Goal: Information Seeking & Learning: Learn about a topic

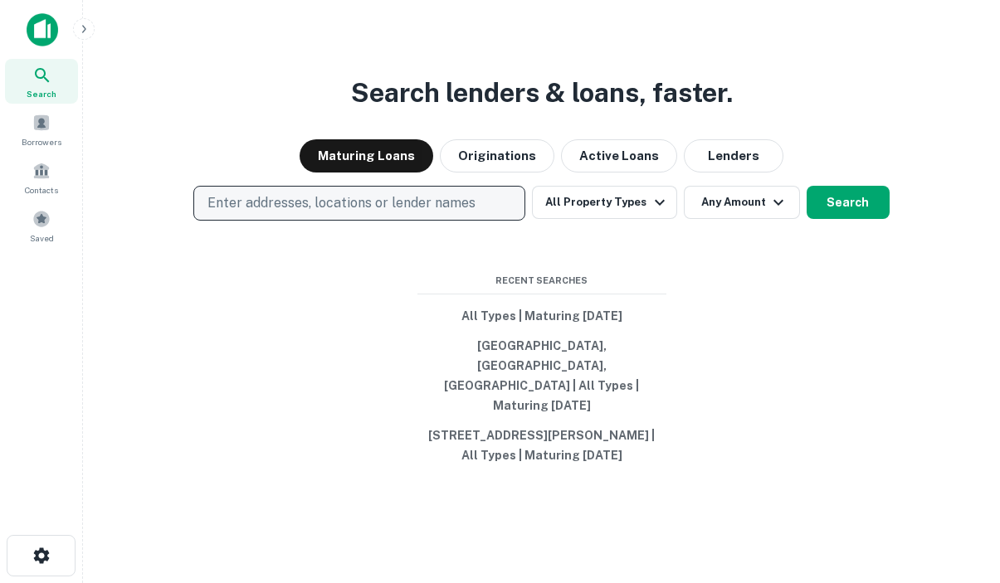
click at [336, 213] on p "Enter addresses, locations or lender names" at bounding box center [341, 203] width 268 height 20
type input "**********"
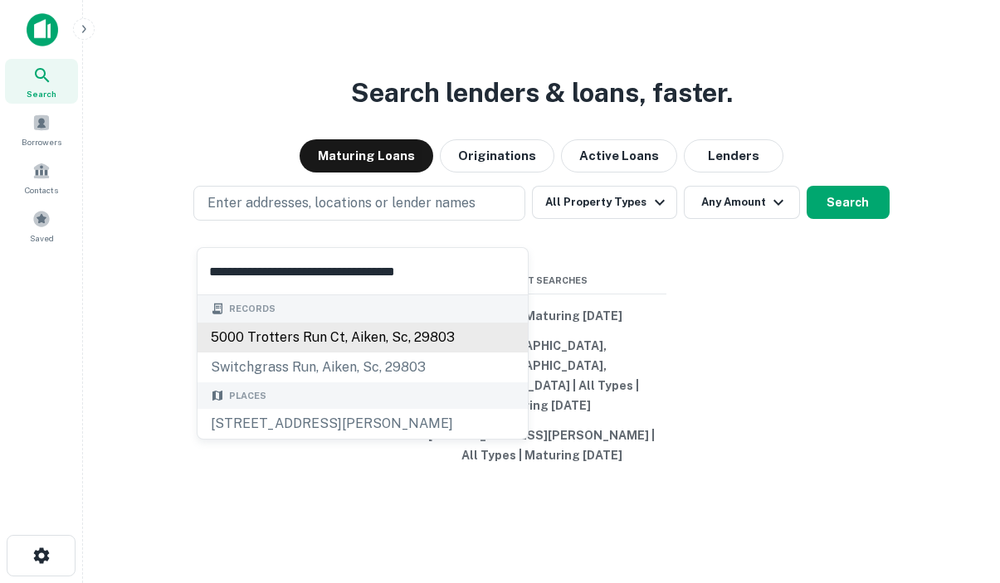
click at [353, 331] on div "5000 trotters run ct, aiken, sc, 29803" at bounding box center [362, 338] width 330 height 30
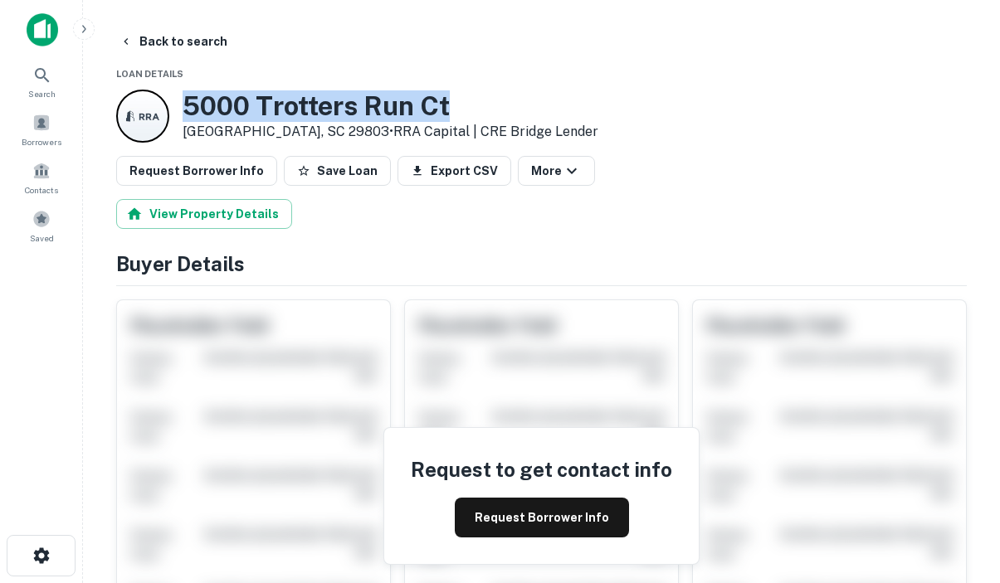
drag, startPoint x: 182, startPoint y: 97, endPoint x: 460, endPoint y: 102, distance: 277.1
click at [460, 102] on h3 "5000 Trotters Run Ct" at bounding box center [390, 106] width 416 height 32
copy h3 "5000 Trotters Run Ct"
click at [504, 515] on button "Request Borrower Info" at bounding box center [542, 518] width 174 height 40
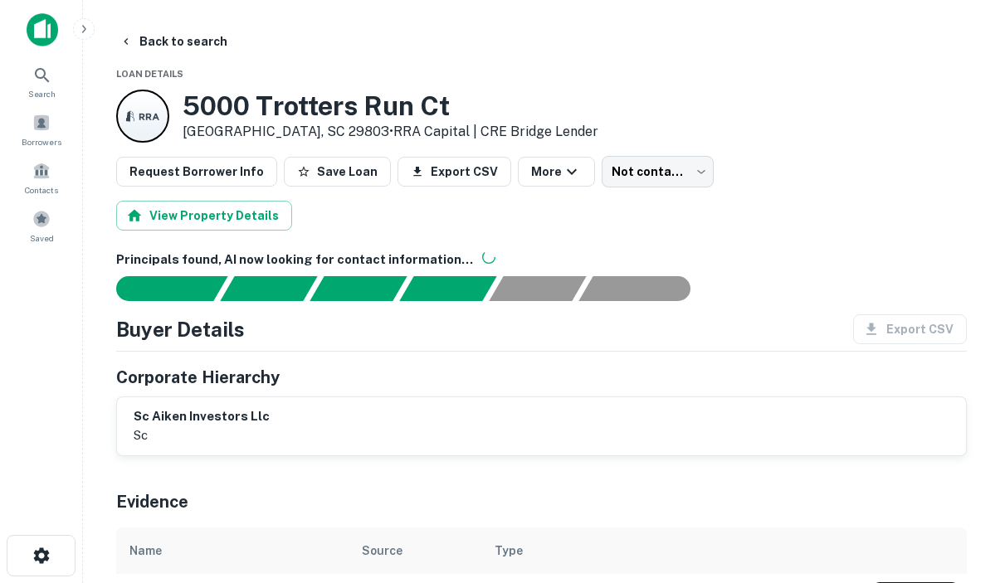
scroll to position [415, 0]
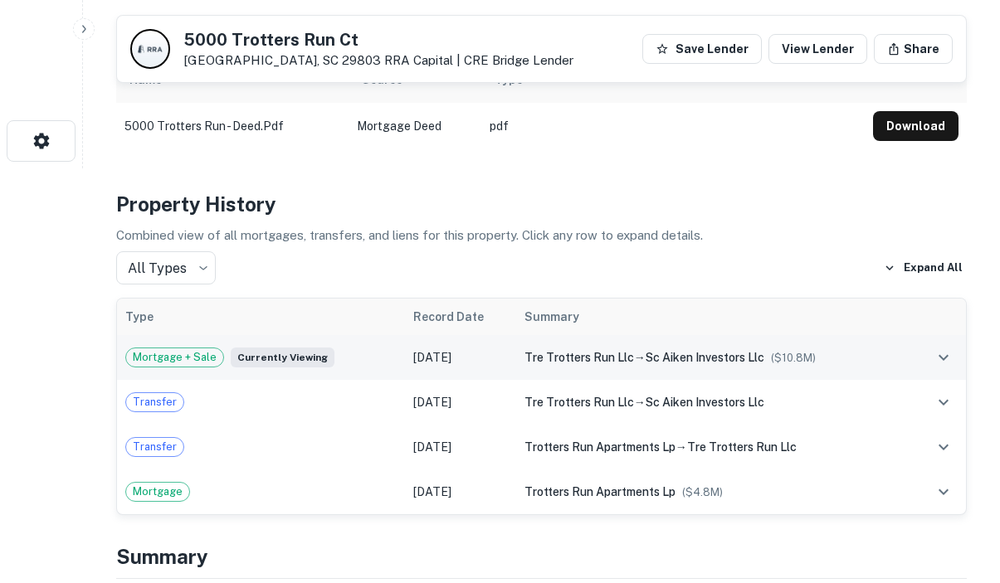
click at [183, 360] on span "Mortgage + Sale" at bounding box center [174, 357] width 97 height 17
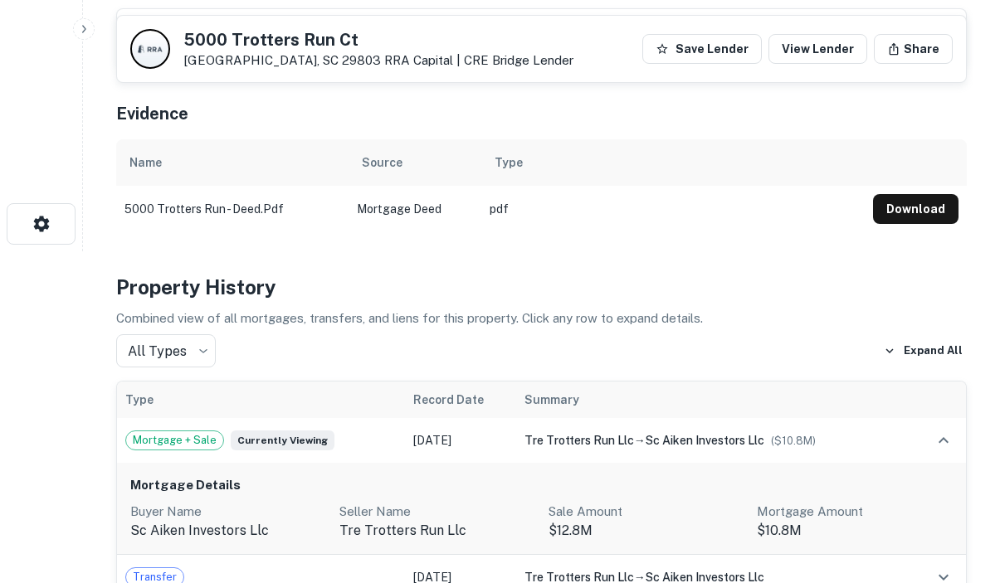
scroll to position [83, 0]
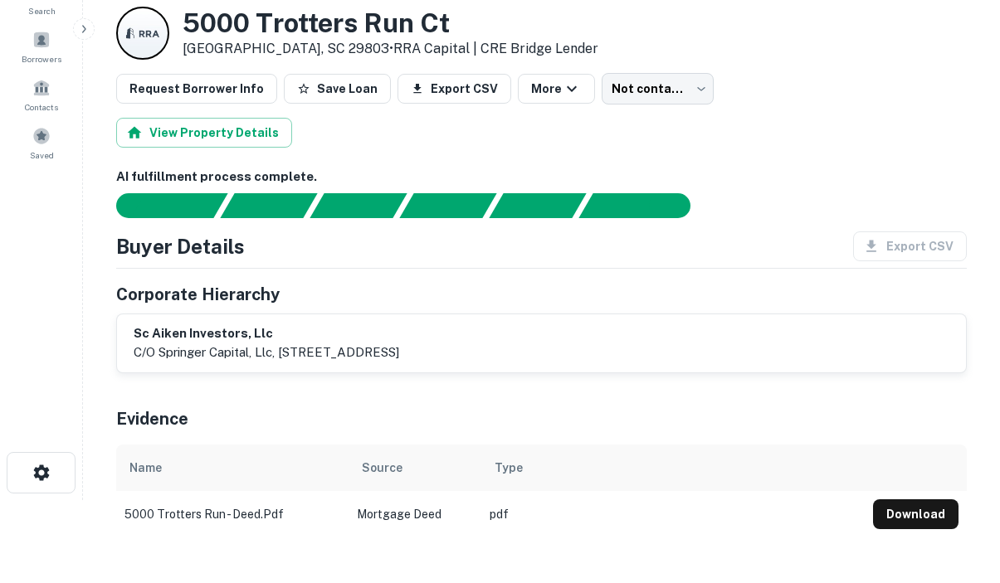
click at [378, 353] on p "c/o springer capital, llc, [STREET_ADDRESS]" at bounding box center [266, 353] width 265 height 20
click at [236, 343] on p "c/o springer capital, llc, [STREET_ADDRESS]" at bounding box center [266, 353] width 265 height 20
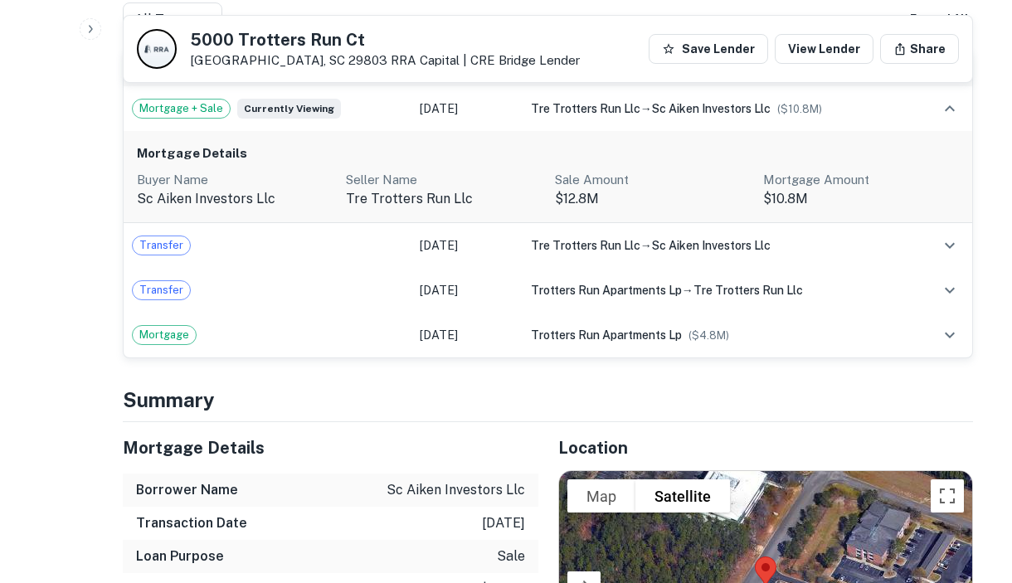
scroll to position [0, 0]
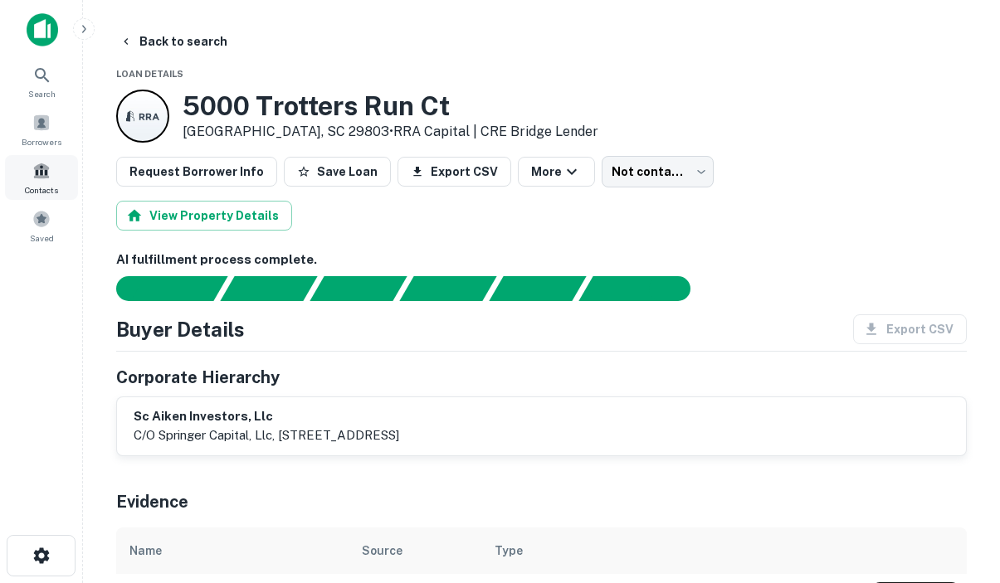
click at [66, 170] on div "Contacts" at bounding box center [41, 177] width 73 height 45
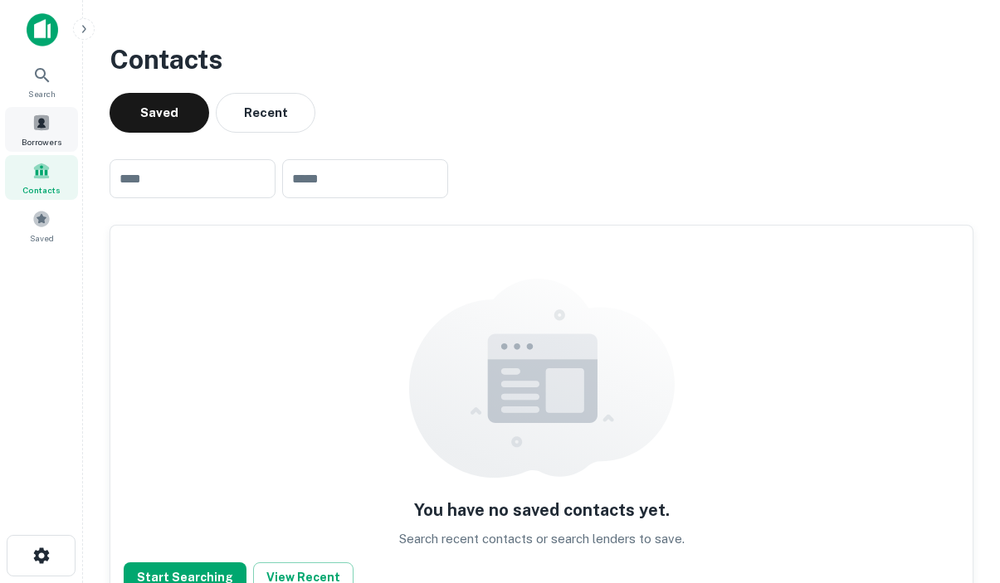
click at [52, 131] on div "Borrowers" at bounding box center [41, 129] width 73 height 45
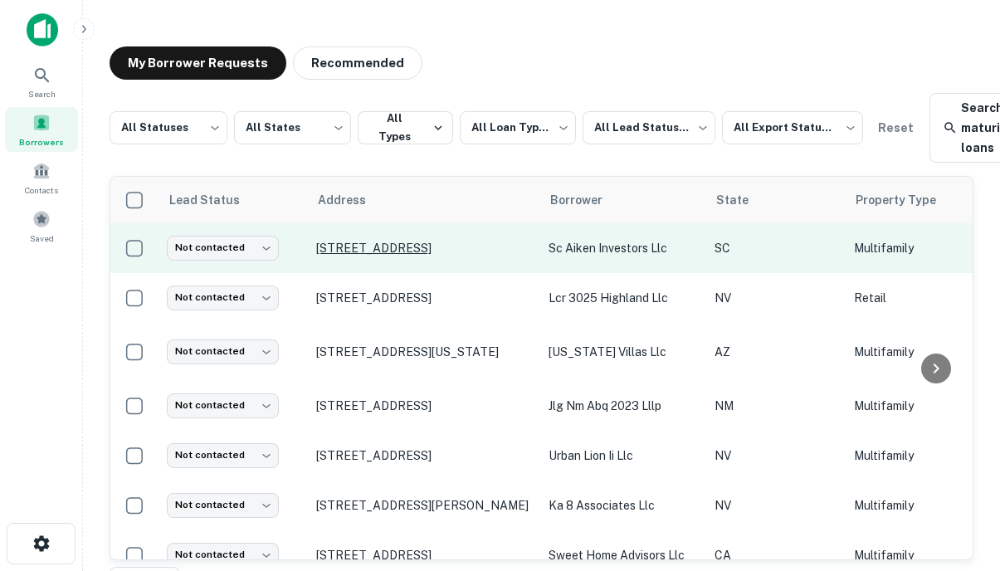
click at [398, 242] on p "[STREET_ADDRESS]" at bounding box center [424, 248] width 216 height 15
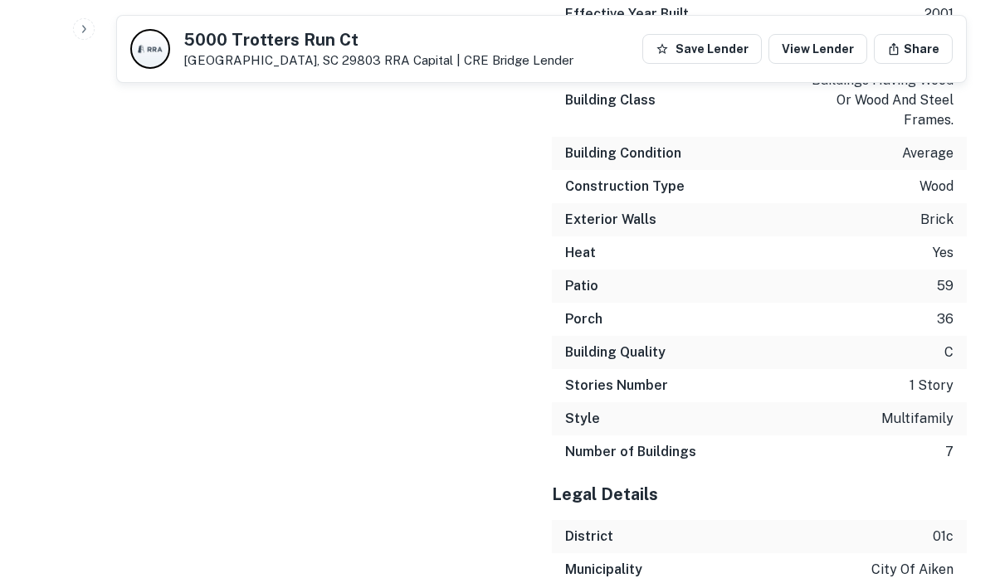
scroll to position [3603, 0]
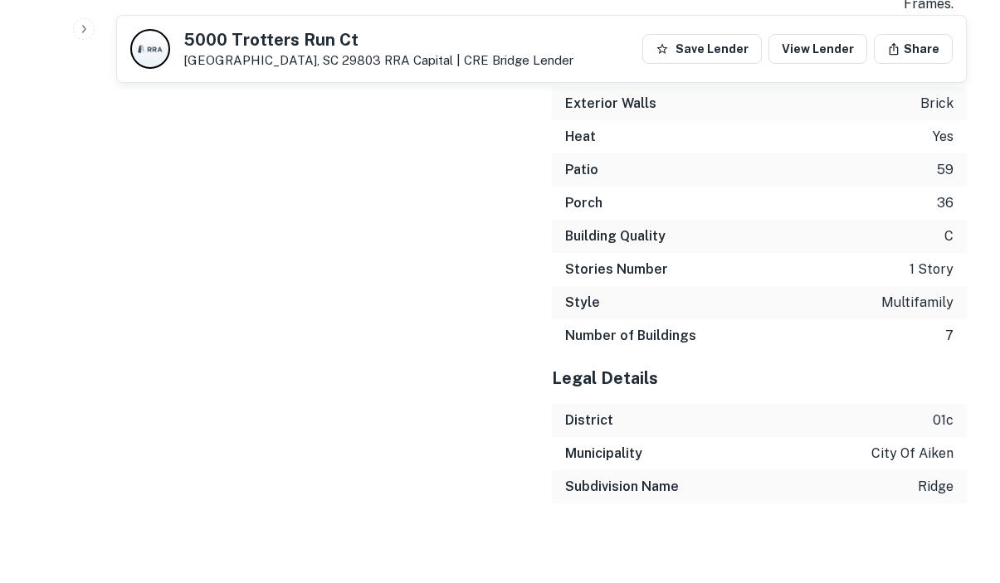
drag, startPoint x: 258, startPoint y: 123, endPoint x: 464, endPoint y: 4, distance: 237.5
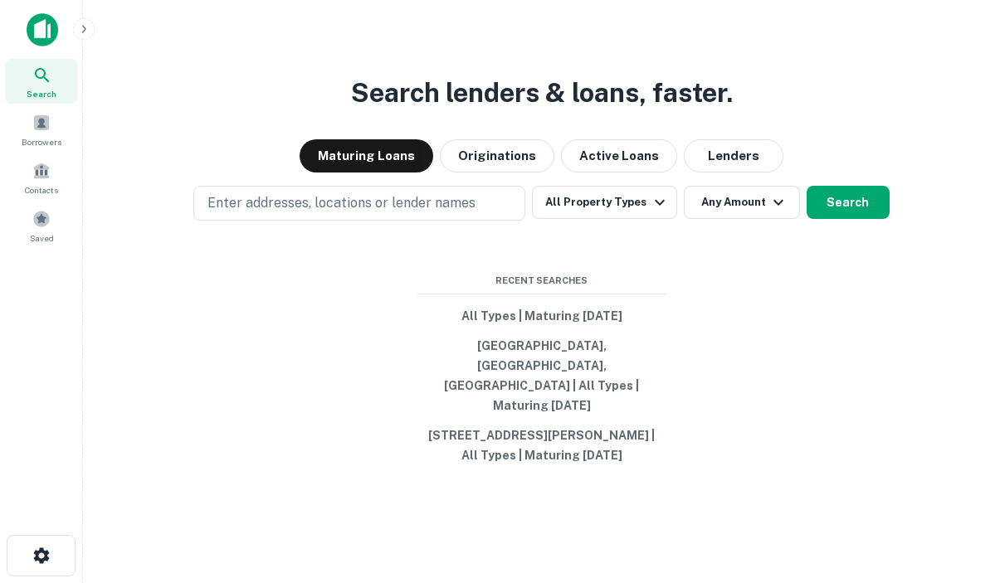
click at [354, 314] on div "Search lenders & loans, faster. Maturing Loans Originations Active Loans Lender…" at bounding box center [541, 331] width 890 height 583
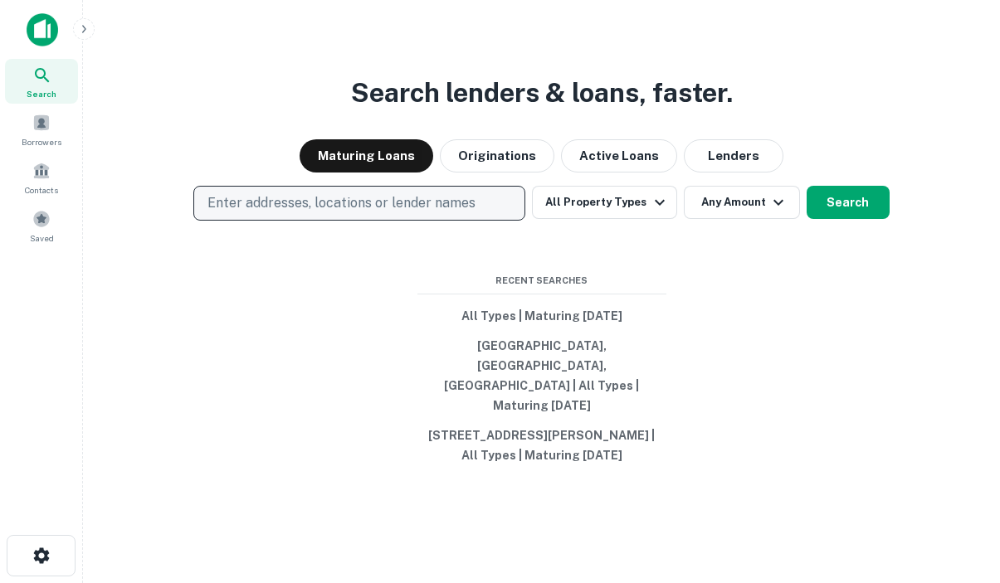
click at [366, 221] on button "Enter addresses, locations or lender names" at bounding box center [359, 203] width 332 height 35
type input "*******"
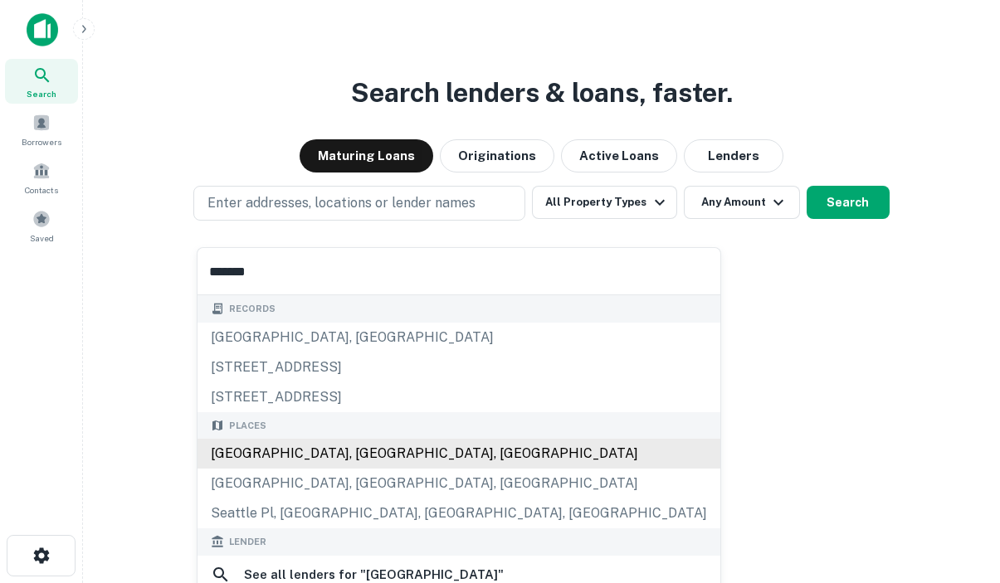
click at [275, 455] on div "Seattle, WA, USA" at bounding box center [458, 454] width 523 height 30
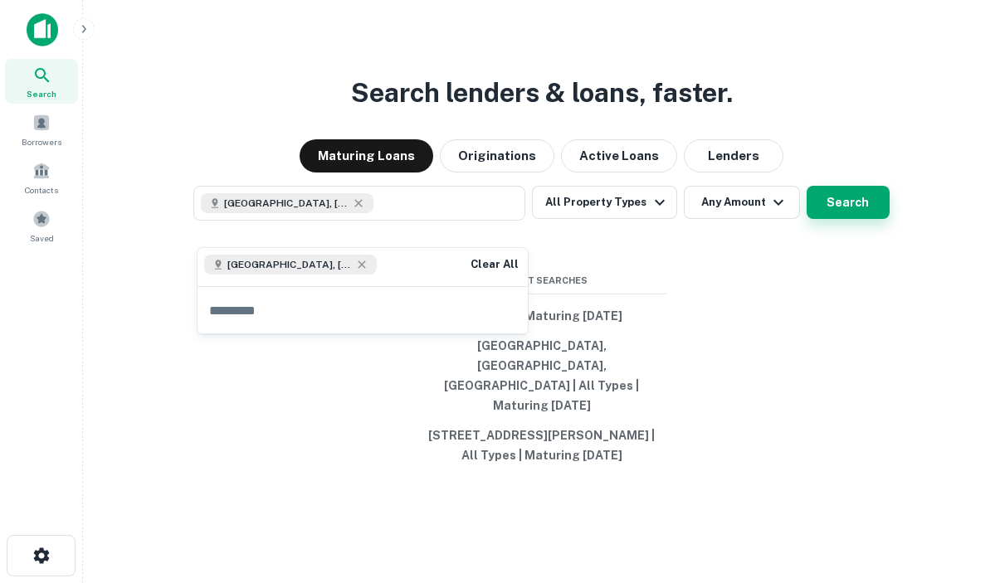
click at [859, 219] on button "Search" at bounding box center [847, 202] width 83 height 33
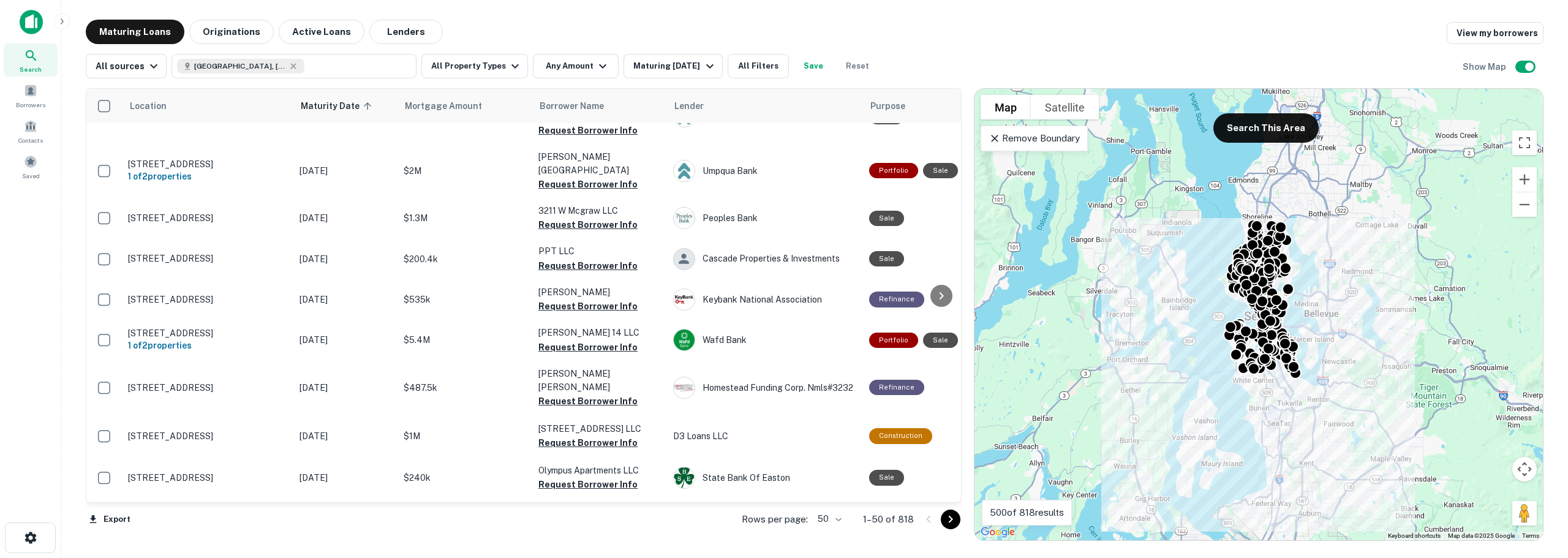
scroll to position [1732, 0]
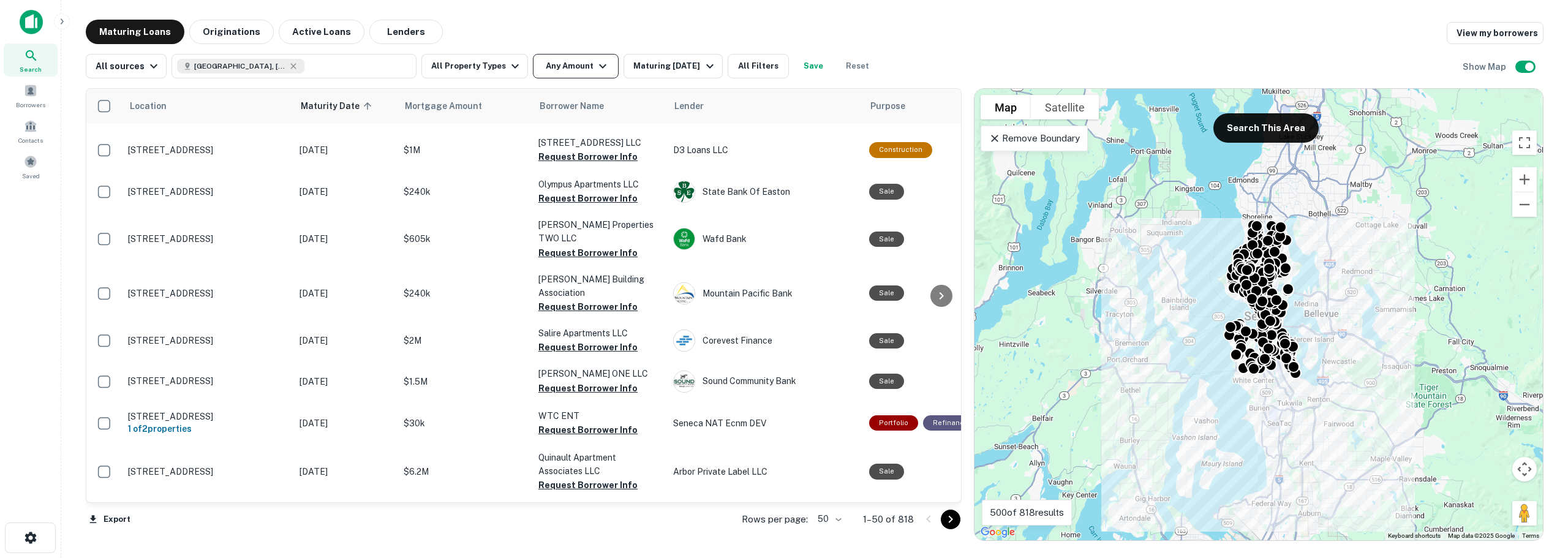
click at [574, 62] on button "Any Amount" at bounding box center [576, 66] width 86 height 24
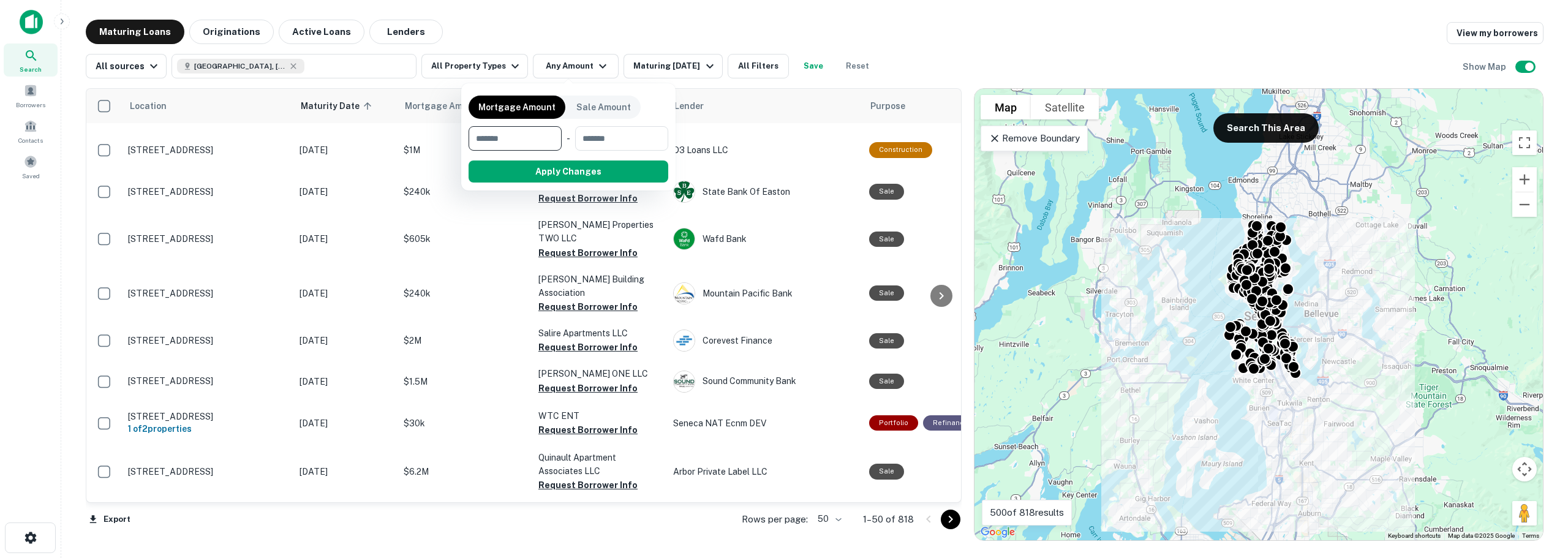
click at [447, 57] on div at bounding box center [784, 279] width 1568 height 558
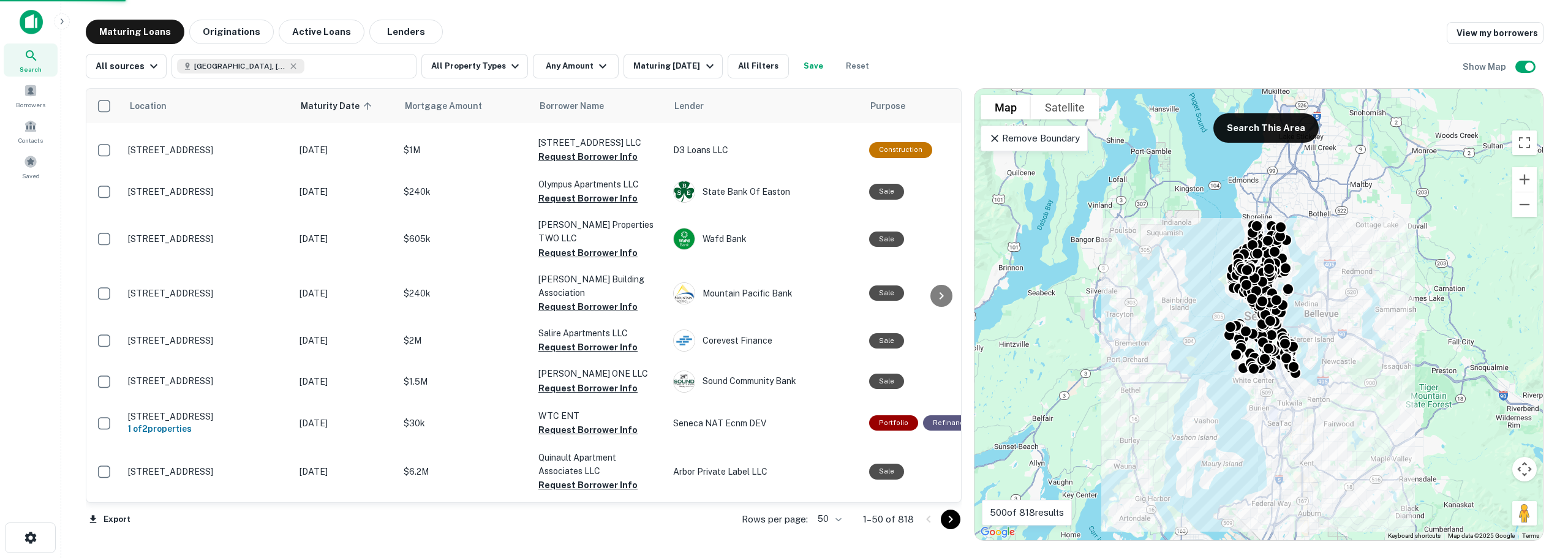
click at [737, 65] on div "Mortgage Amount Sale Amount ​ - ​ Apply Changes" at bounding box center [784, 279] width 1568 height 558
click at [737, 66] on button "All Filters" at bounding box center [757, 66] width 61 height 24
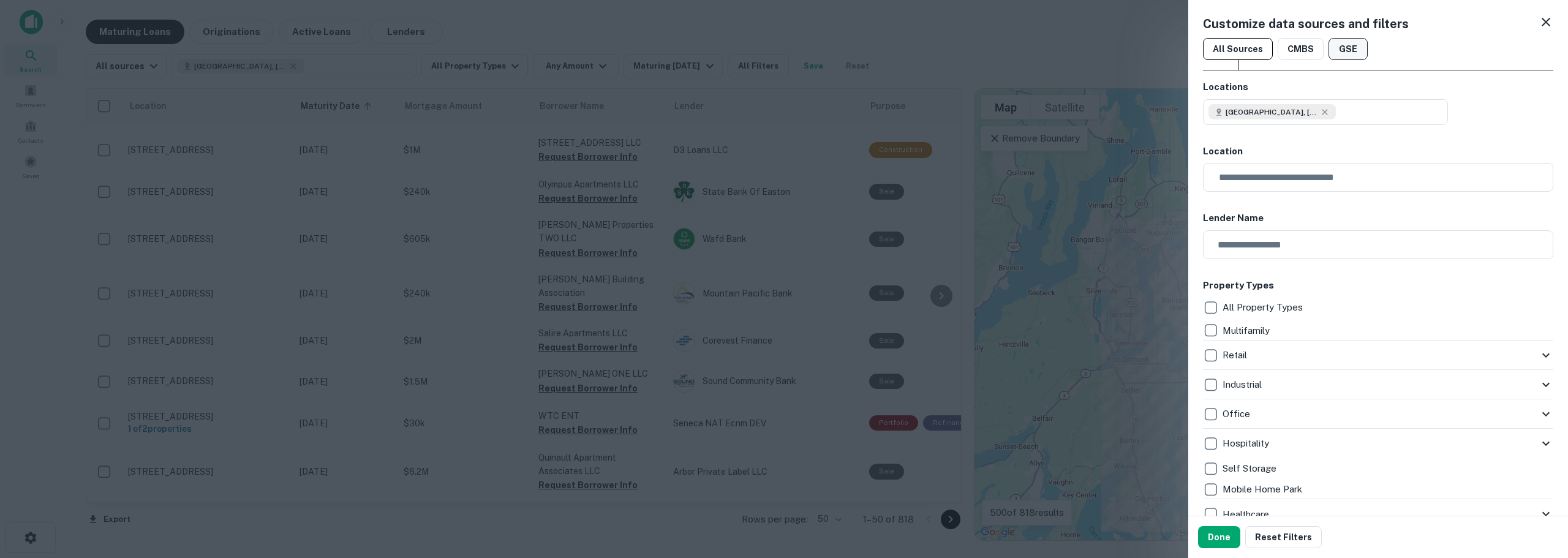
click at [737, 52] on button "GSE" at bounding box center [1347, 49] width 39 height 22
click at [737, 430] on button "Done" at bounding box center [1219, 537] width 42 height 22
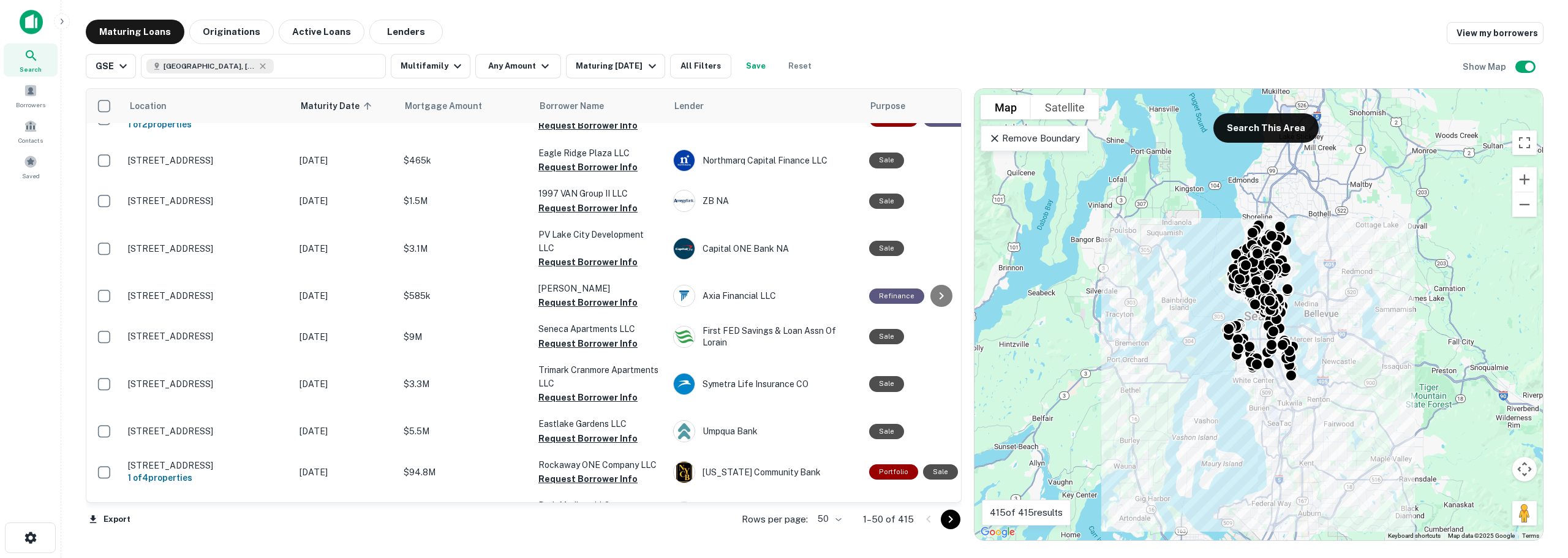
scroll to position [1749, 0]
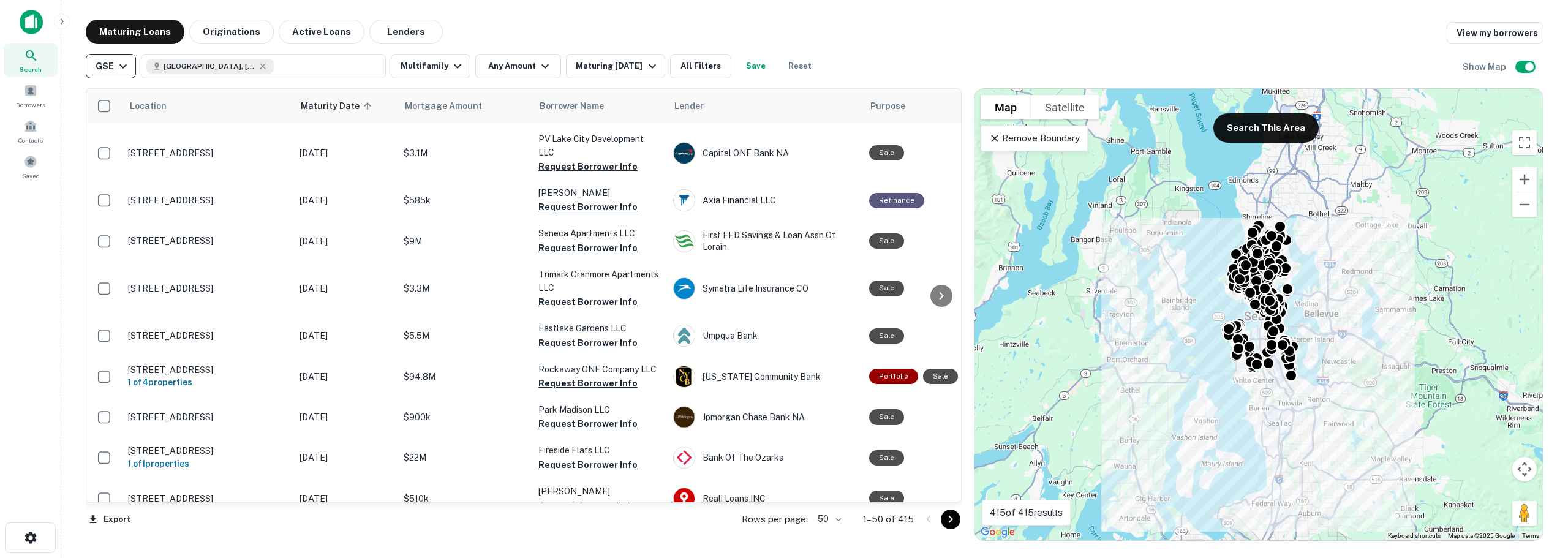
click at [103, 66] on div "GSE" at bounding box center [112, 66] width 35 height 15
click at [103, 63] on div at bounding box center [784, 279] width 1568 height 558
click at [426, 63] on button "Multifamily" at bounding box center [430, 66] width 80 height 24
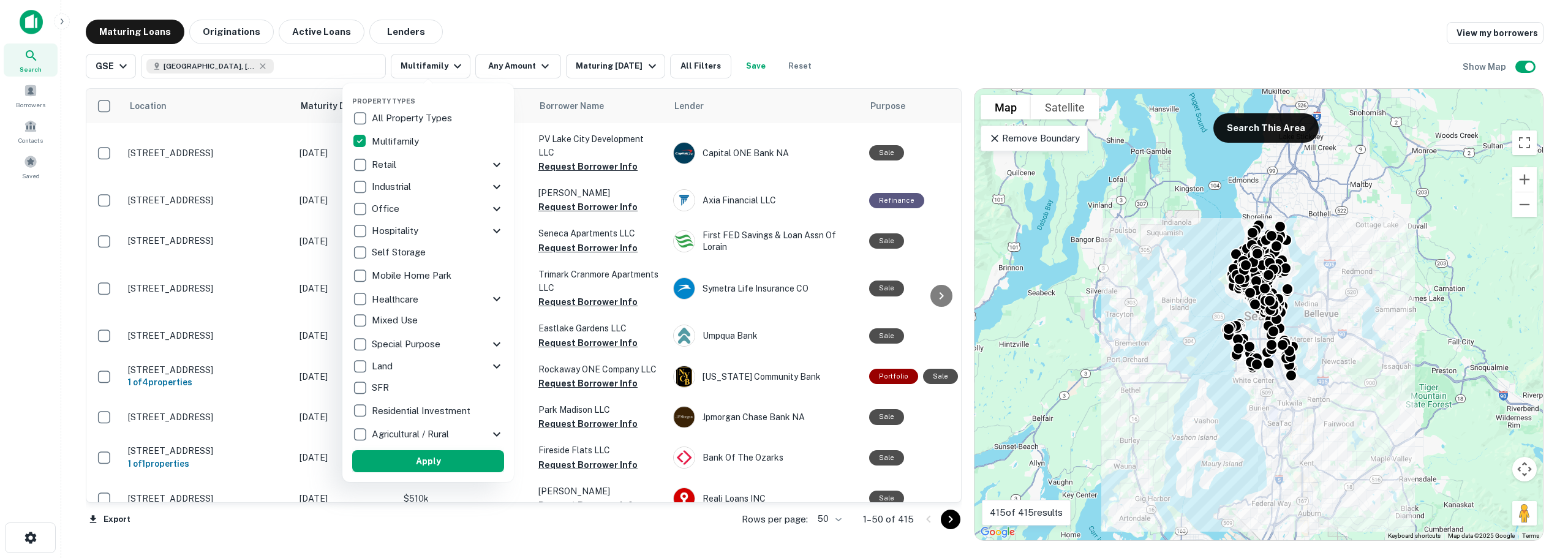
click at [431, 430] on button "Apply" at bounding box center [428, 461] width 152 height 22
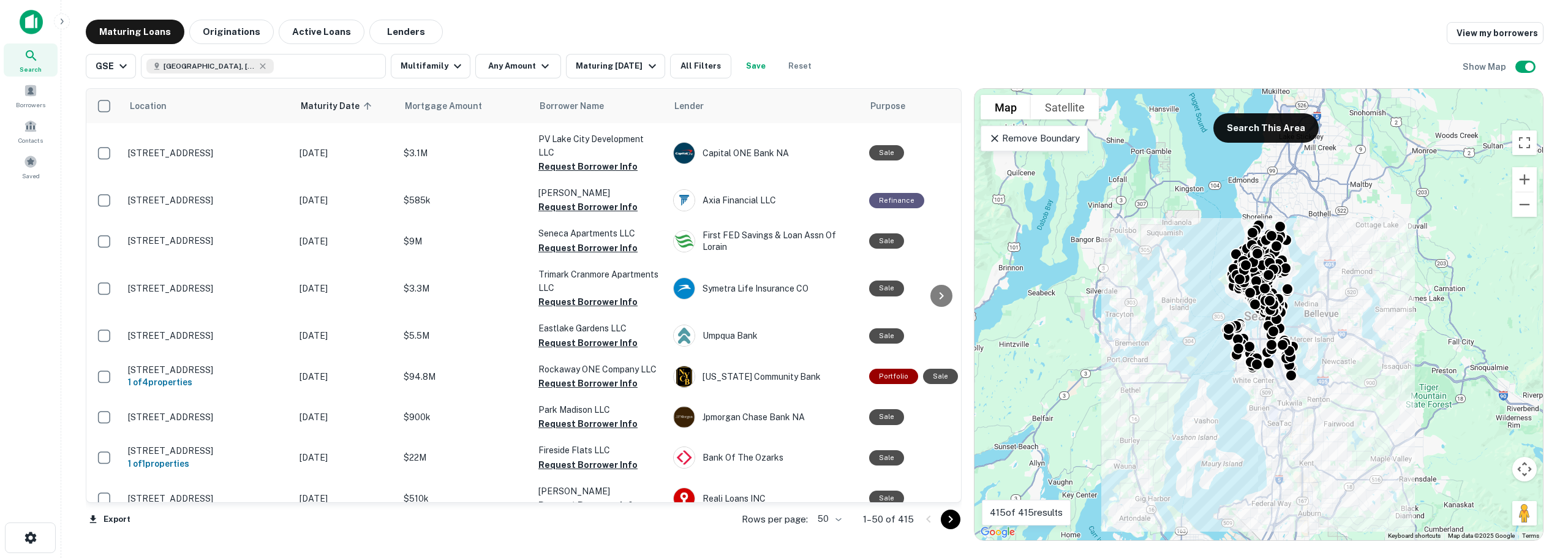
click at [526, 63] on button "Any Amount" at bounding box center [518, 66] width 86 height 24
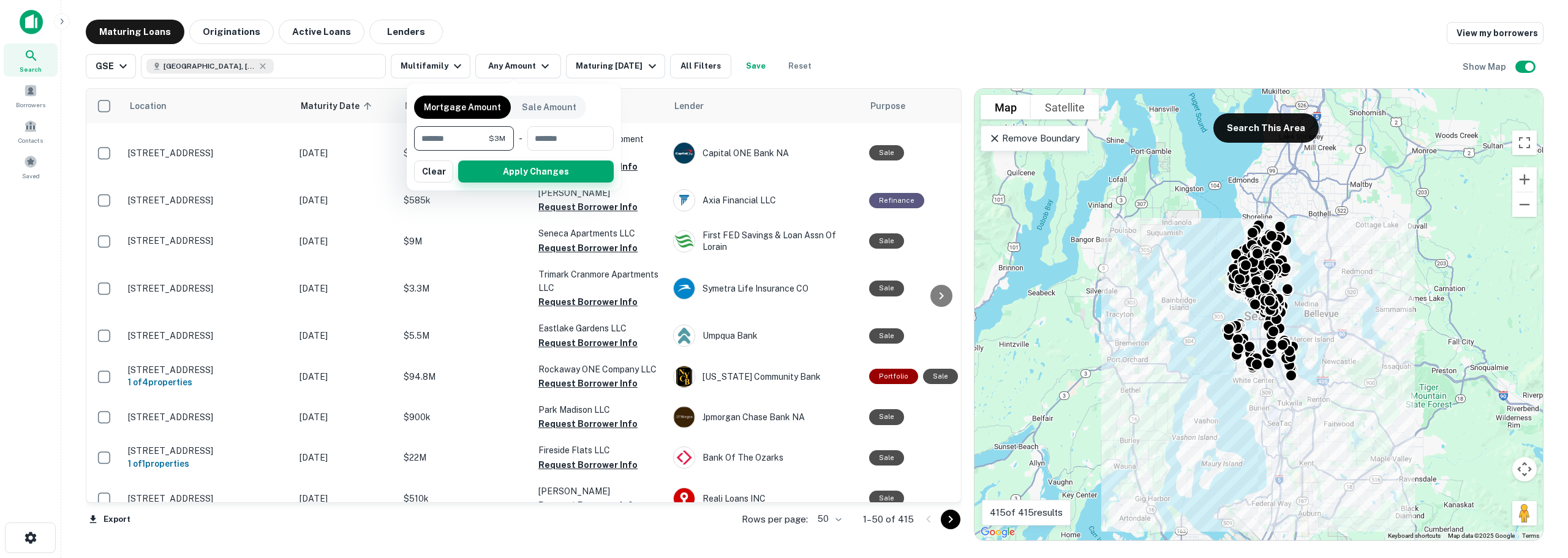
type input "*******"
click at [505, 179] on button "Apply Changes" at bounding box center [535, 171] width 156 height 22
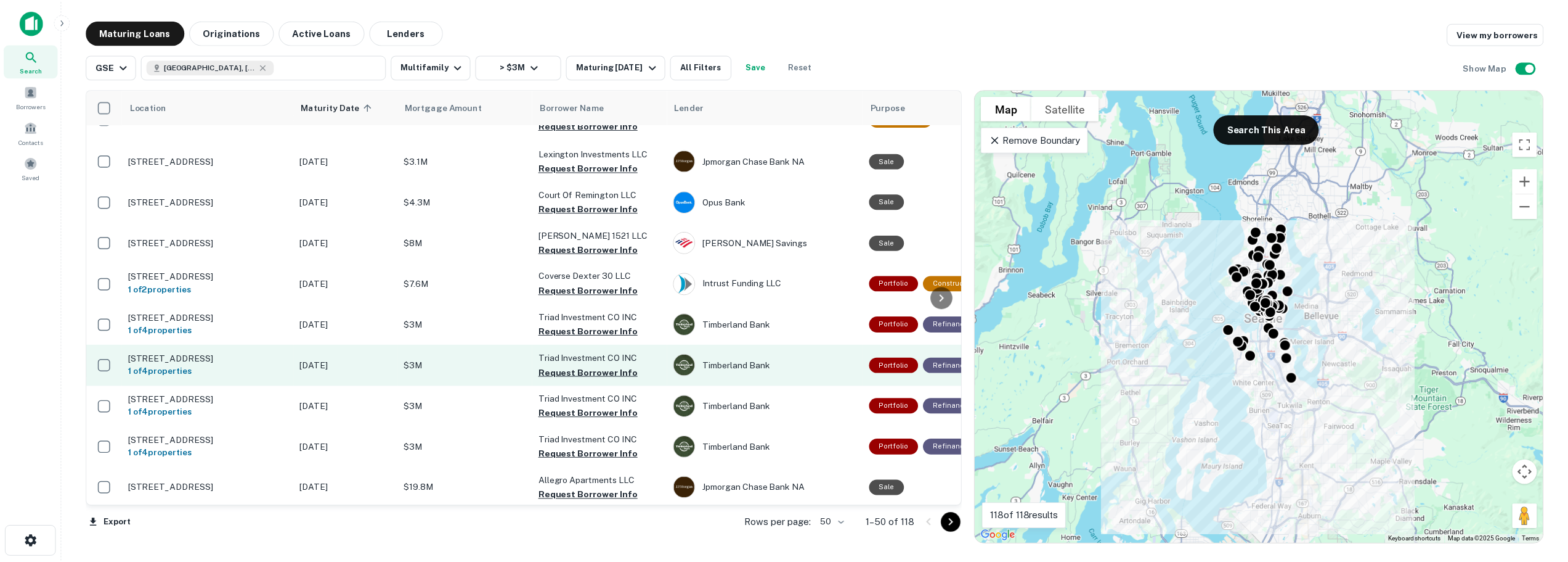
scroll to position [1329, 0]
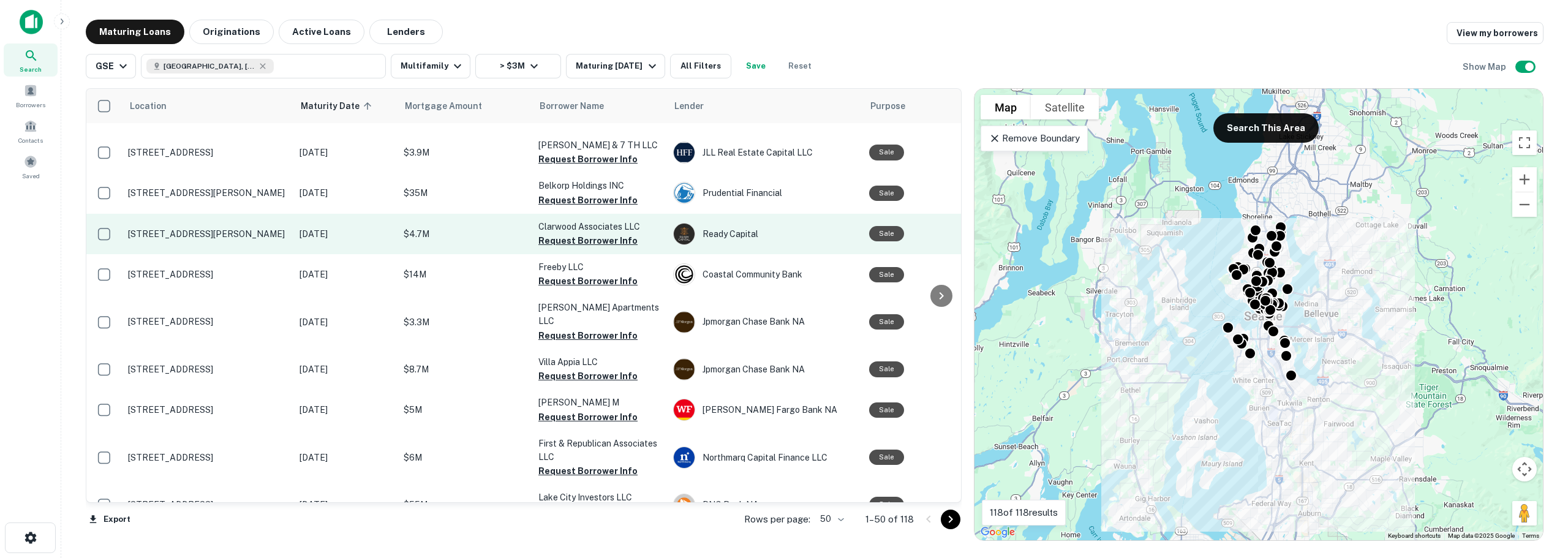
click at [656, 241] on td "Clarwood Associates LLC Request Borrower Info" at bounding box center [599, 234] width 134 height 41
click at [157, 232] on p "805 Marion St Seattle, WA 98104" at bounding box center [207, 233] width 159 height 11
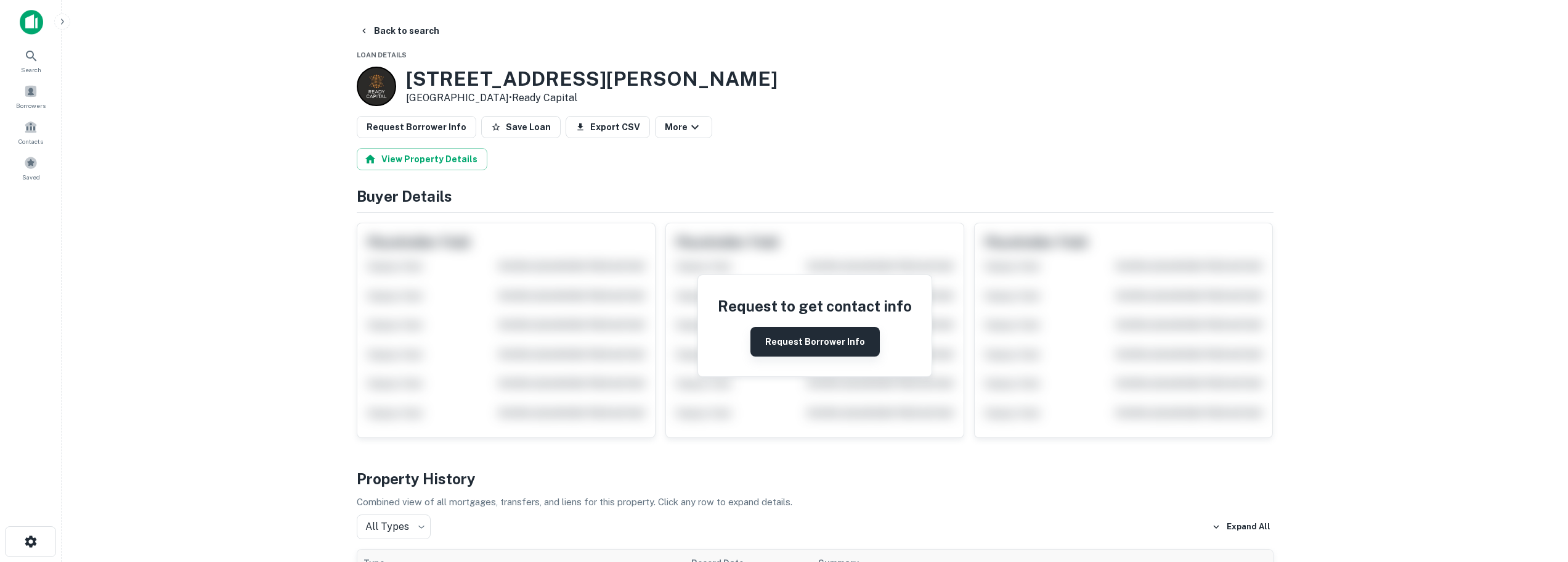
click at [742, 347] on button "Request Borrower Info" at bounding box center [815, 342] width 129 height 30
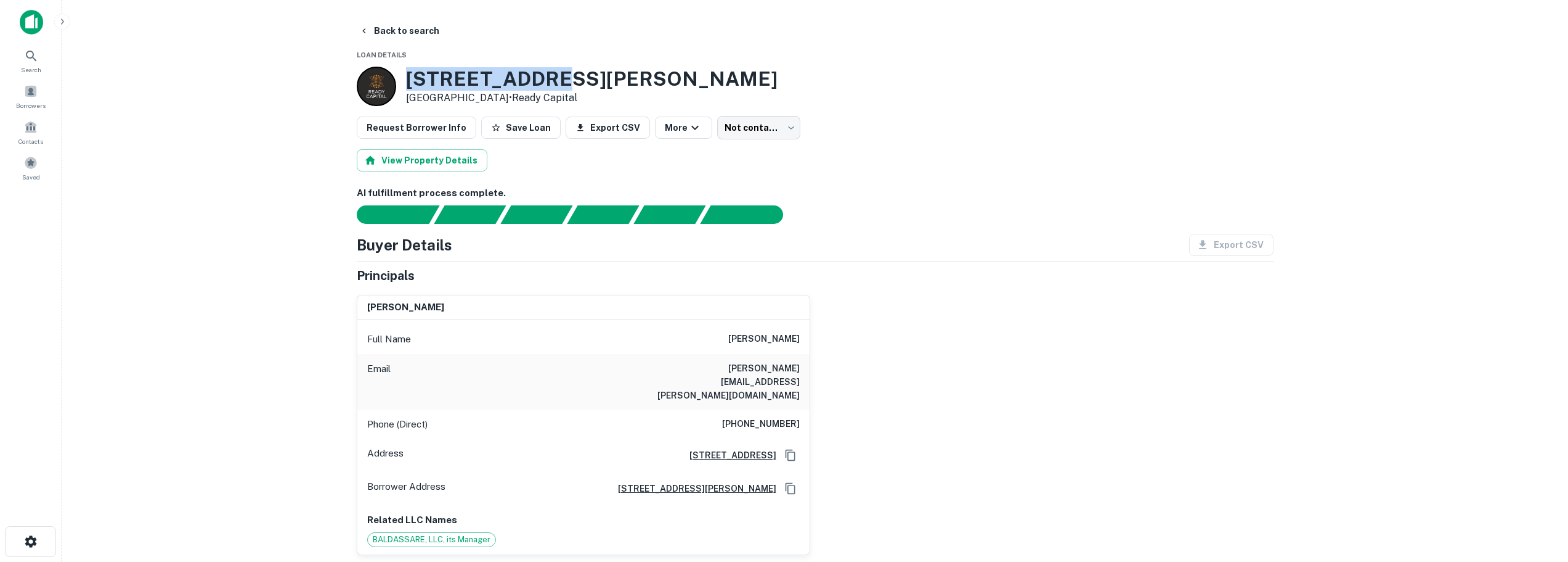
drag, startPoint x: 407, startPoint y: 82, endPoint x: 574, endPoint y: 69, distance: 167.5
click at [574, 69] on div "805 Marion St Seattle, WA 98104 • Ready Capital" at bounding box center [815, 86] width 917 height 39
copy h3 "805 Marion St"
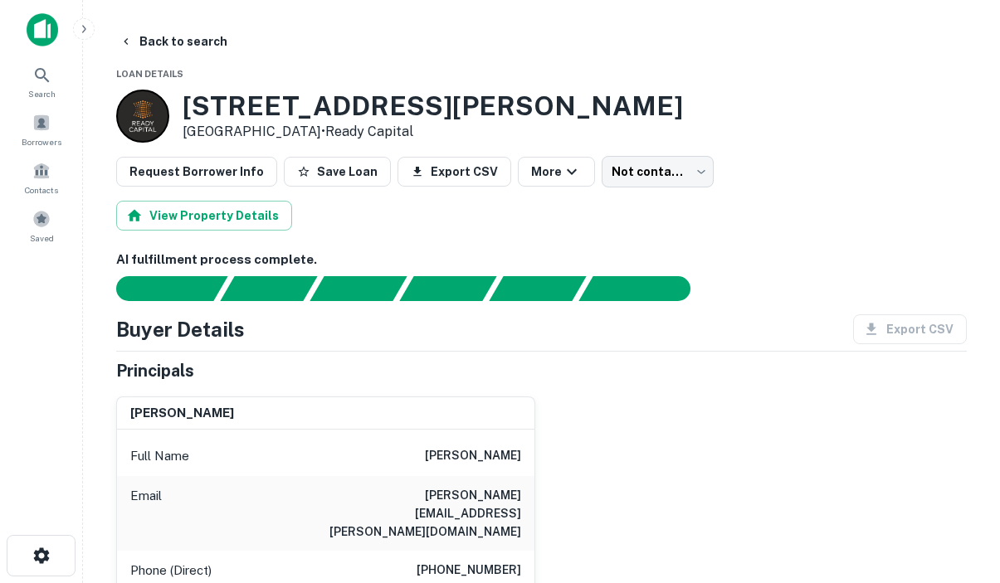
scroll to position [166, 0]
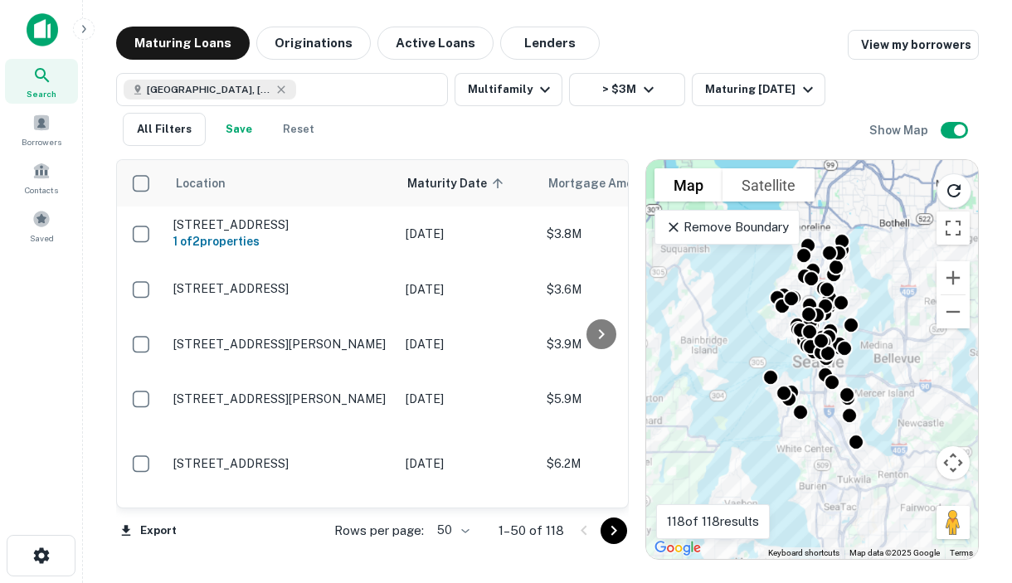
click at [21, 411] on div "Search Borrowers Contacts Saved" at bounding box center [41, 266] width 82 height 532
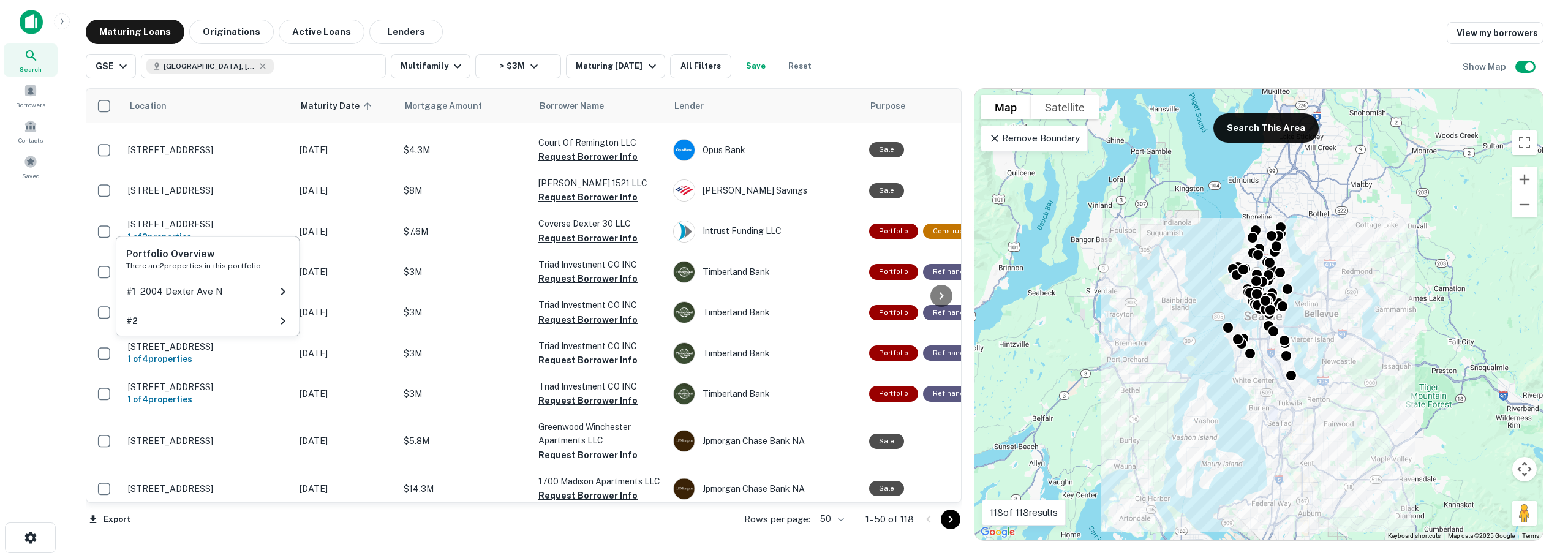
scroll to position [1814, 0]
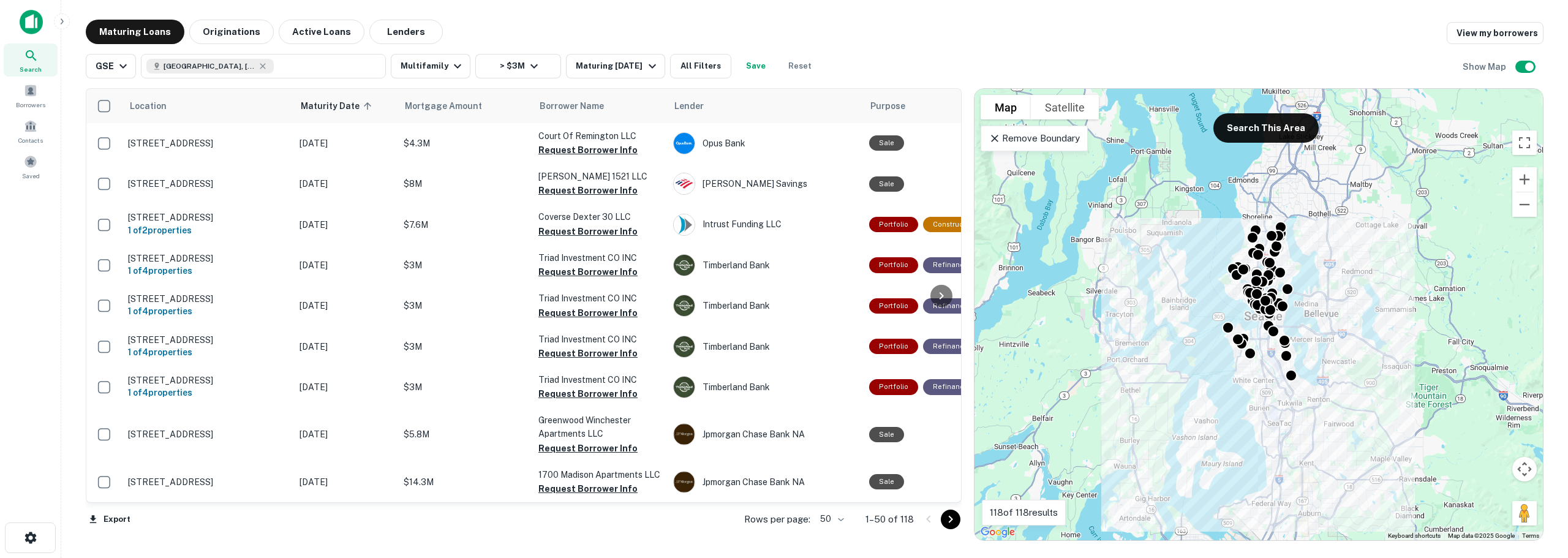
click at [737, 430] on body "Search Borrowers Contacts Saved Maturing Loans Originations Active Loans Lender…" at bounding box center [784, 279] width 1568 height 558
click at [737, 430] on li "100" at bounding box center [832, 532] width 35 height 22
type input "***"
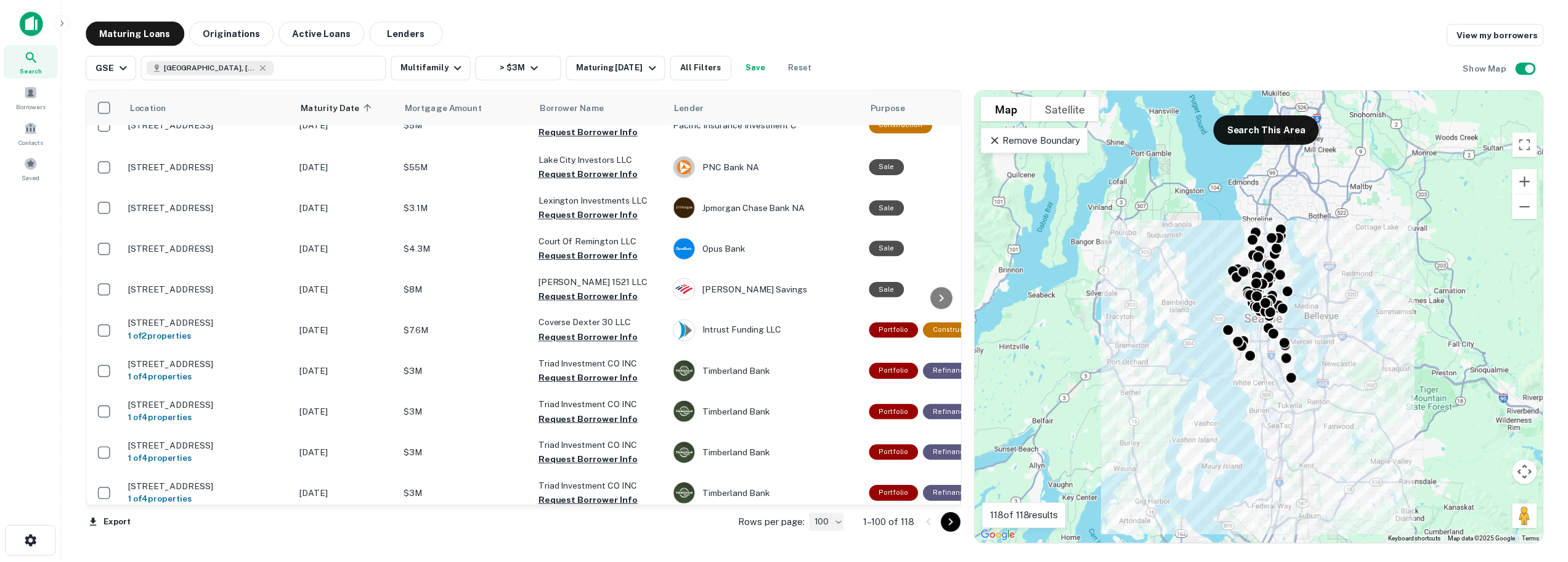
scroll to position [1282, 0]
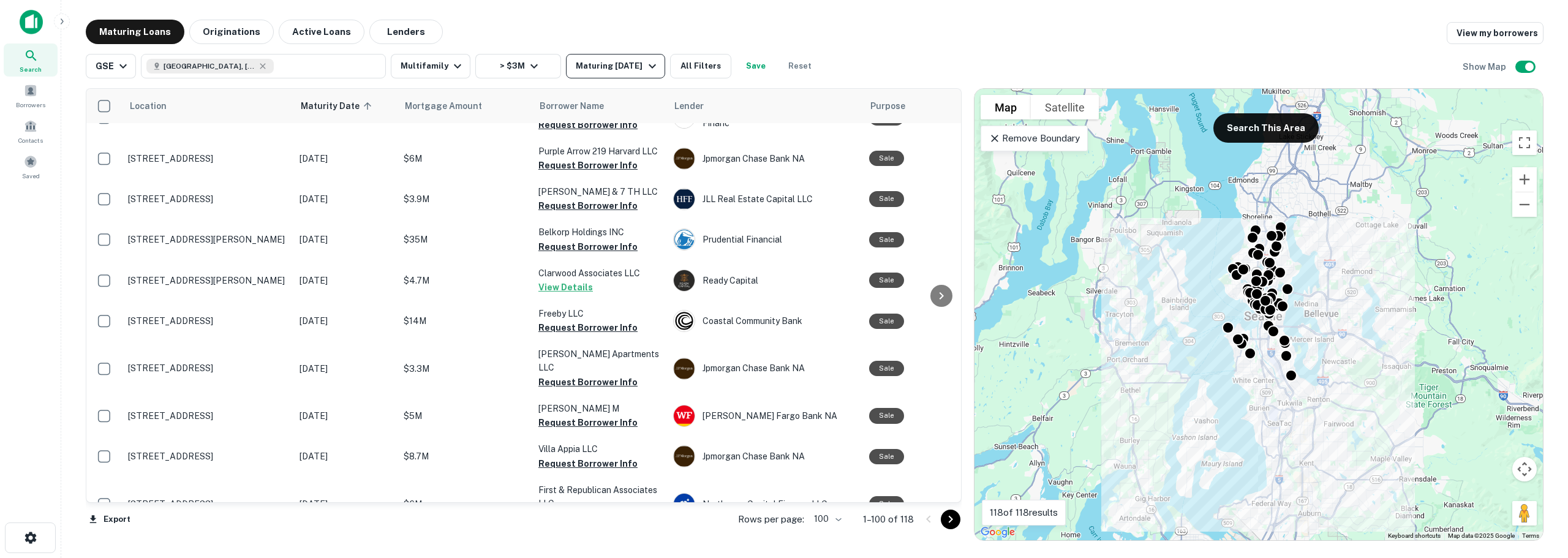
click at [633, 60] on div "Maturing [DATE]" at bounding box center [617, 66] width 83 height 15
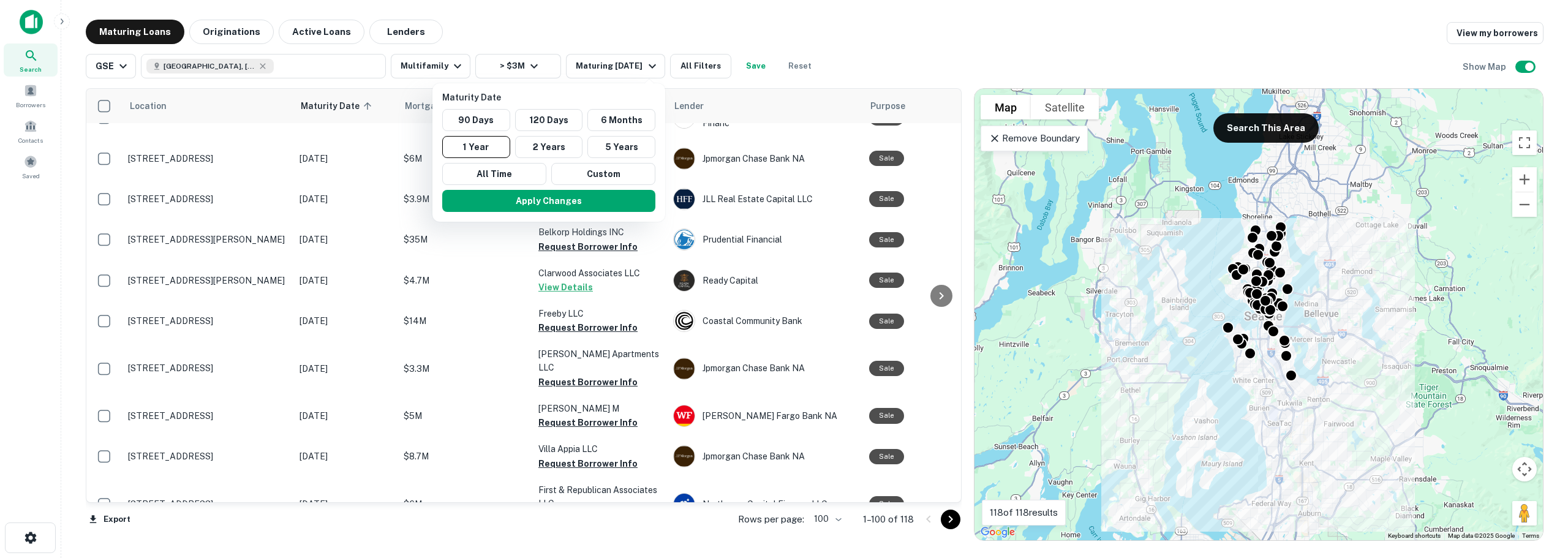
click at [313, 36] on div at bounding box center [784, 279] width 1568 height 558
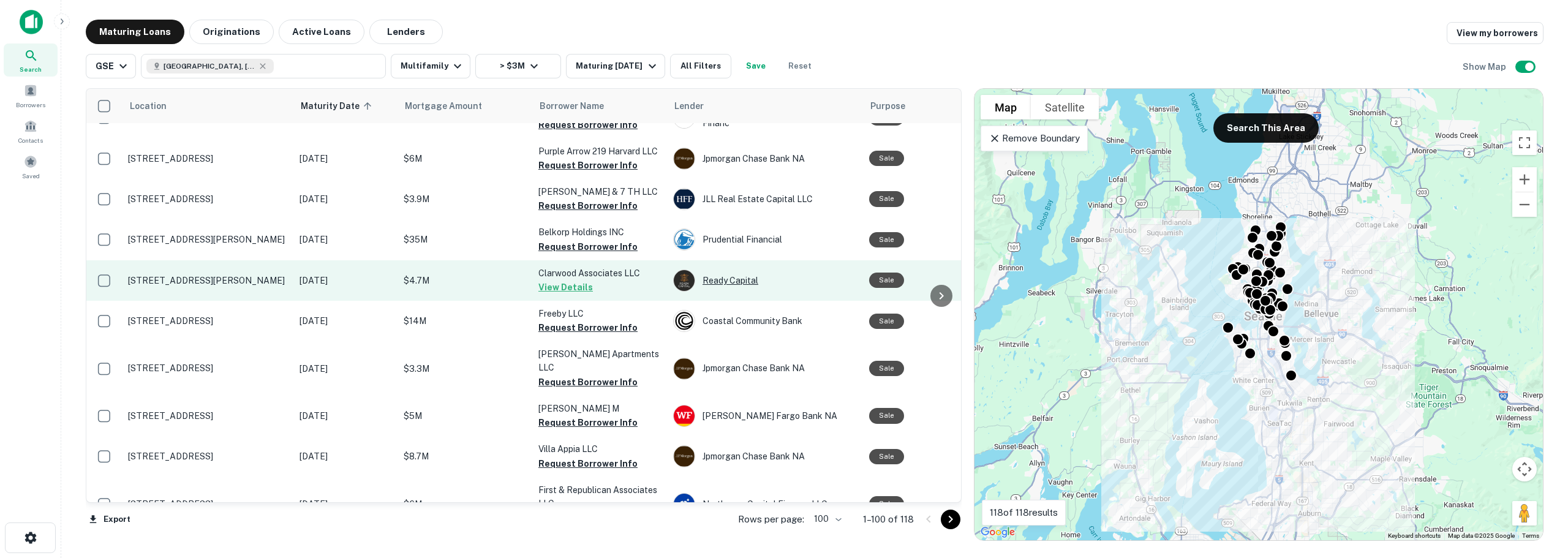
click at [737, 286] on div "Ready Capital" at bounding box center [765, 280] width 184 height 22
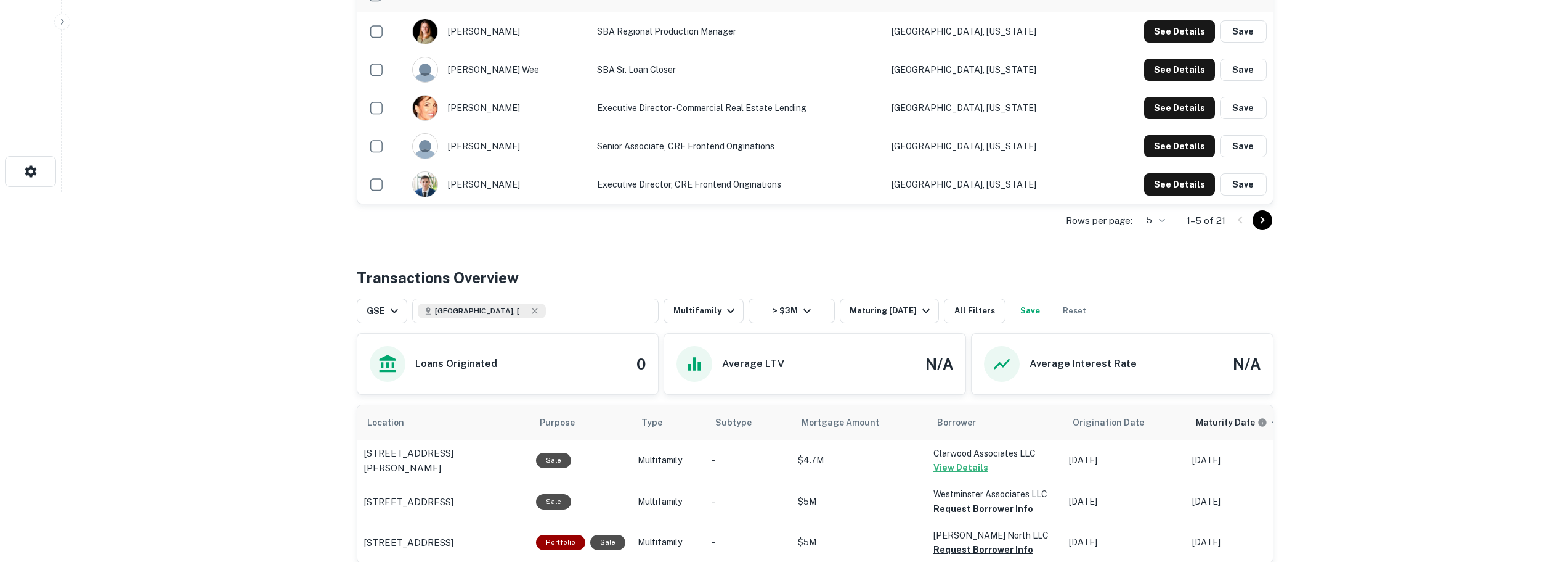
scroll to position [555, 0]
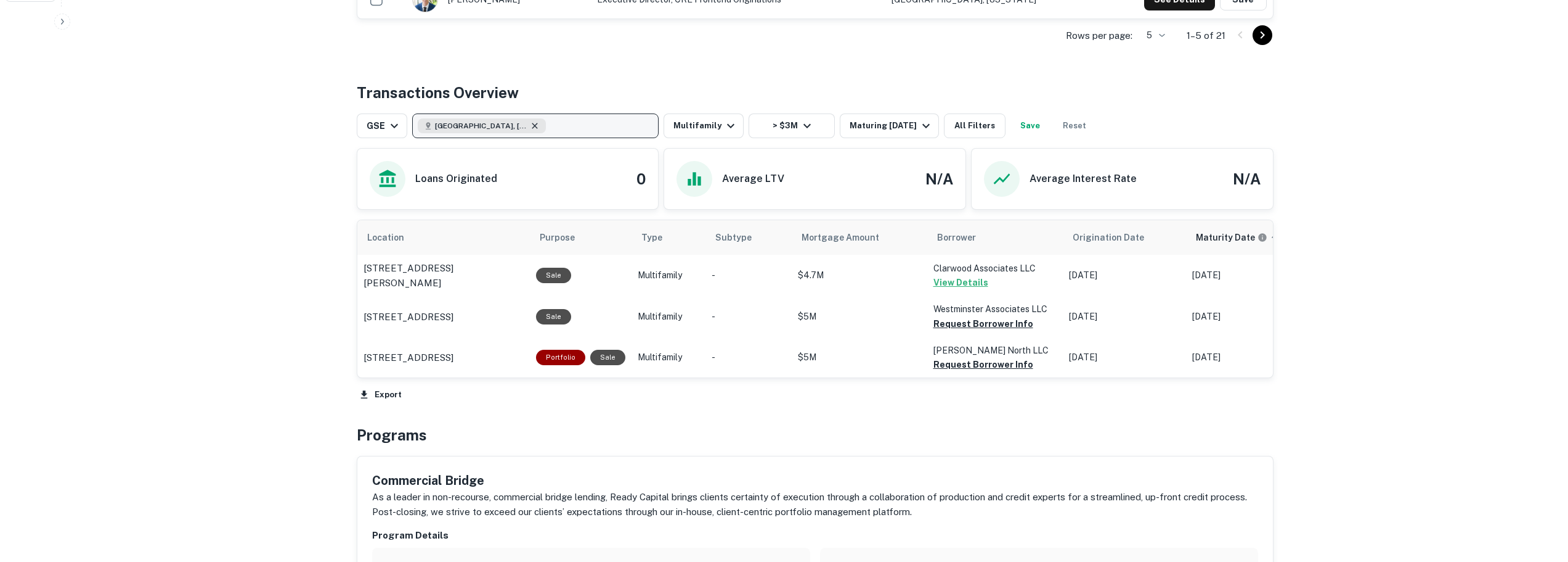
click at [530, 121] on icon "button" at bounding box center [534, 126] width 10 height 10
drag, startPoint x: 358, startPoint y: 298, endPoint x: 504, endPoint y: 302, distance: 146.1
click at [504, 302] on td "903 9th Ave Seattle, WA 98104" at bounding box center [443, 316] width 172 height 41
copy p "903 9th Ave Seattle, WA 98104"
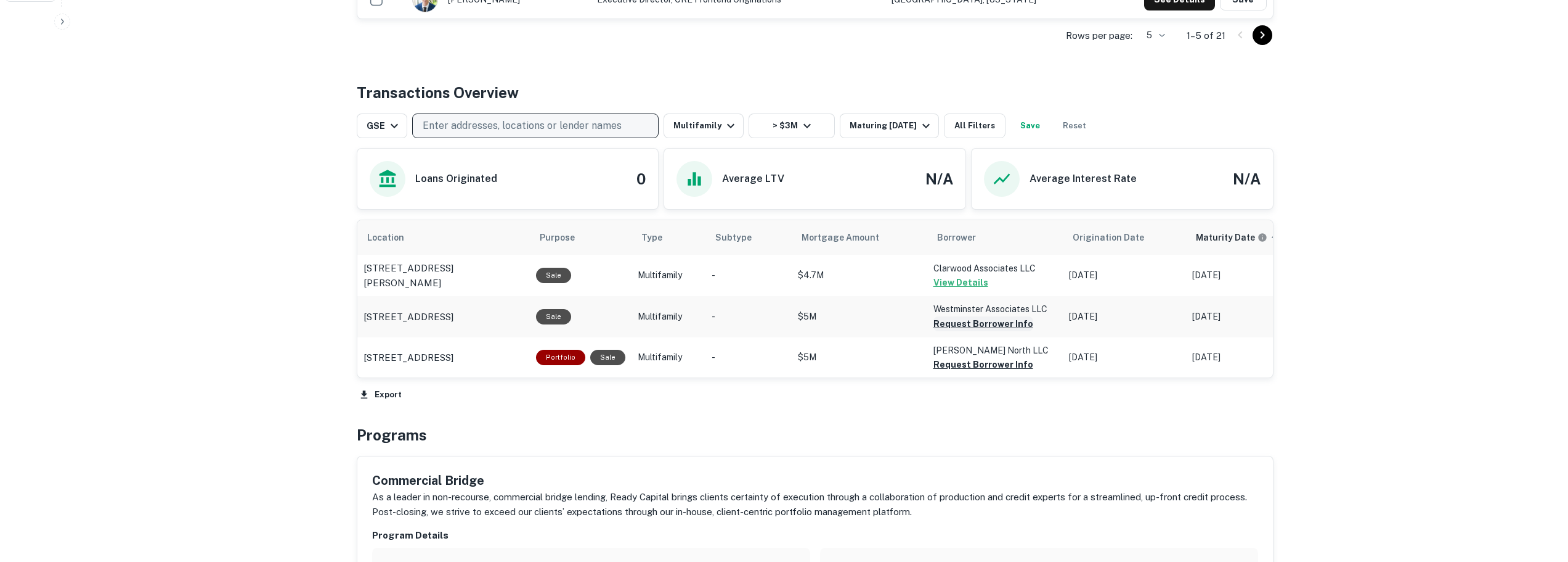
click at [742, 317] on button "Request Borrower Info" at bounding box center [983, 324] width 100 height 15
click at [742, 25] on link "View Request" at bounding box center [1492, 28] width 63 height 12
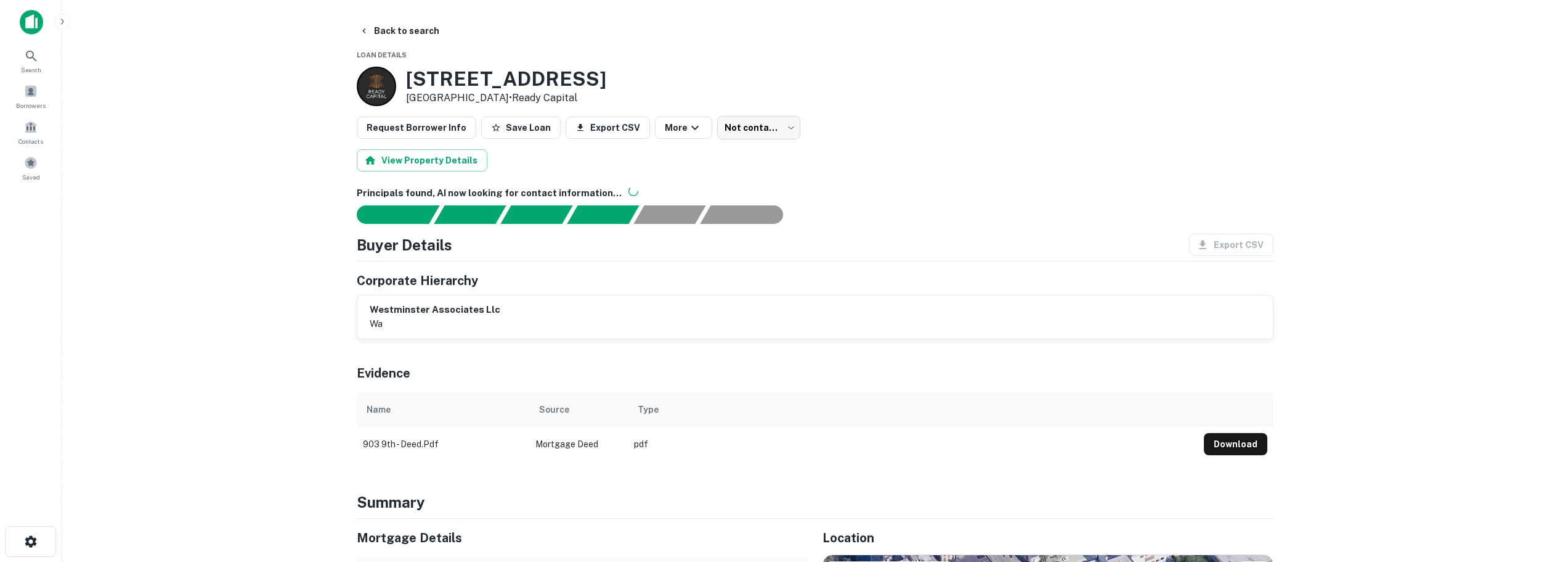
click at [158, 207] on main "Back to search Loan Details 903 9th Ave Seattle, WA 98104 • Ready Capital Reque…" at bounding box center [815, 281] width 1506 height 562
click at [186, 314] on main "Back to search Loan Details 903 9th Ave Seattle, WA 98104 • Ready Capital Reque…" at bounding box center [815, 281] width 1506 height 562
click at [205, 299] on main "Back to search Loan Details 903 9th Ave Seattle, WA 98104 • Ready Capital Reque…" at bounding box center [815, 281] width 1506 height 562
click at [30, 53] on icon at bounding box center [31, 56] width 15 height 15
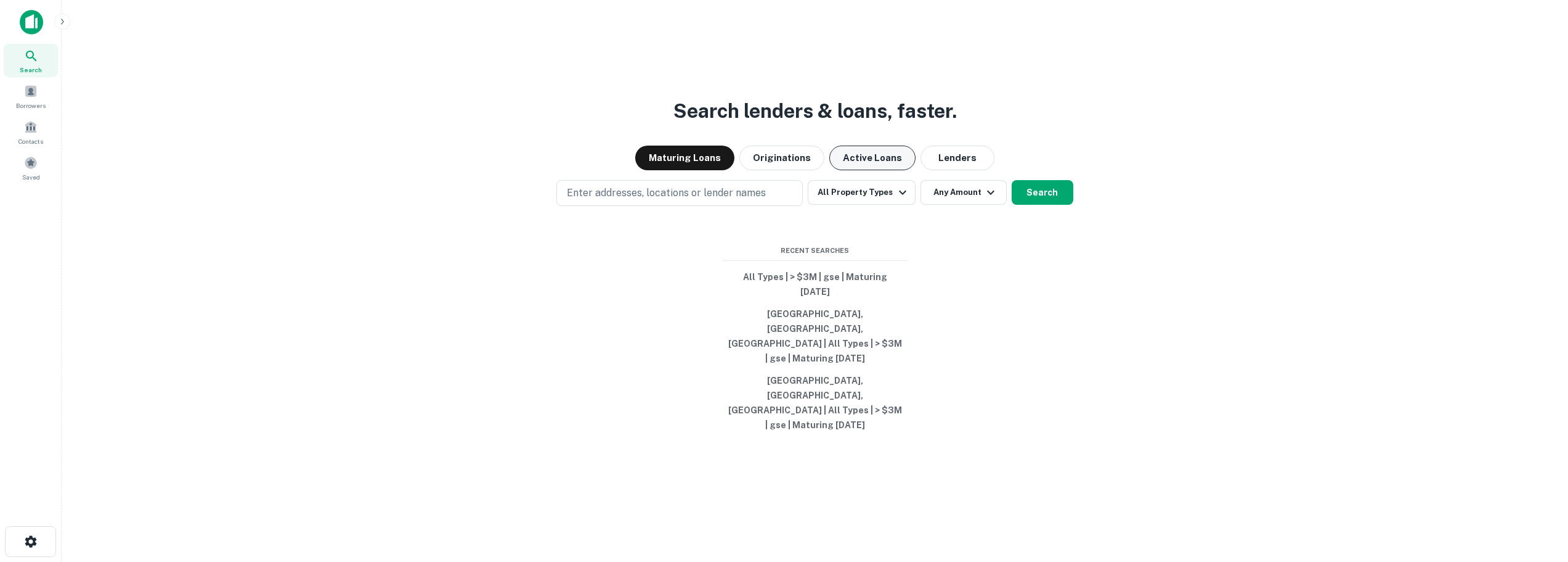
click at [833, 170] on button "Active Loans" at bounding box center [873, 158] width 86 height 25
click at [813, 170] on button "Originations" at bounding box center [781, 158] width 85 height 25
click at [862, 170] on button "Active Loans" at bounding box center [873, 158] width 86 height 25
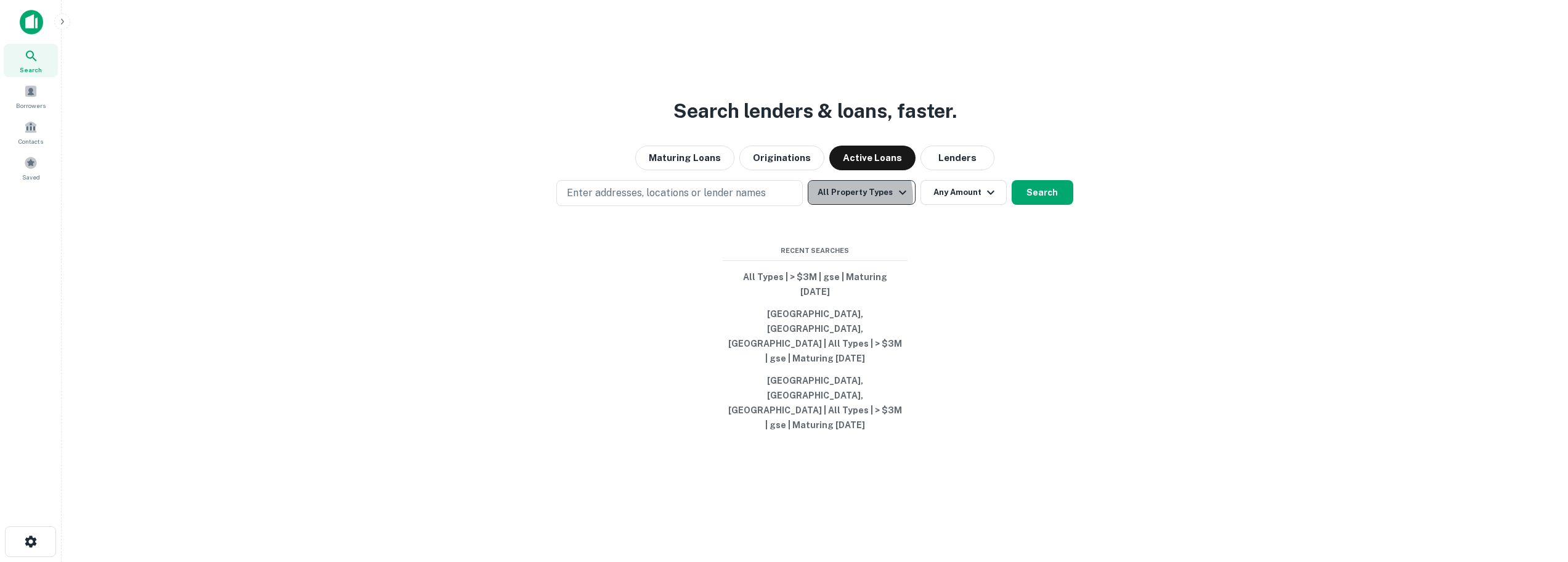
click at [847, 204] on button "All Property Types" at bounding box center [862, 192] width 107 height 25
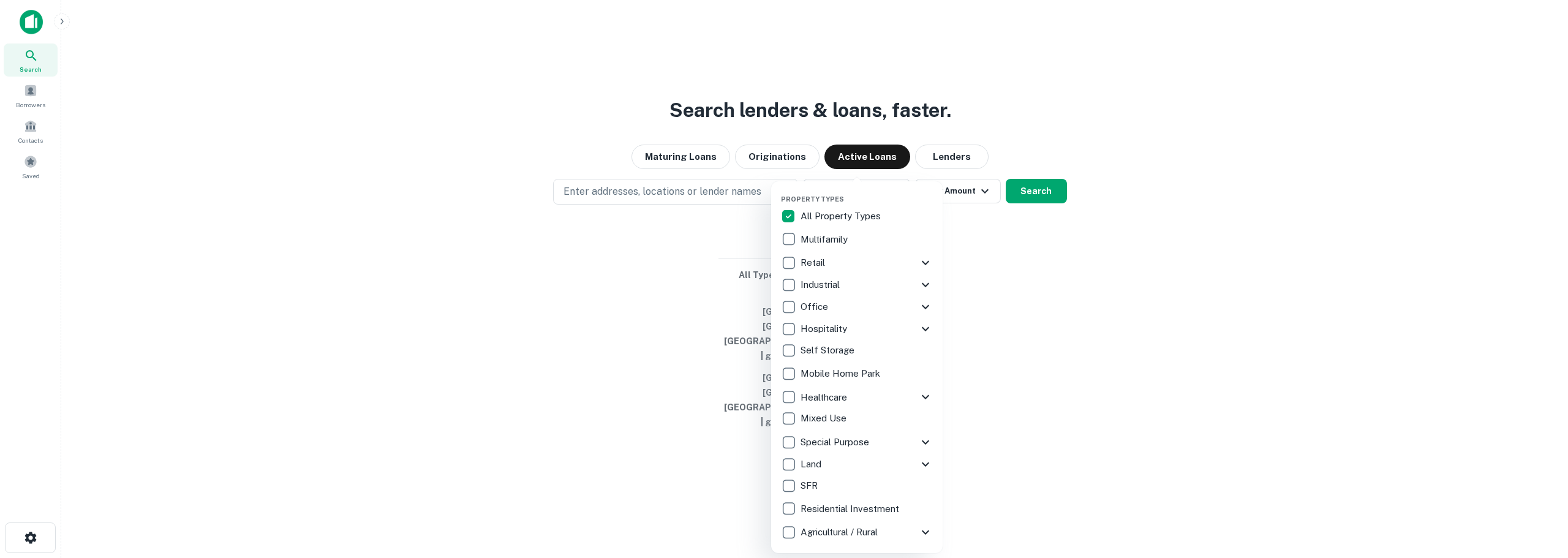
click at [921, 465] on icon at bounding box center [925, 464] width 15 height 15
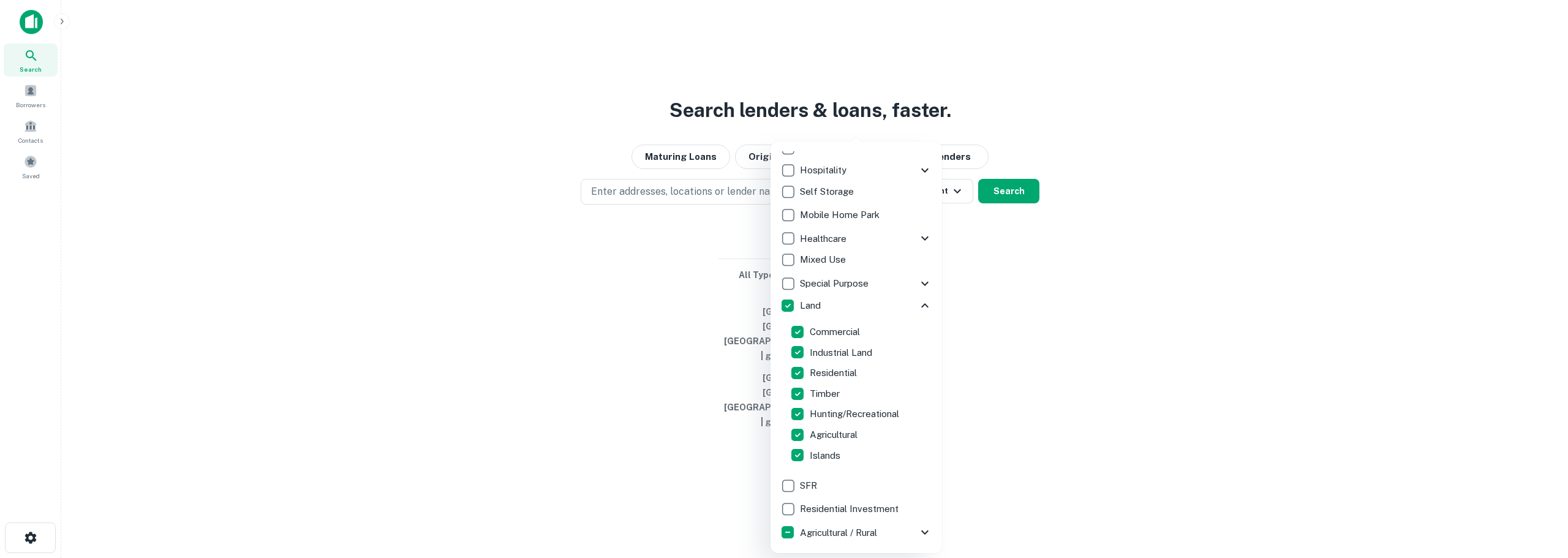
click at [994, 357] on div at bounding box center [784, 279] width 1568 height 558
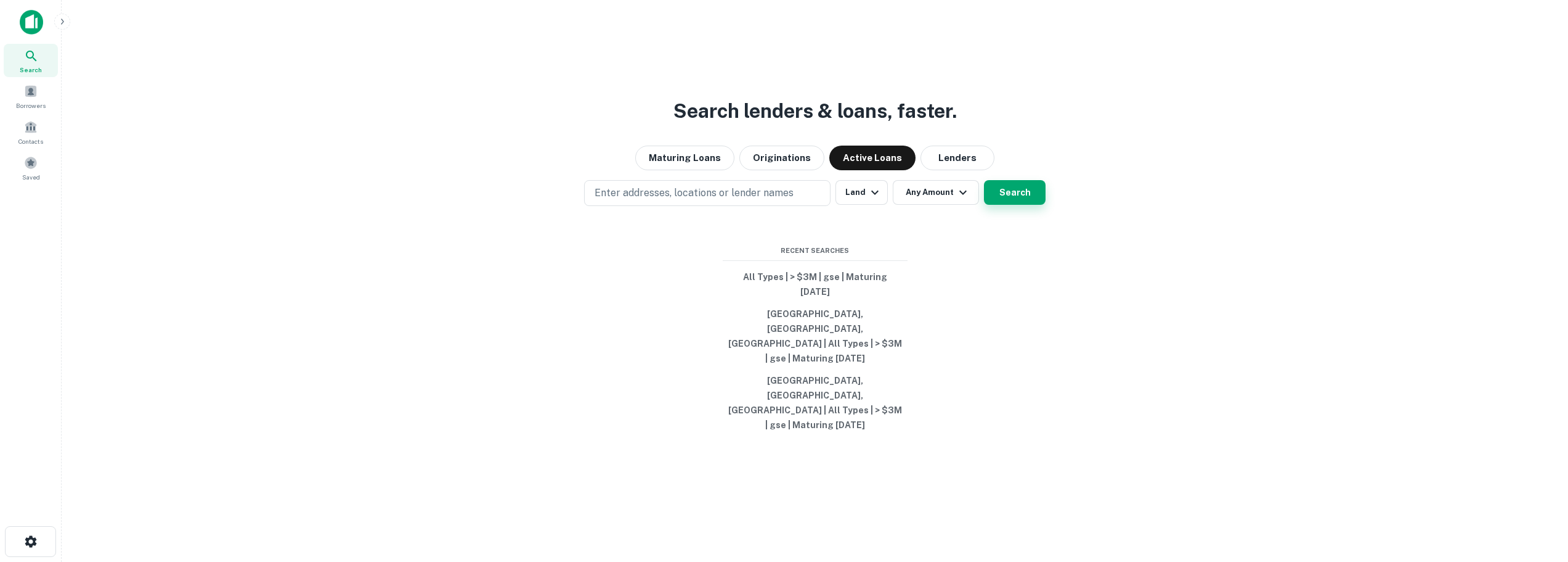
click at [1025, 204] on button "Search" at bounding box center [1015, 192] width 62 height 25
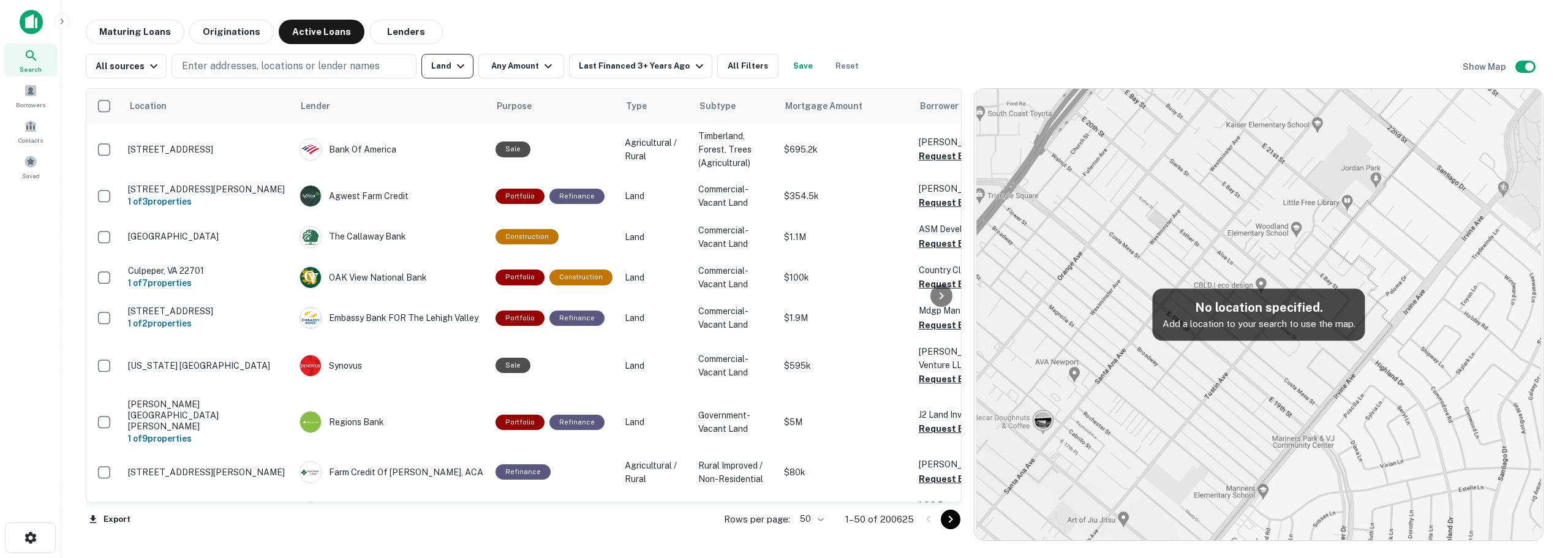
click at [457, 65] on icon "button" at bounding box center [461, 66] width 7 height 4
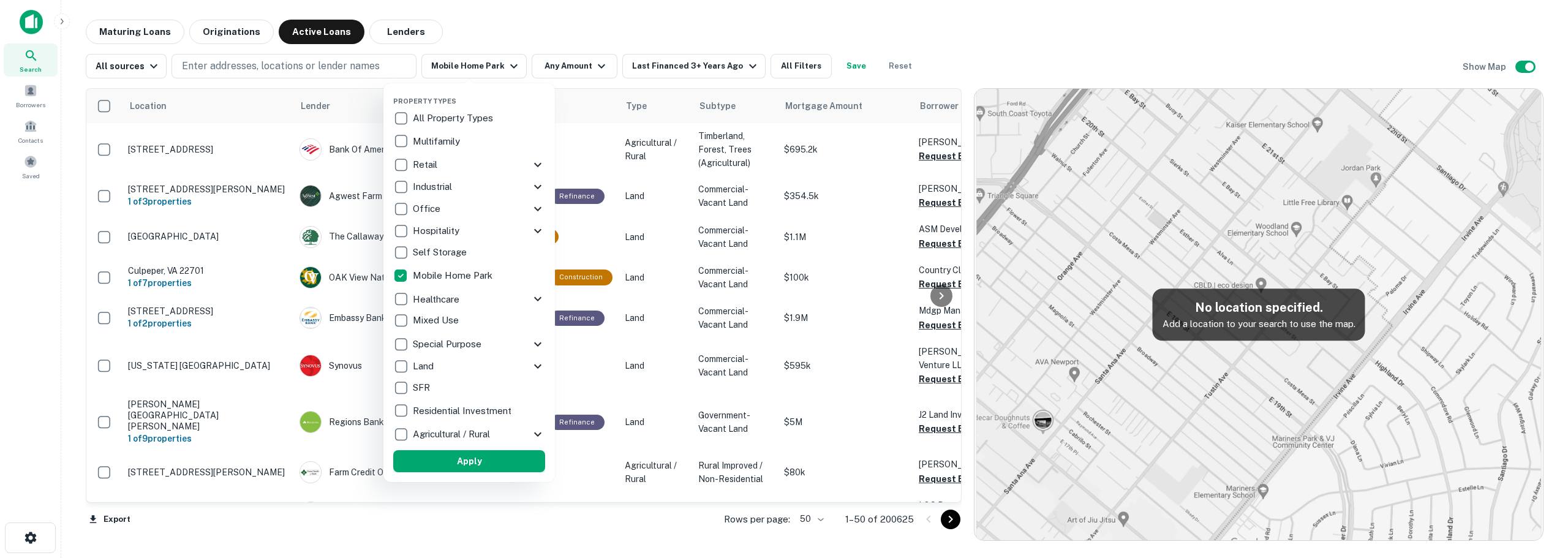
click at [436, 458] on button "Apply" at bounding box center [470, 461] width 152 height 22
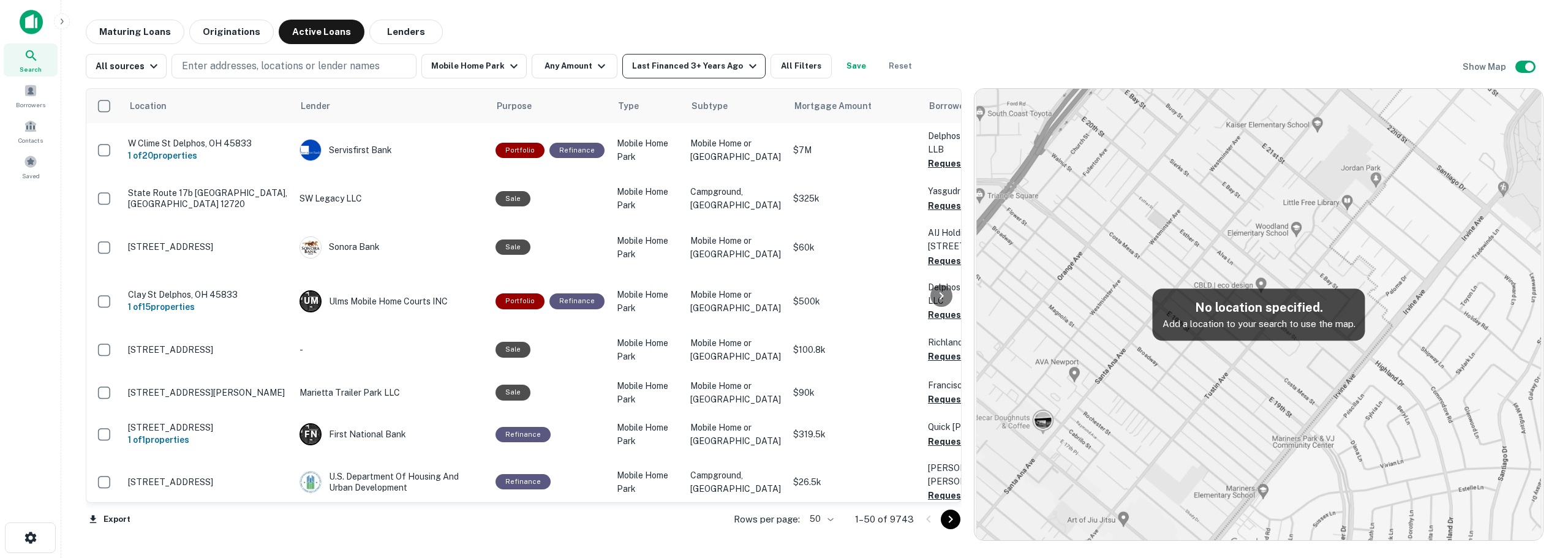
click at [667, 69] on div "Last Financed 3+ Years Ago" at bounding box center [695, 66] width 128 height 15
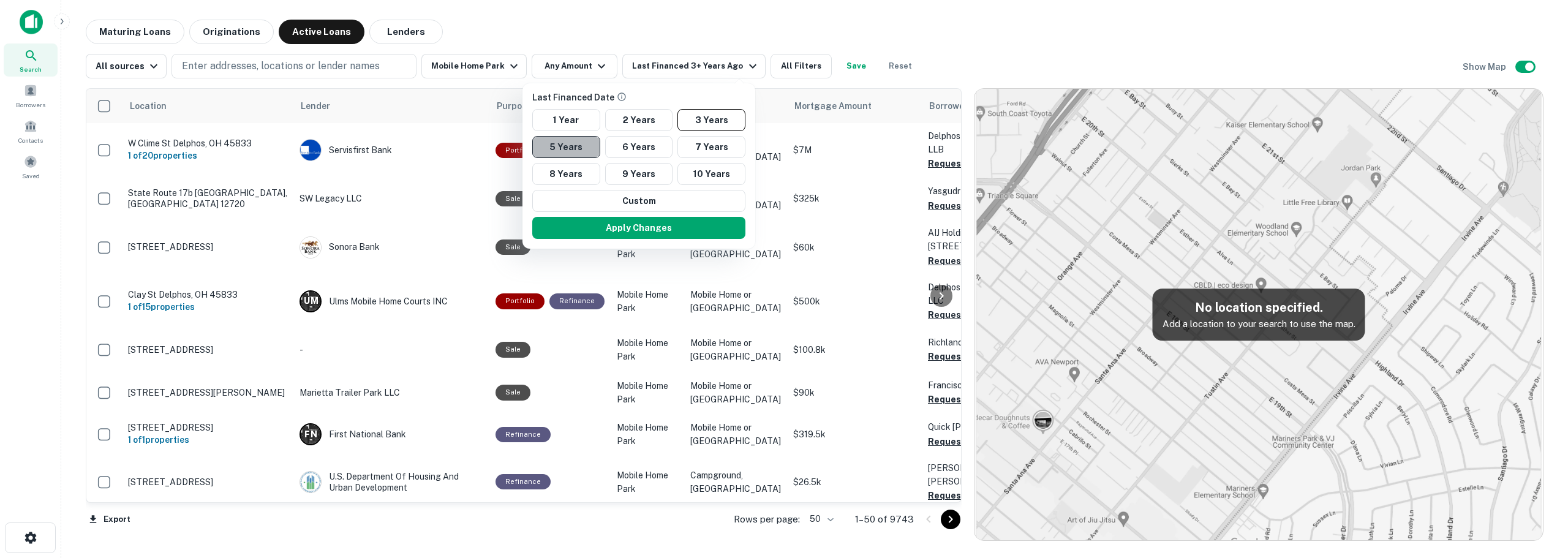
click at [574, 153] on button "5 Years" at bounding box center [566, 147] width 68 height 22
click at [595, 225] on button "Apply Changes" at bounding box center [639, 228] width 213 height 22
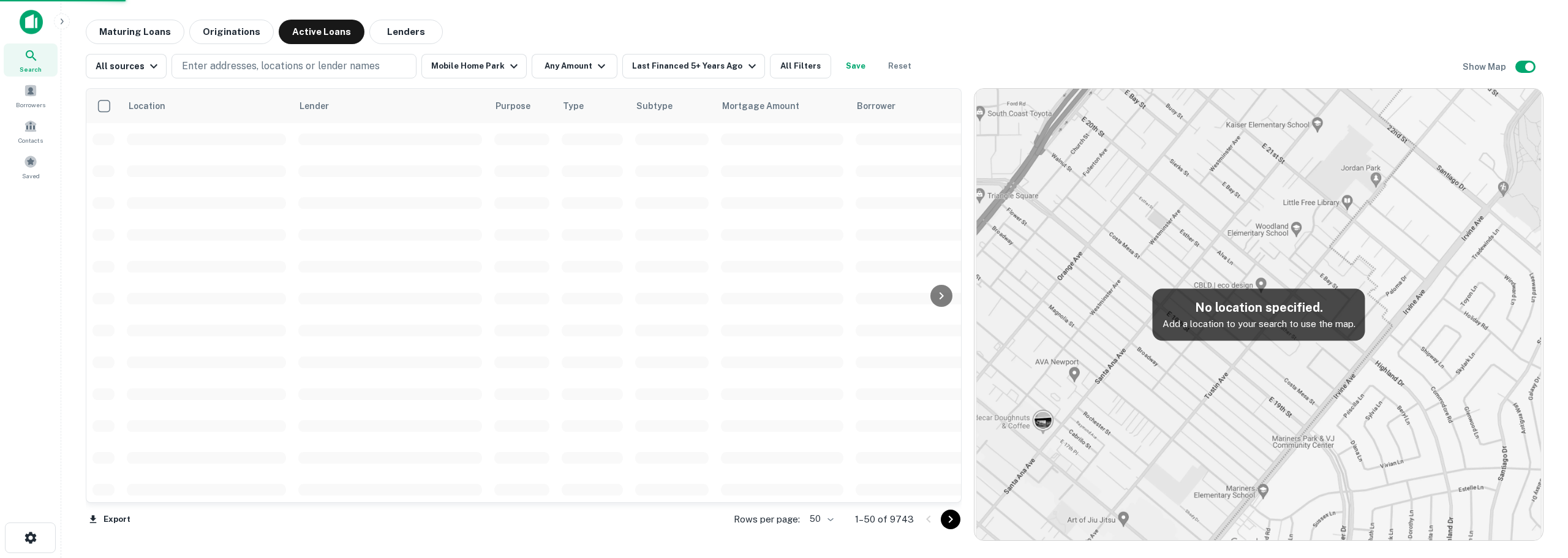
click at [566, 68] on div at bounding box center [784, 279] width 1568 height 558
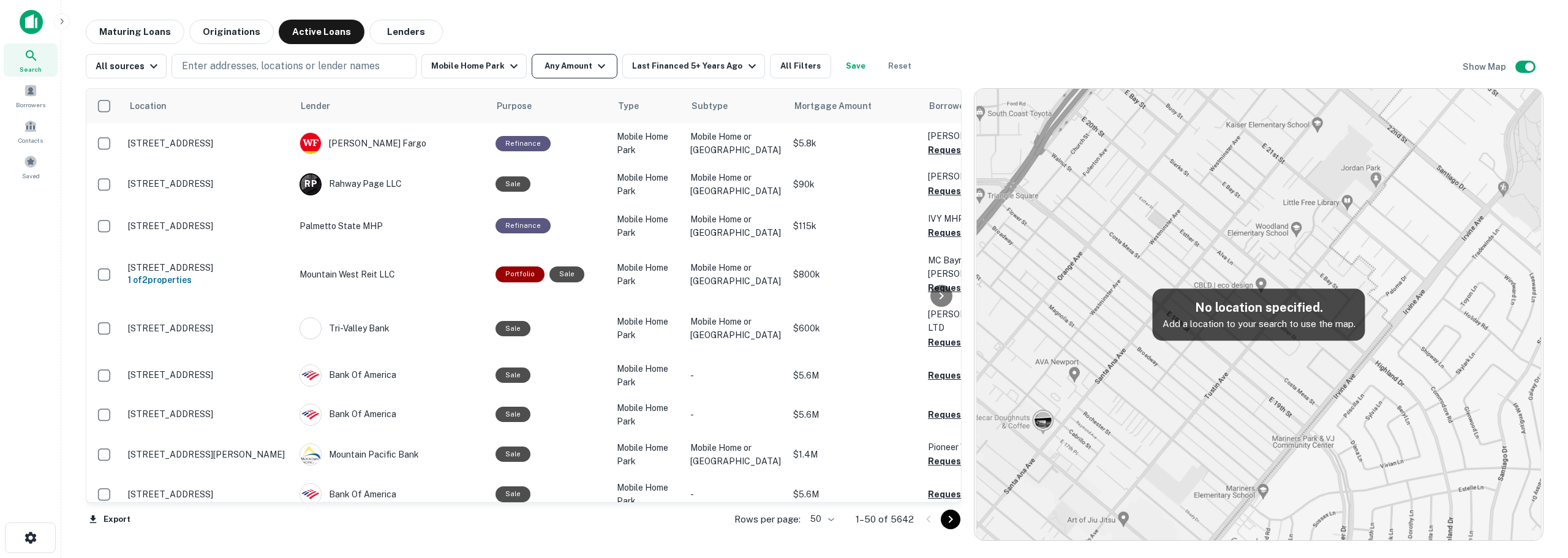
click at [584, 68] on button "Any Amount" at bounding box center [574, 66] width 86 height 24
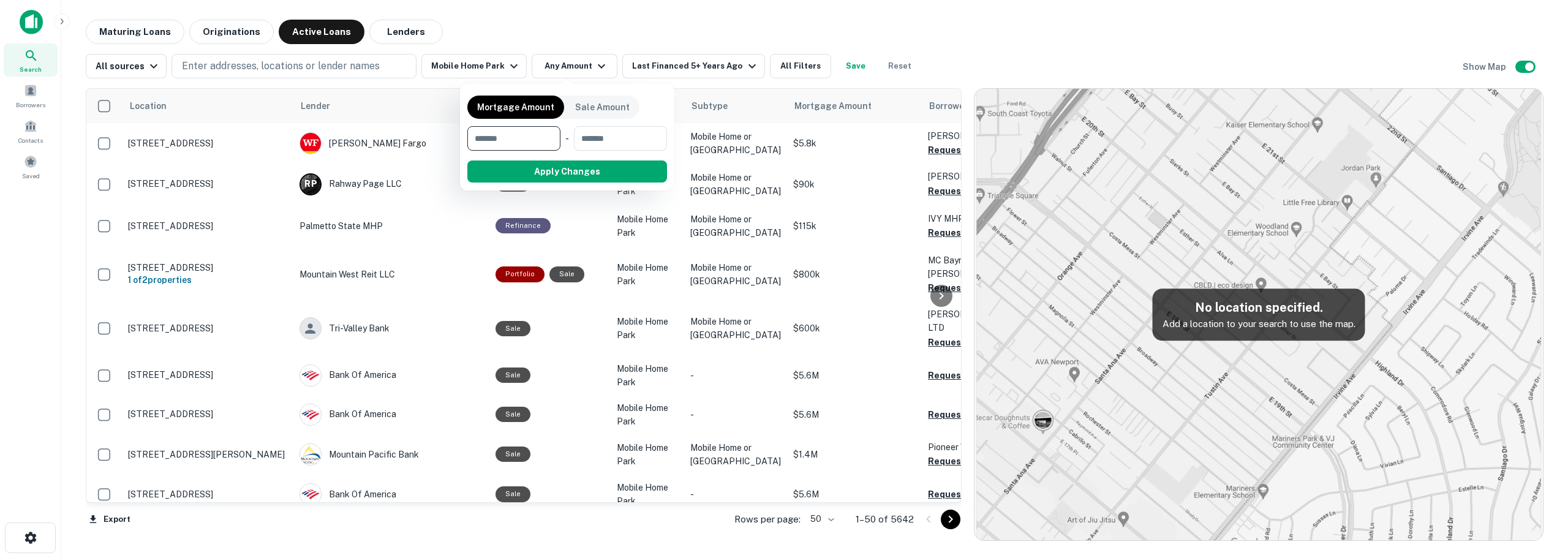
click at [542, 140] on input "number" at bounding box center [509, 138] width 84 height 24
type input "*"
type input "*******"
click at [566, 180] on button "Apply Changes" at bounding box center [589, 171] width 156 height 22
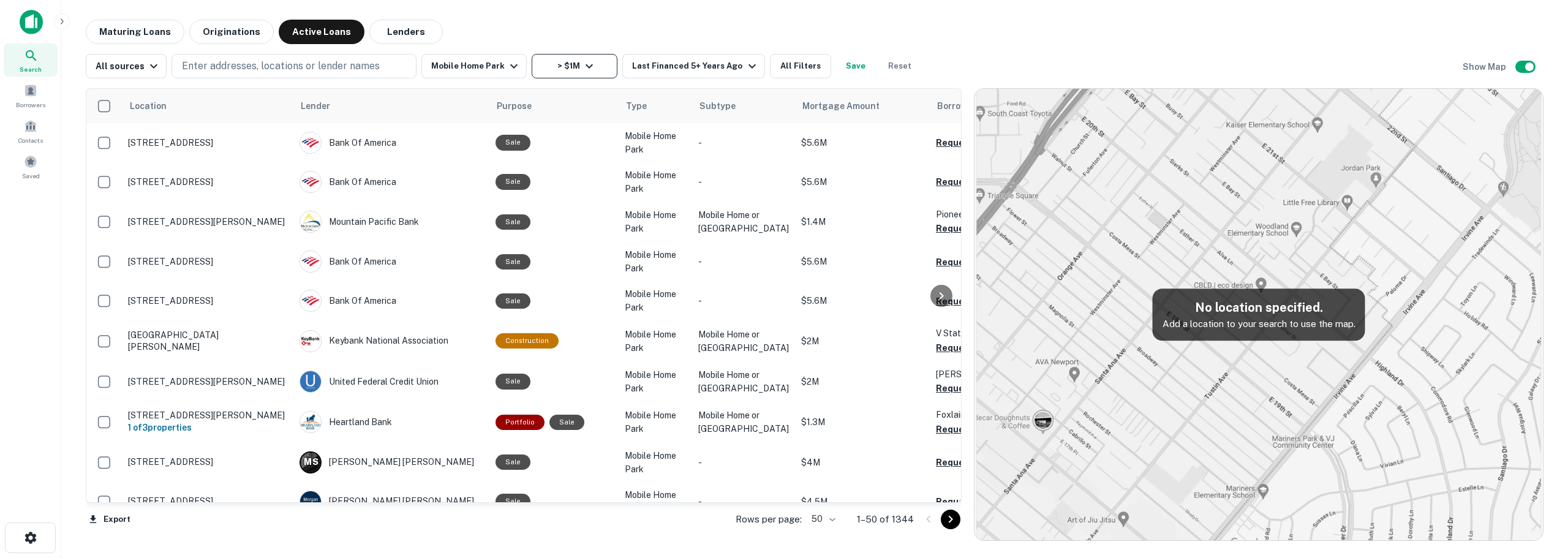
click at [534, 69] on button "> $1M" at bounding box center [574, 66] width 86 height 24
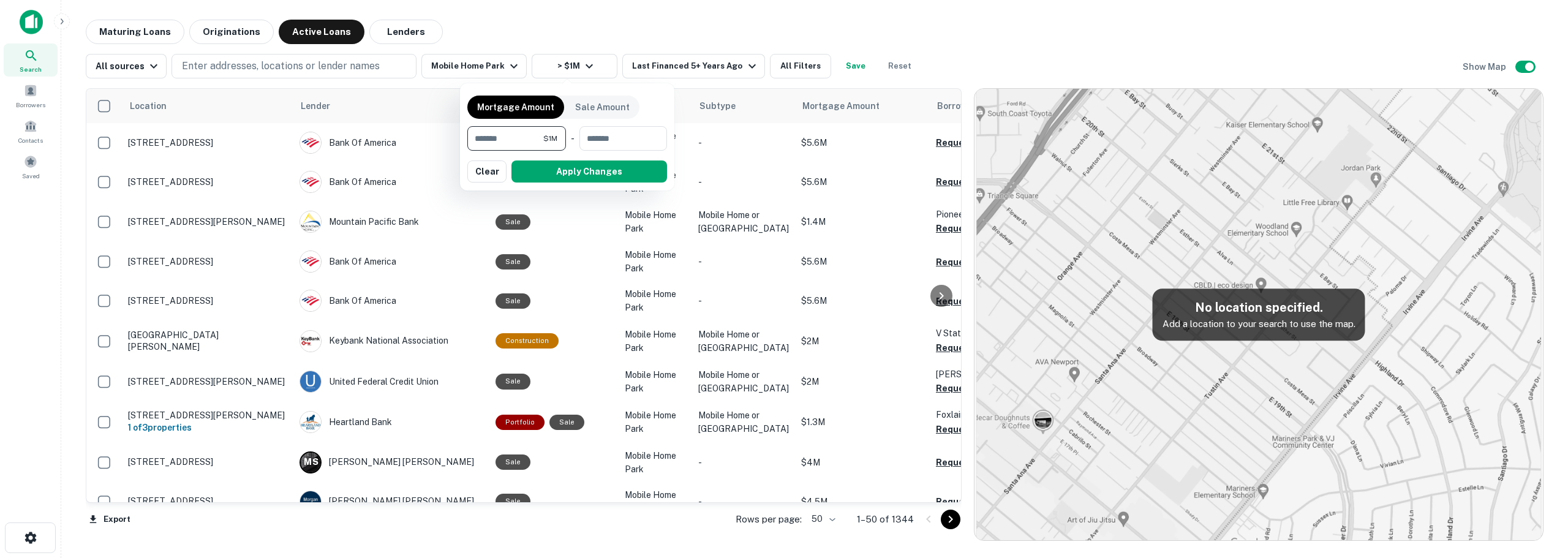
click at [522, 137] on input "*******" at bounding box center [505, 138] width 76 height 24
type input "*******"
click at [562, 179] on button "Apply Changes" at bounding box center [589, 171] width 156 height 22
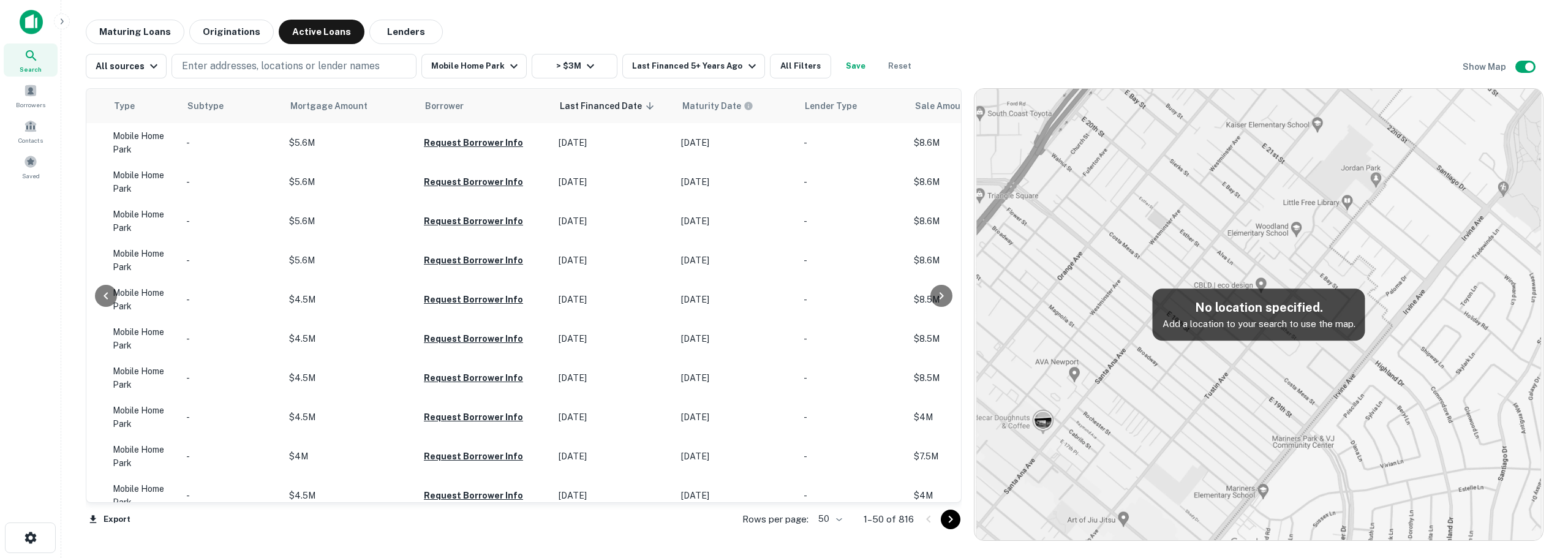
scroll to position [0, 531]
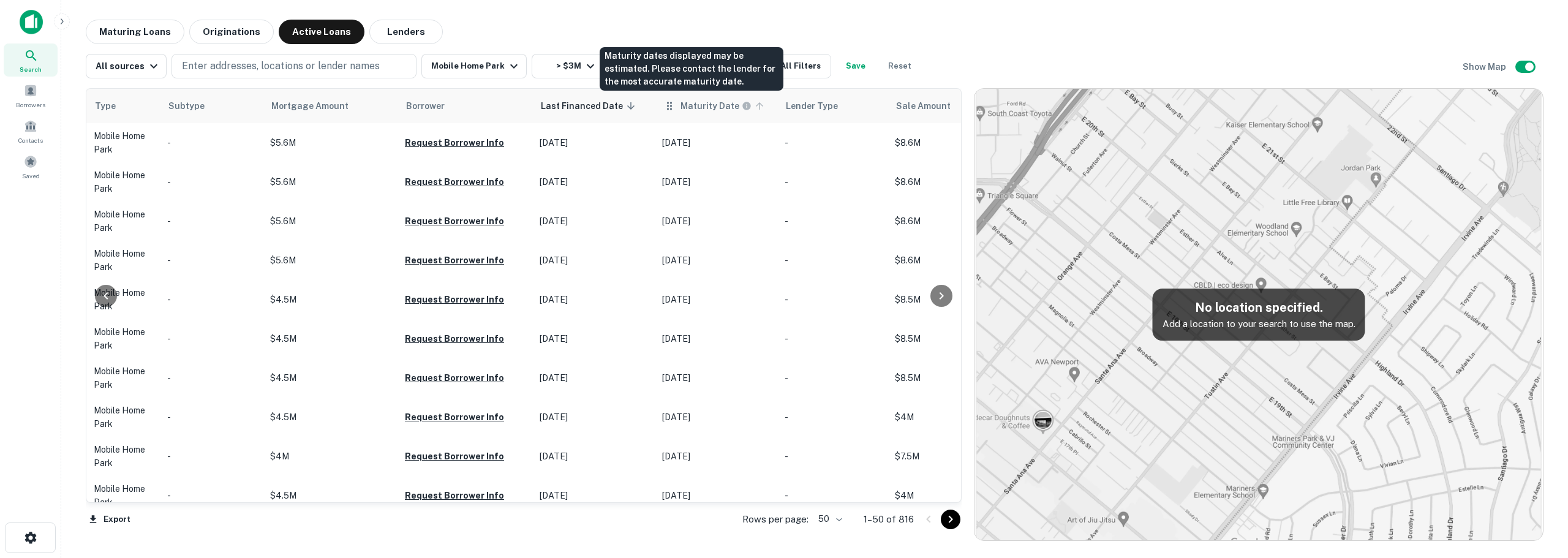
click at [681, 105] on h6 "Maturity Date" at bounding box center [710, 106] width 59 height 13
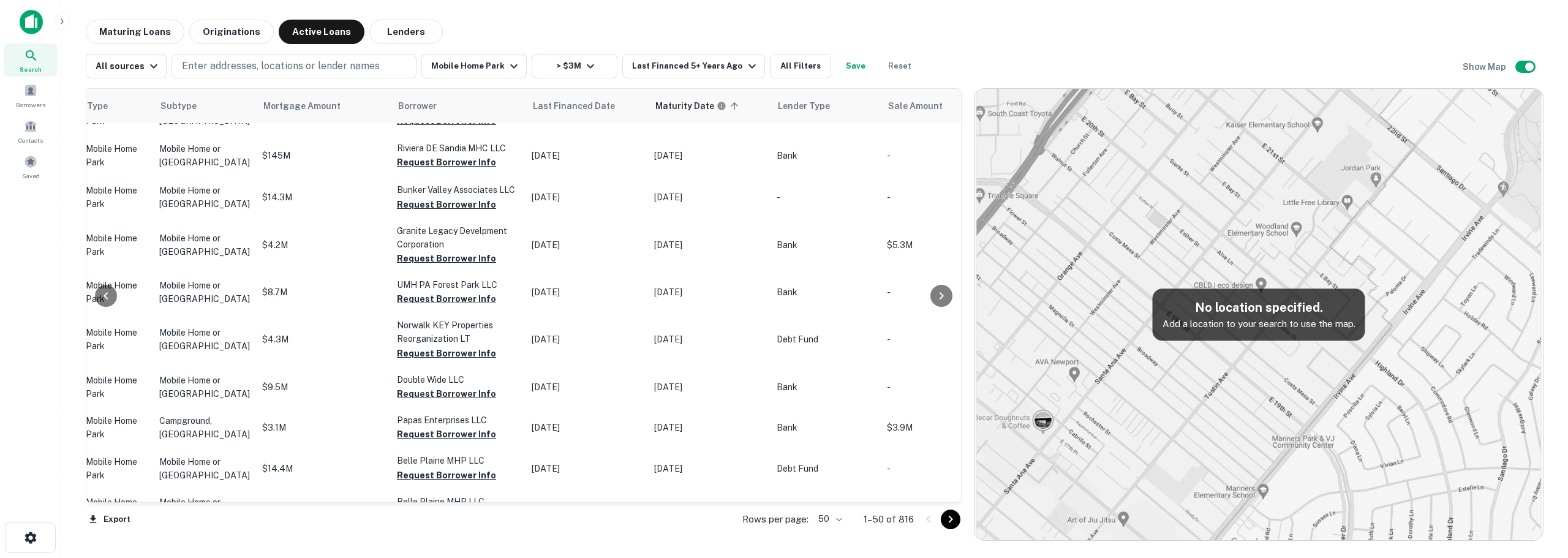
scroll to position [1791, 531]
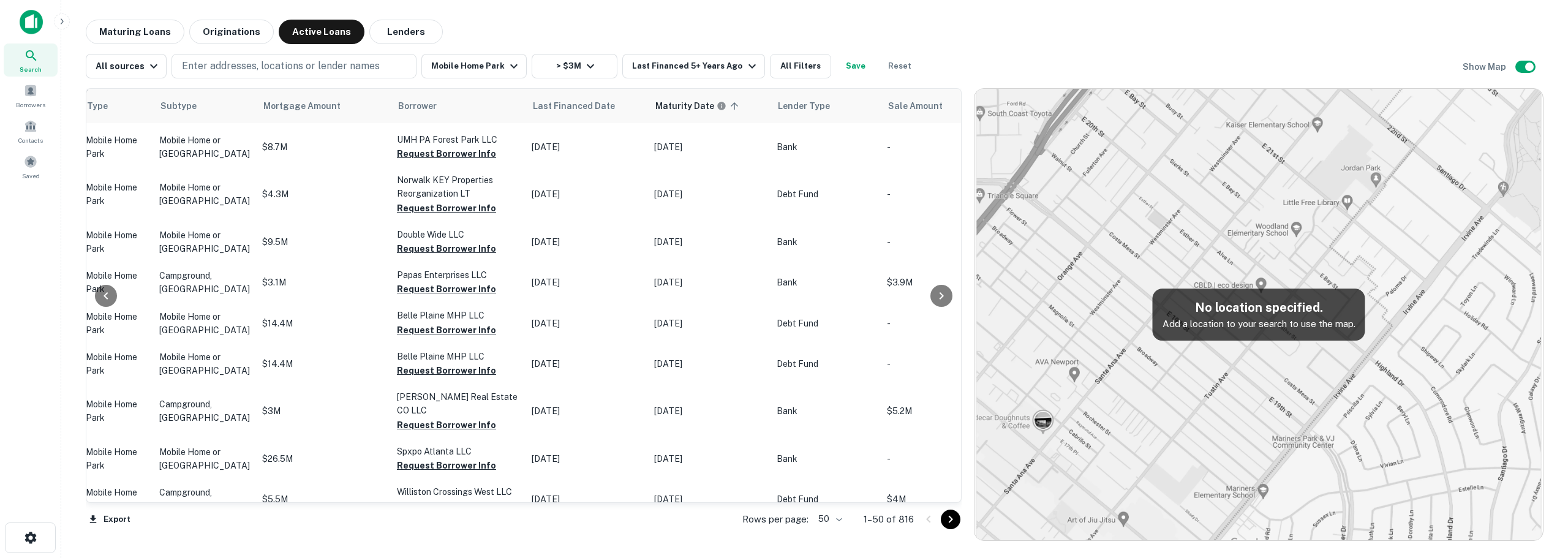
click at [843, 519] on body "Search Borrowers Contacts Saved Maturing Loans Originations Active Loans Lender…" at bounding box center [784, 279] width 1568 height 558
click at [834, 534] on li "100" at bounding box center [831, 532] width 35 height 22
type input "***"
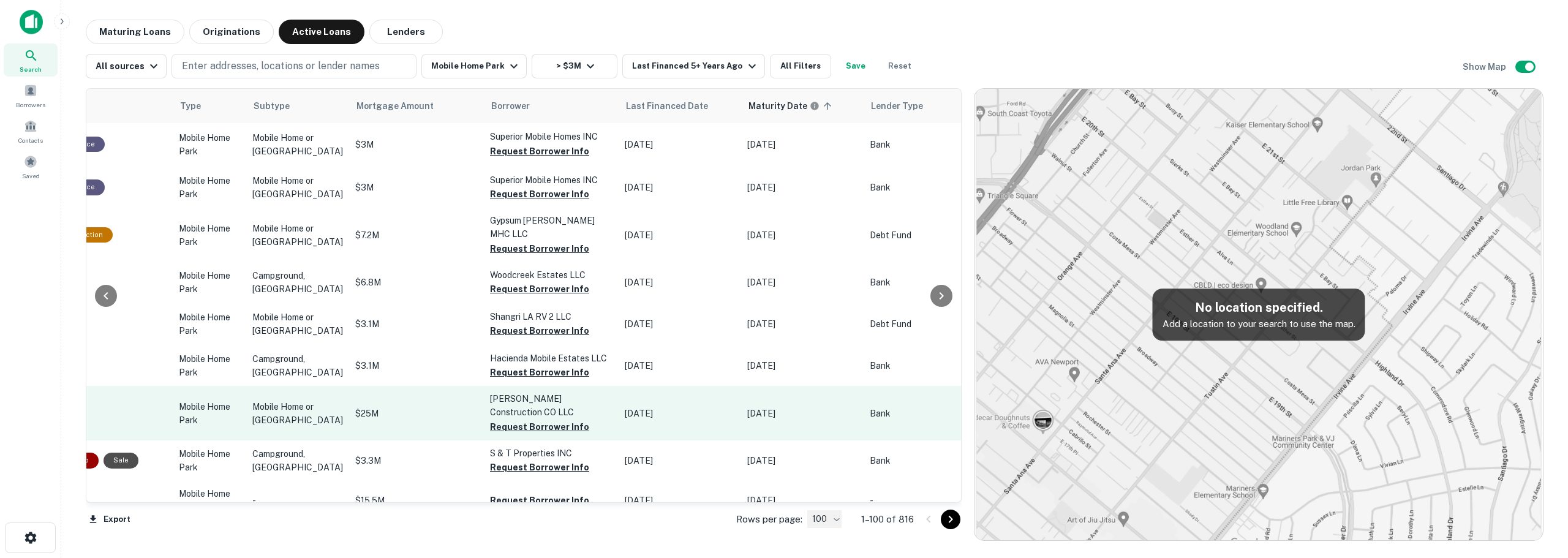
scroll to position [3917, 408]
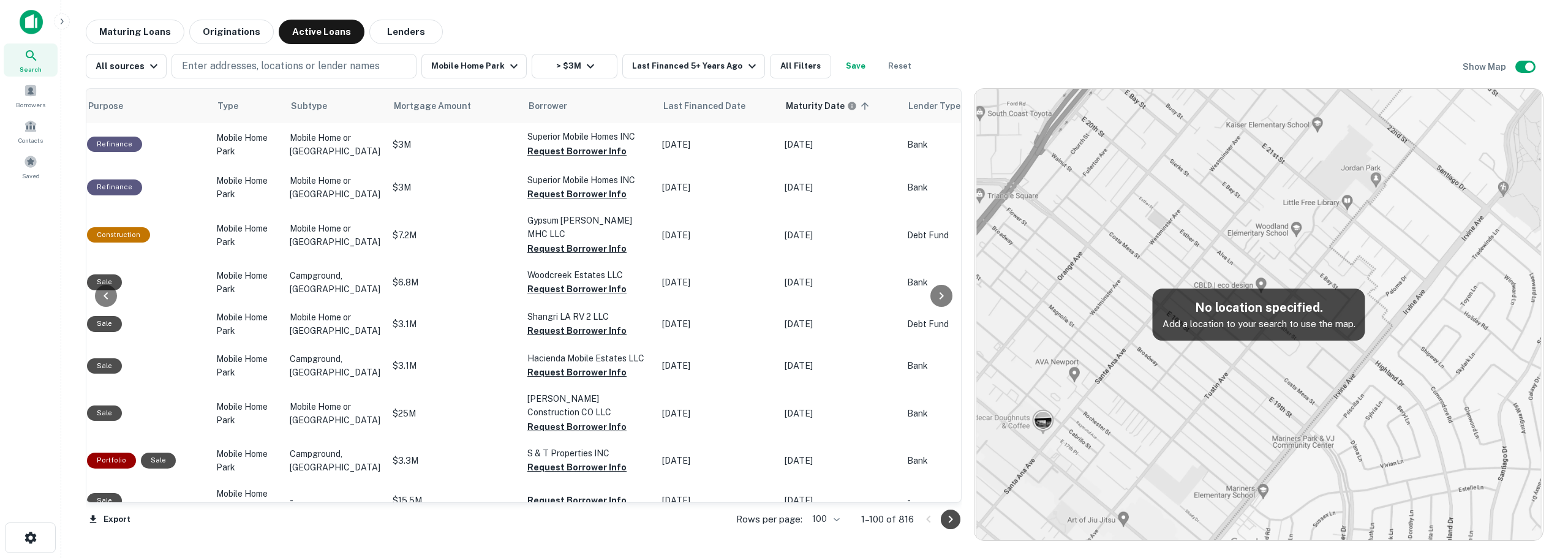
click at [952, 519] on icon "Go to next page" at bounding box center [951, 519] width 4 height 7
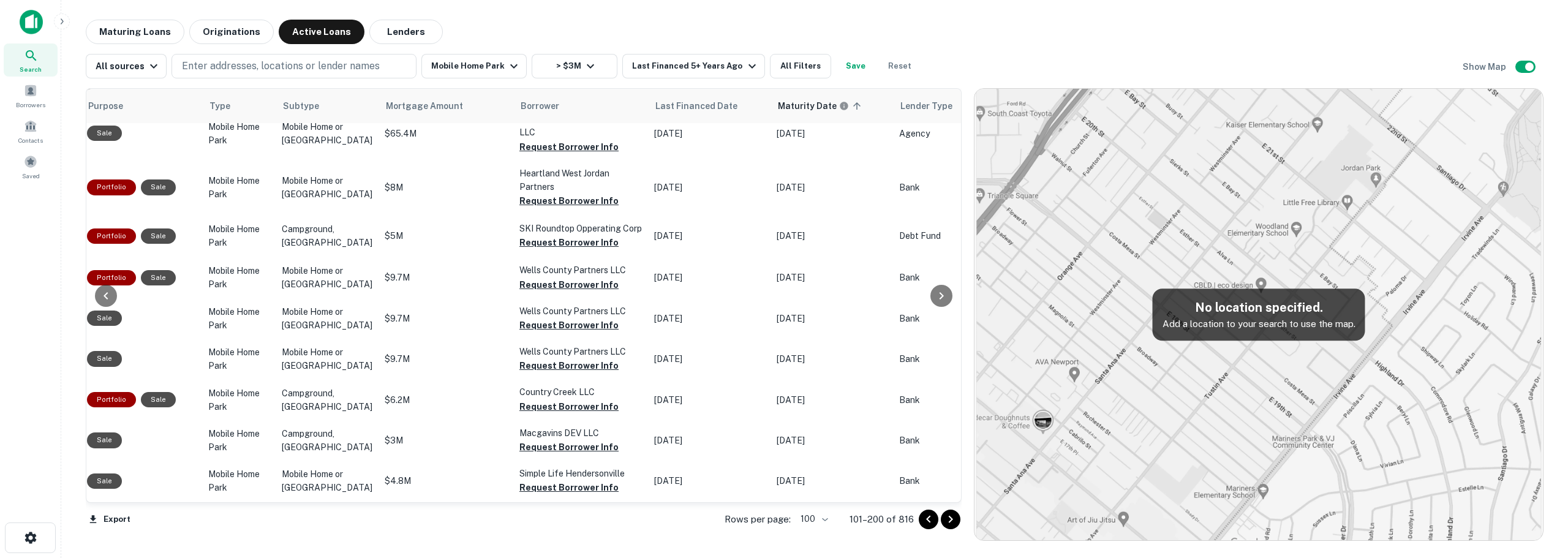
scroll to position [3917, 408]
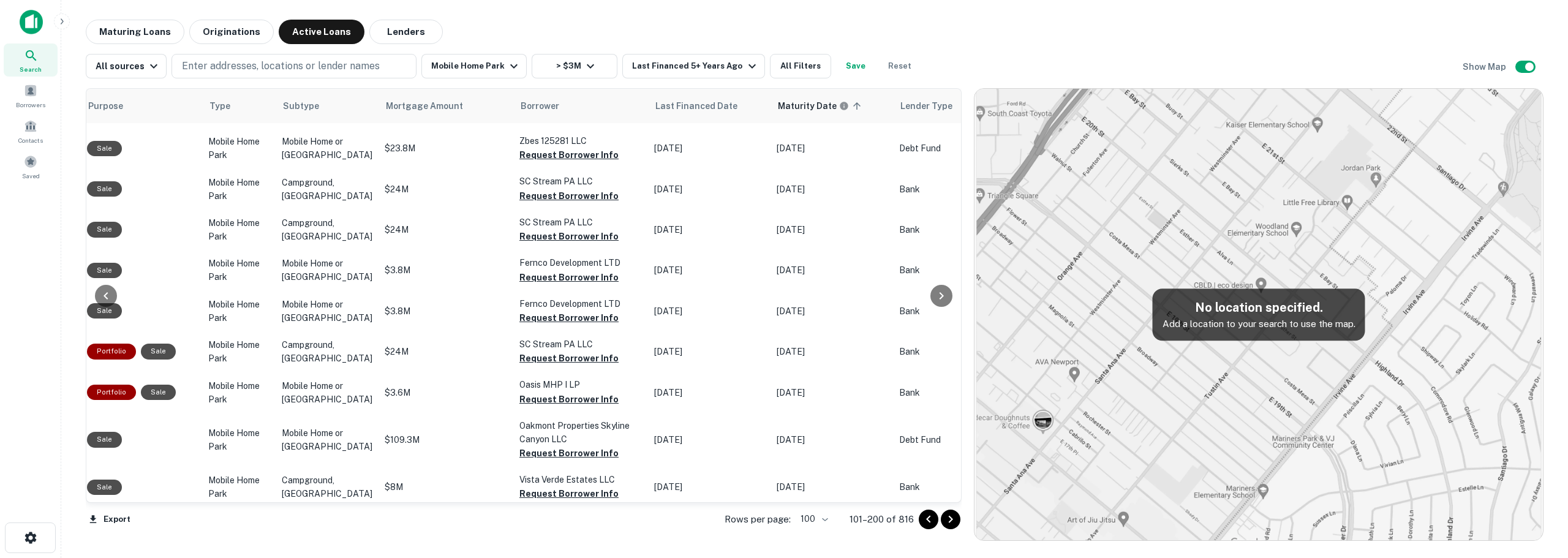
click at [952, 519] on icon "Go to next page" at bounding box center [951, 519] width 4 height 7
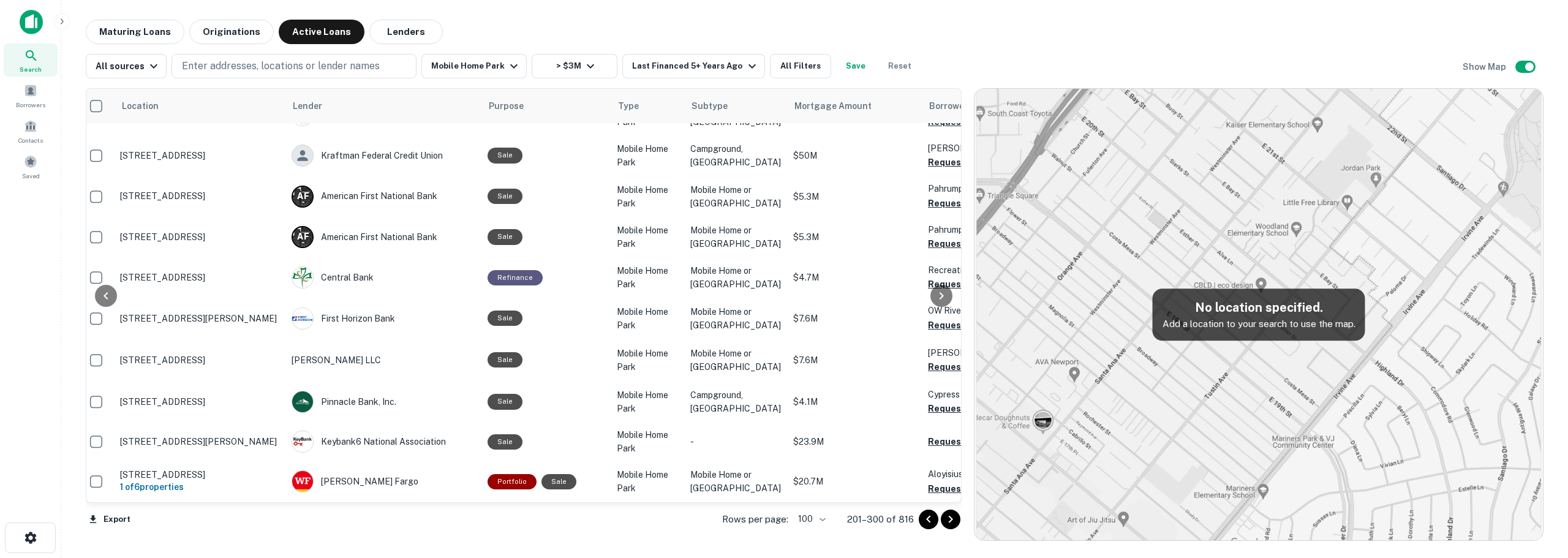
scroll to position [4003, 477]
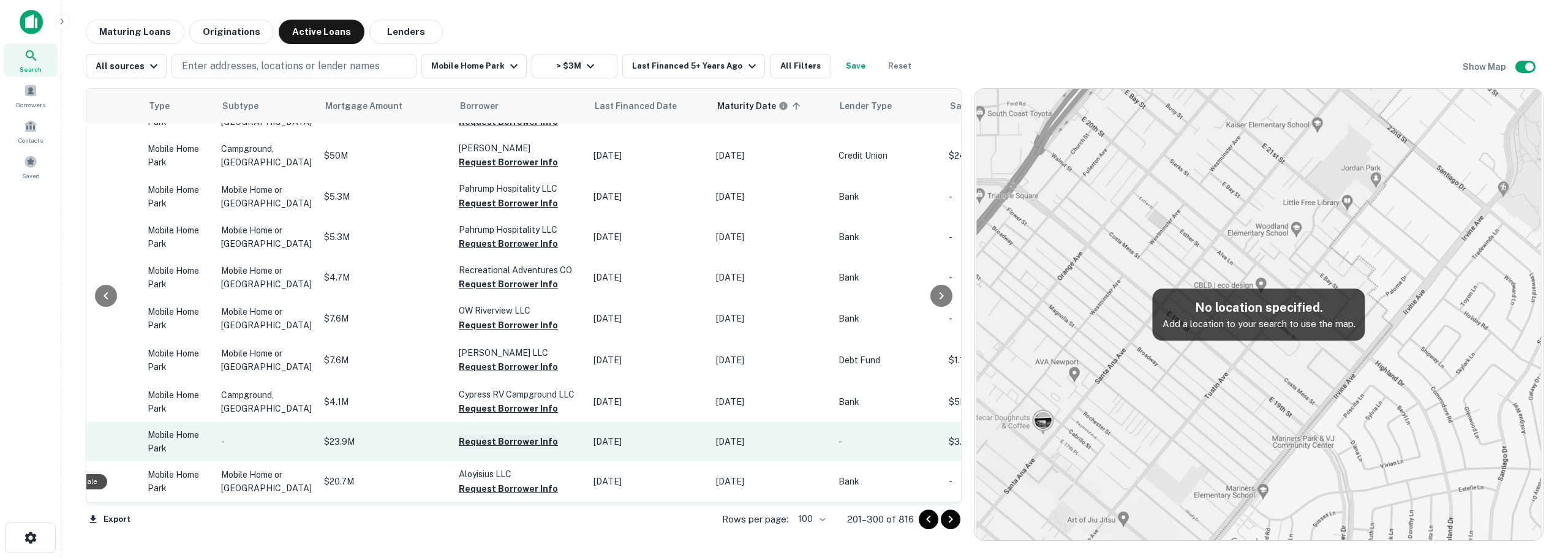
click at [486, 434] on button "Request Borrower Info" at bounding box center [508, 441] width 99 height 15
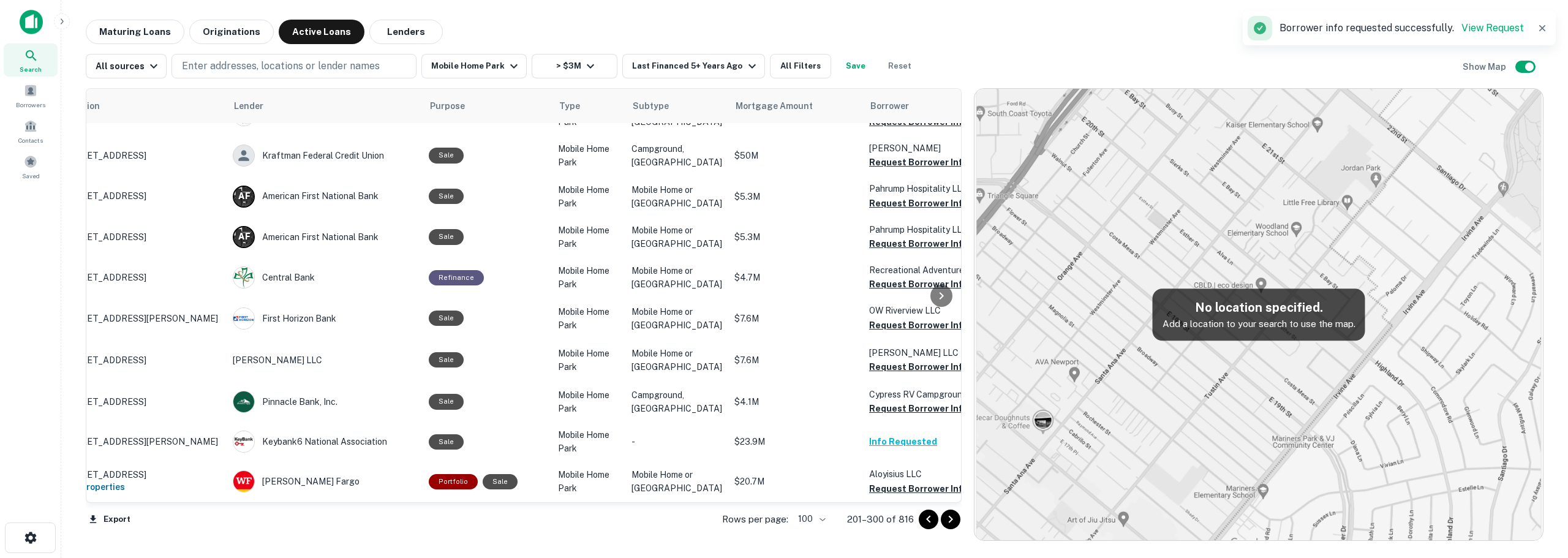
scroll to position [4003, 0]
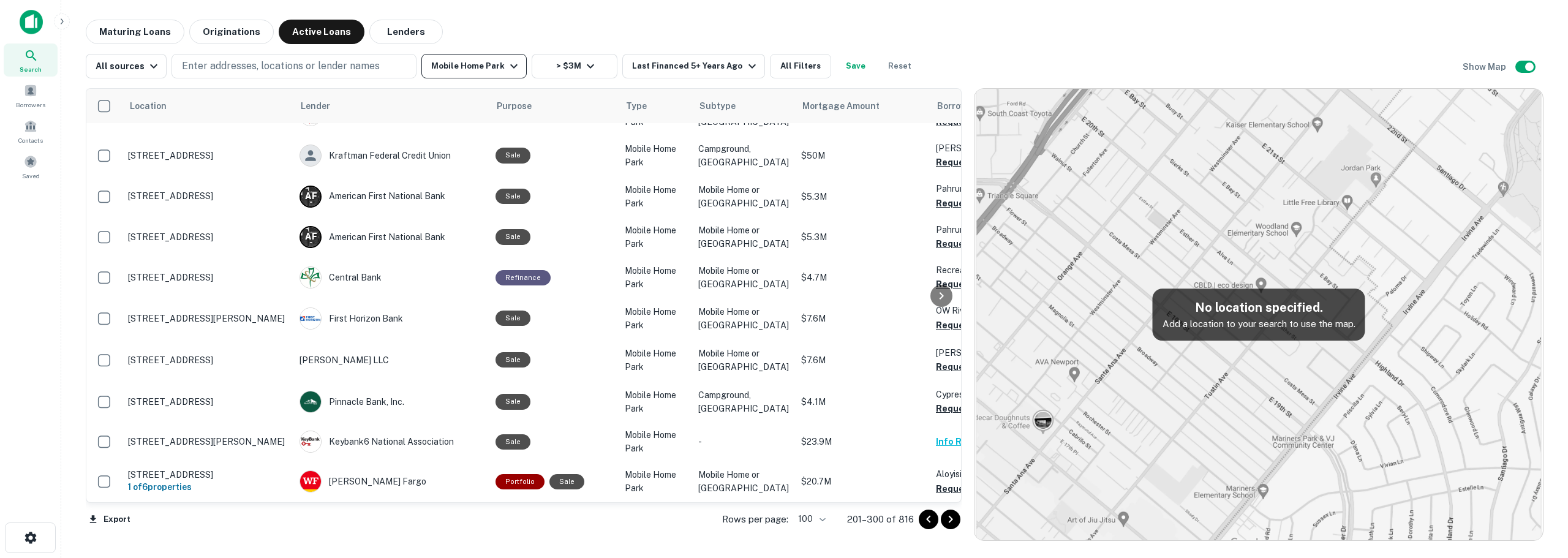
click at [506, 65] on icon "button" at bounding box center [514, 66] width 15 height 15
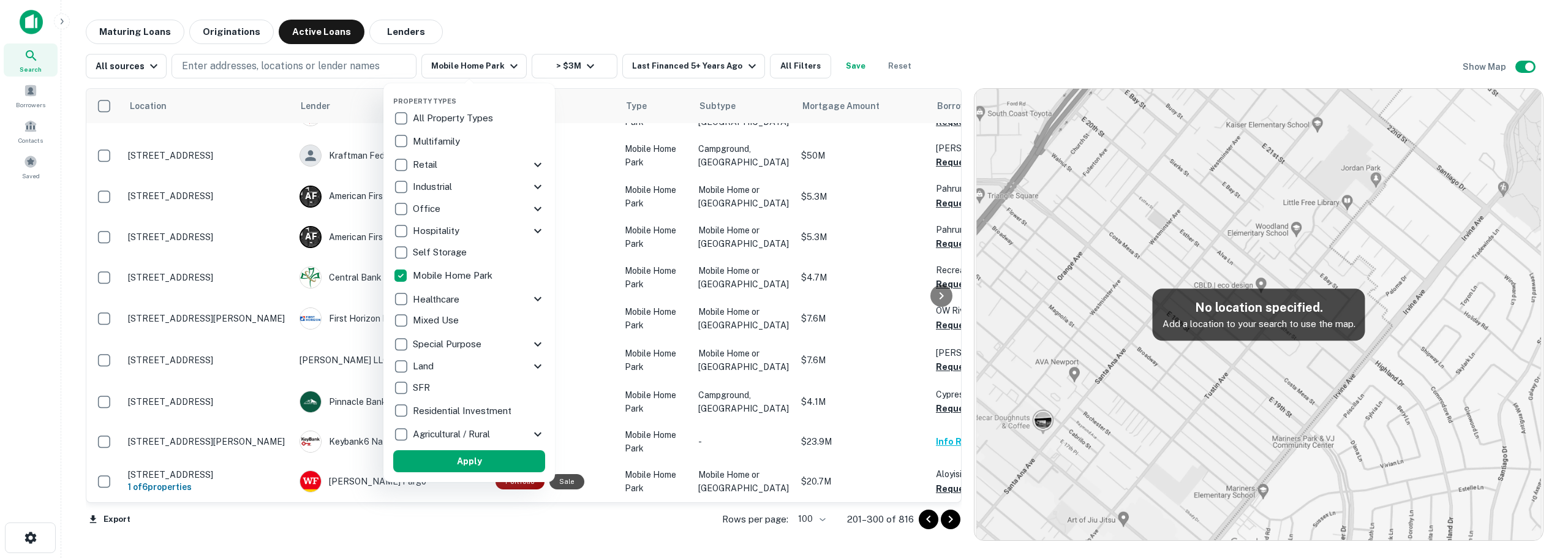
click at [800, 24] on div at bounding box center [784, 279] width 1568 height 558
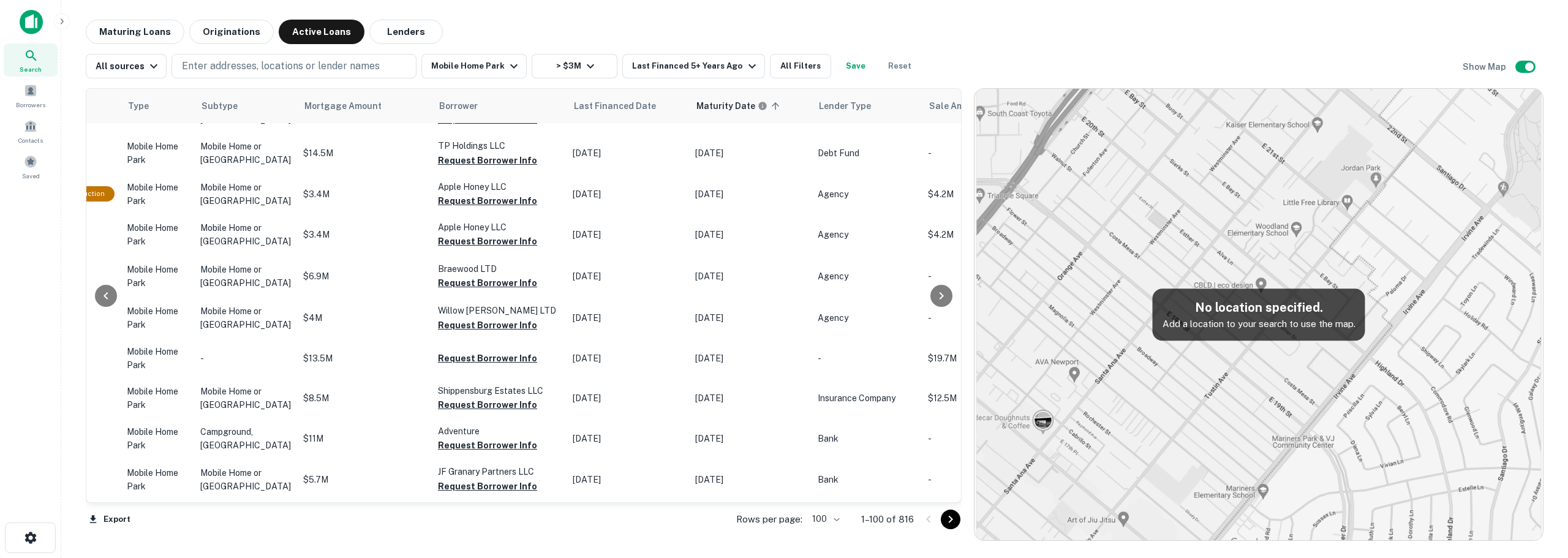
scroll to position [3917, 498]
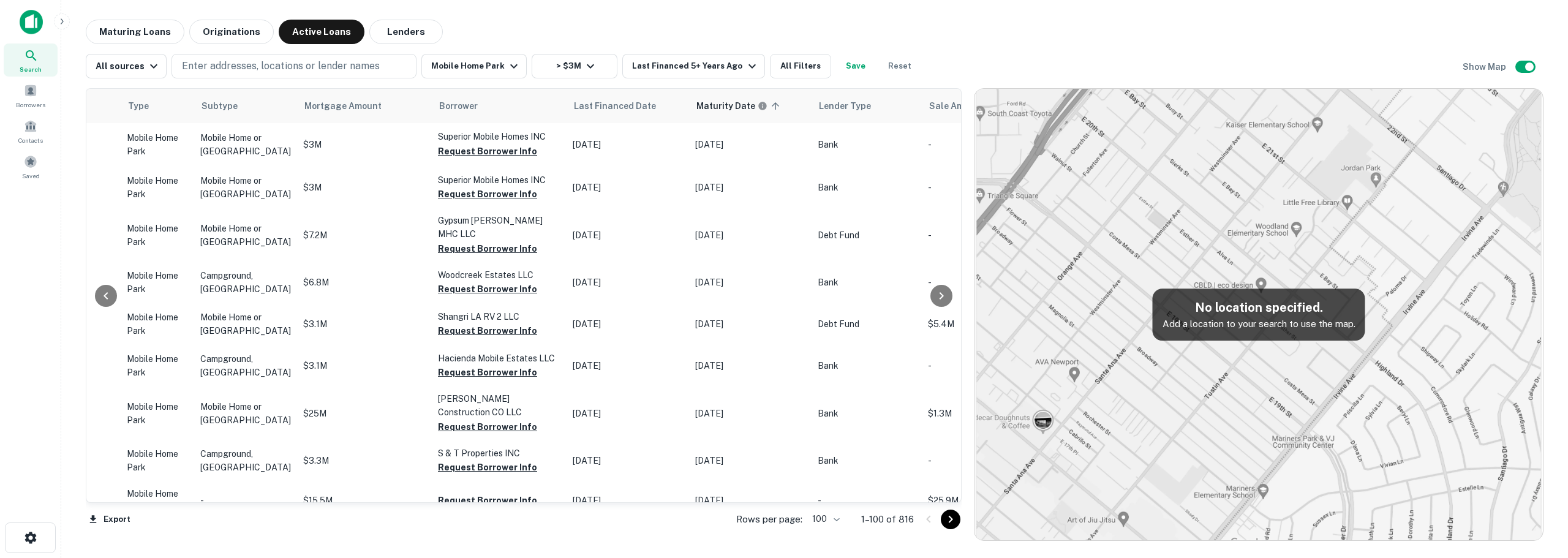
click at [954, 519] on icon "Go to next page" at bounding box center [950, 519] width 15 height 15
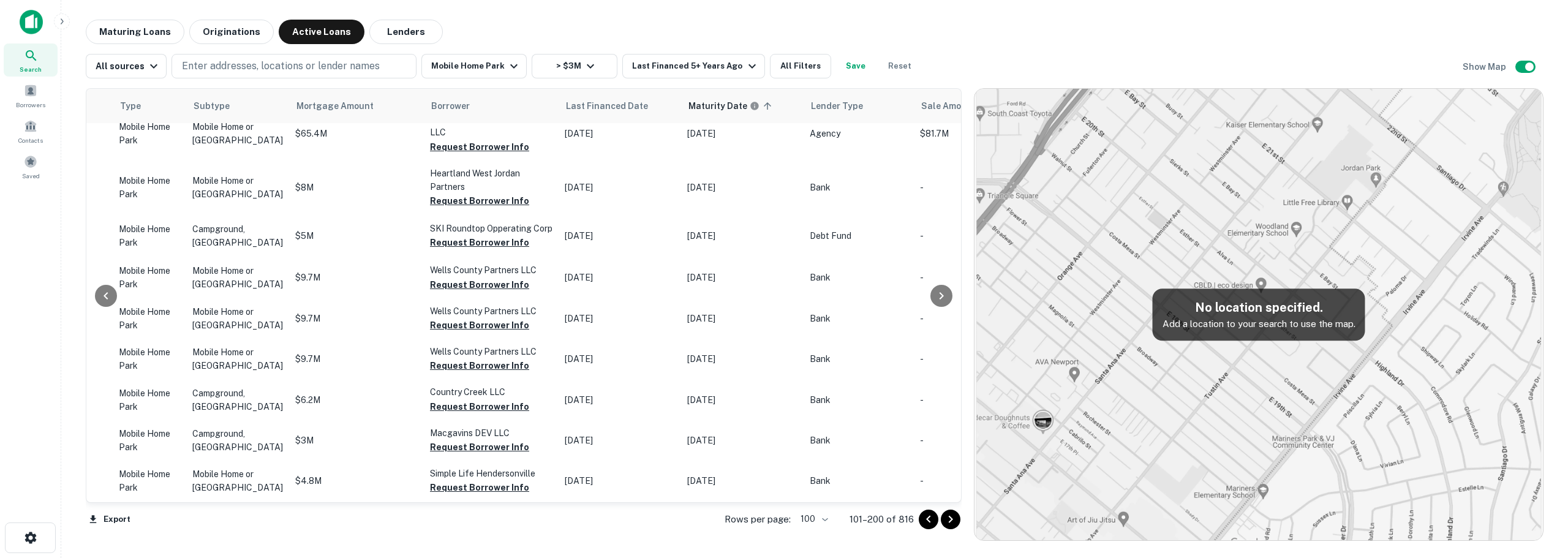
scroll to position [3917, 498]
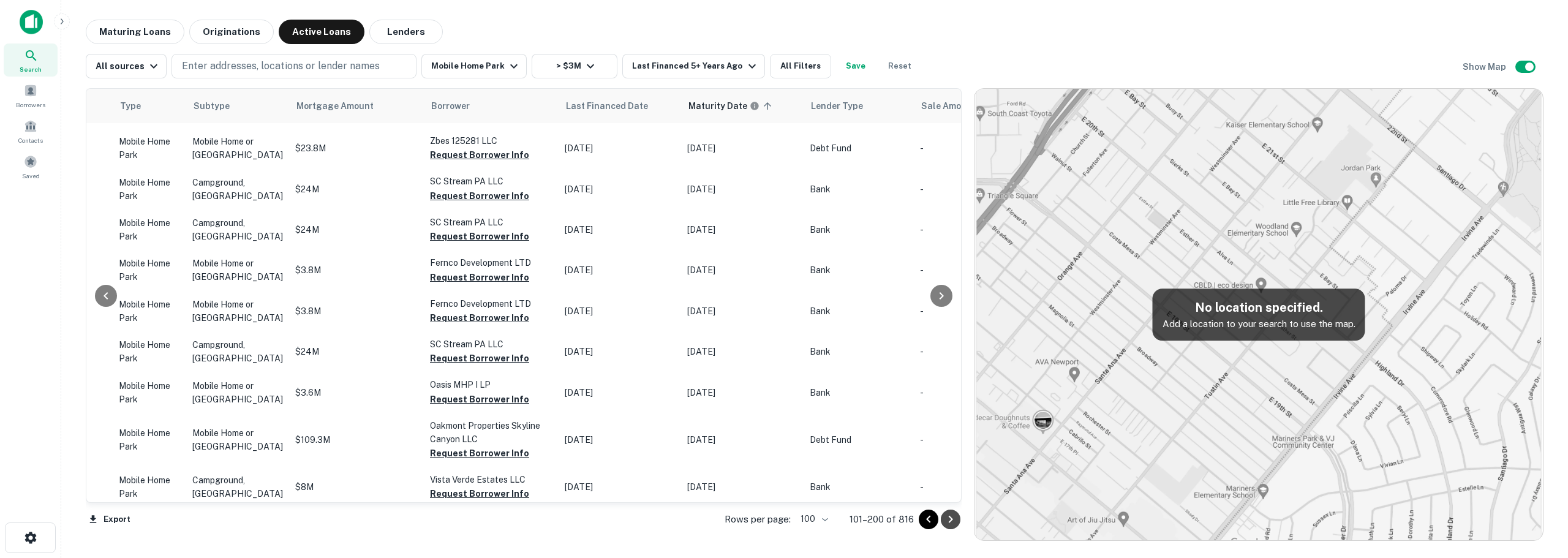
click at [954, 519] on icon "Go to next page" at bounding box center [950, 519] width 15 height 15
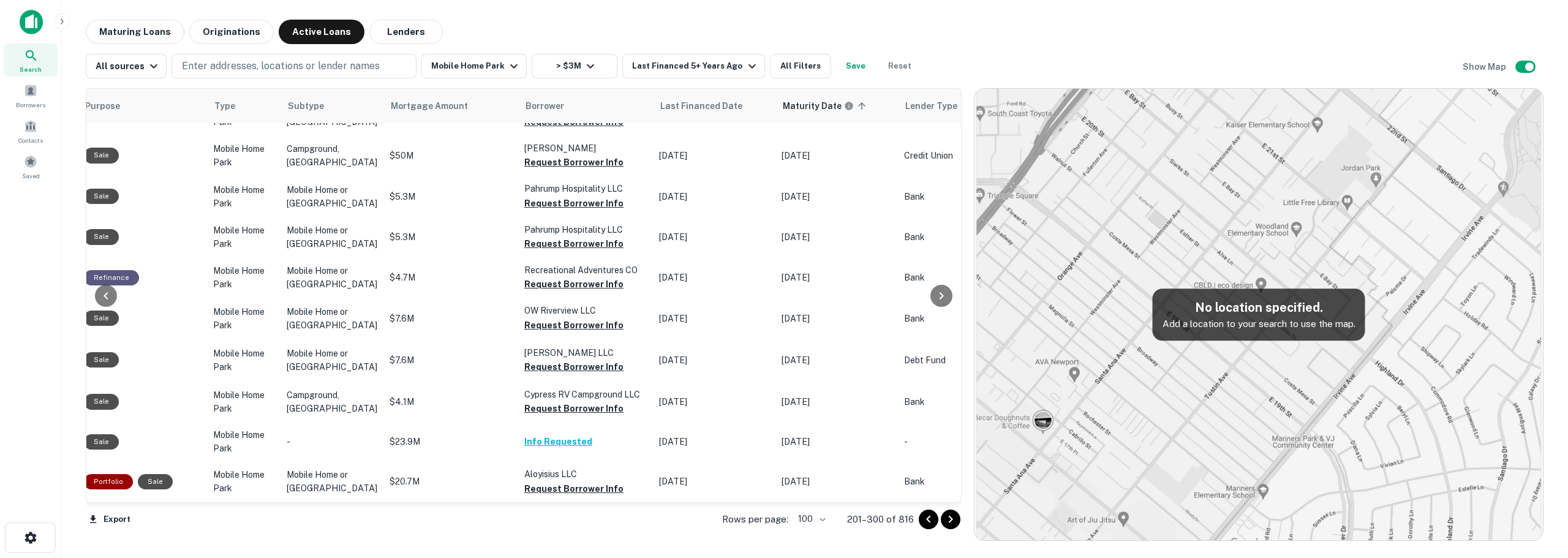
scroll to position [4003, 495]
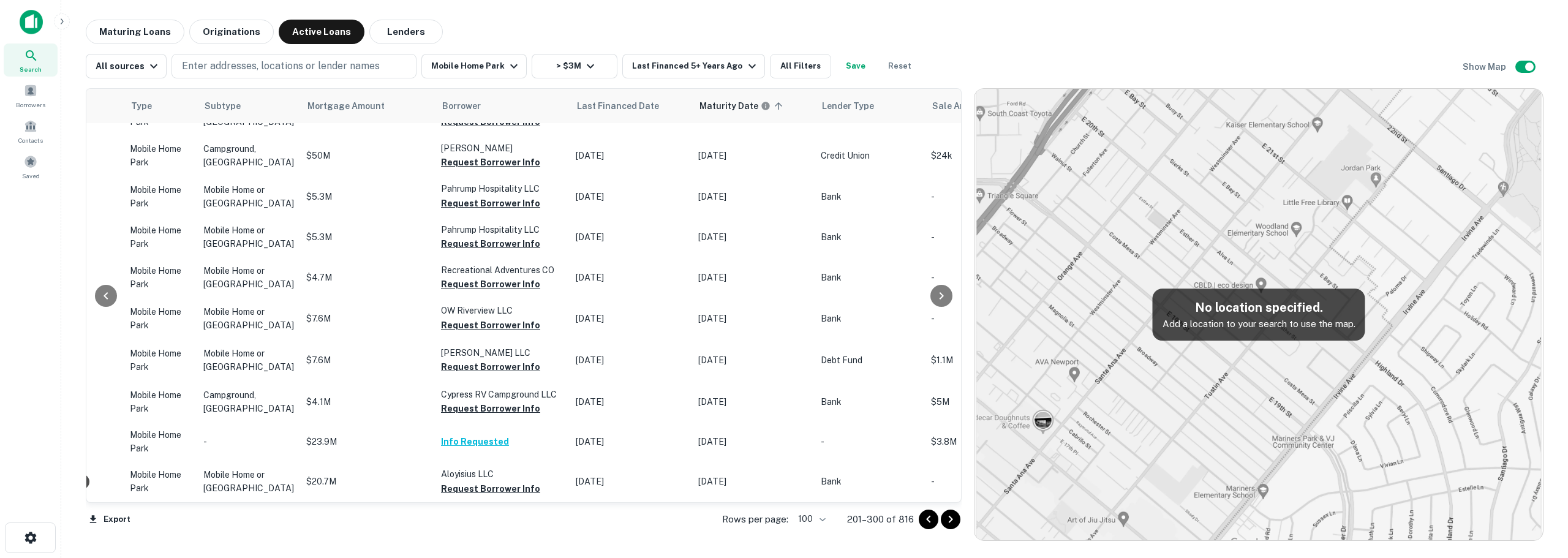
click at [950, 520] on icon "Go to next page" at bounding box center [951, 519] width 4 height 7
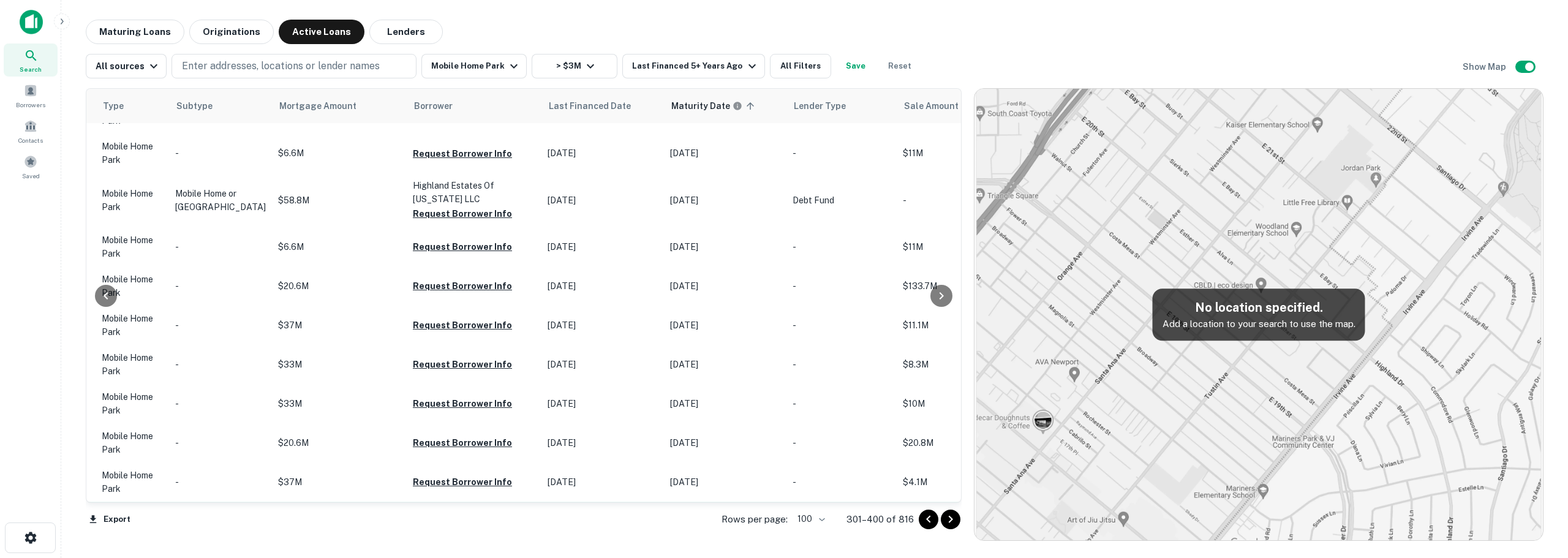
scroll to position [490, 495]
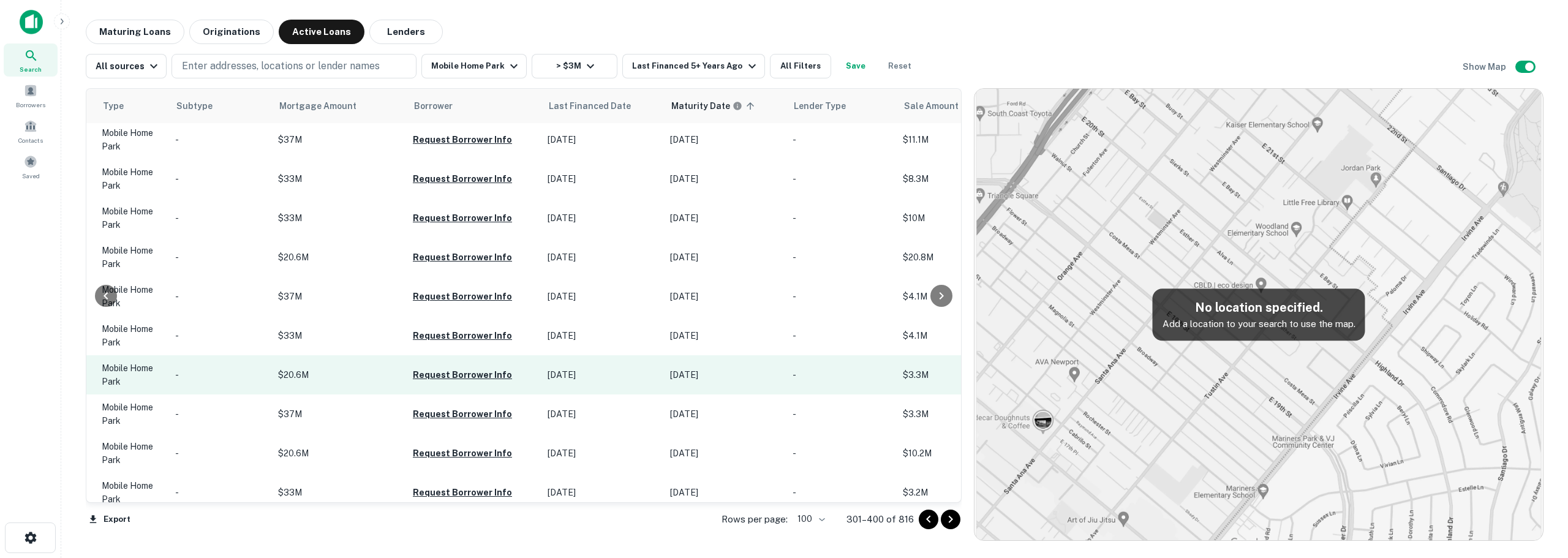
drag, startPoint x: 925, startPoint y: 517, endPoint x: 808, endPoint y: 365, distance: 191.8
click at [925, 517] on icon "Go to previous page" at bounding box center [929, 519] width 15 height 15
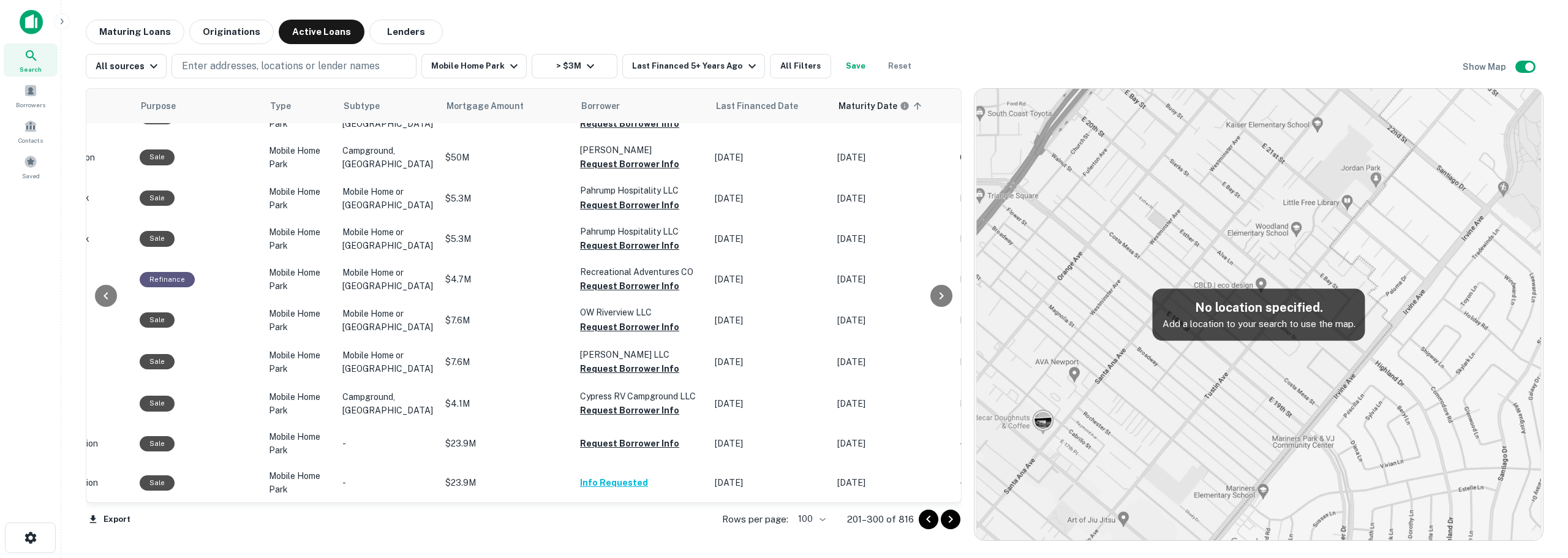
scroll to position [3994, 196]
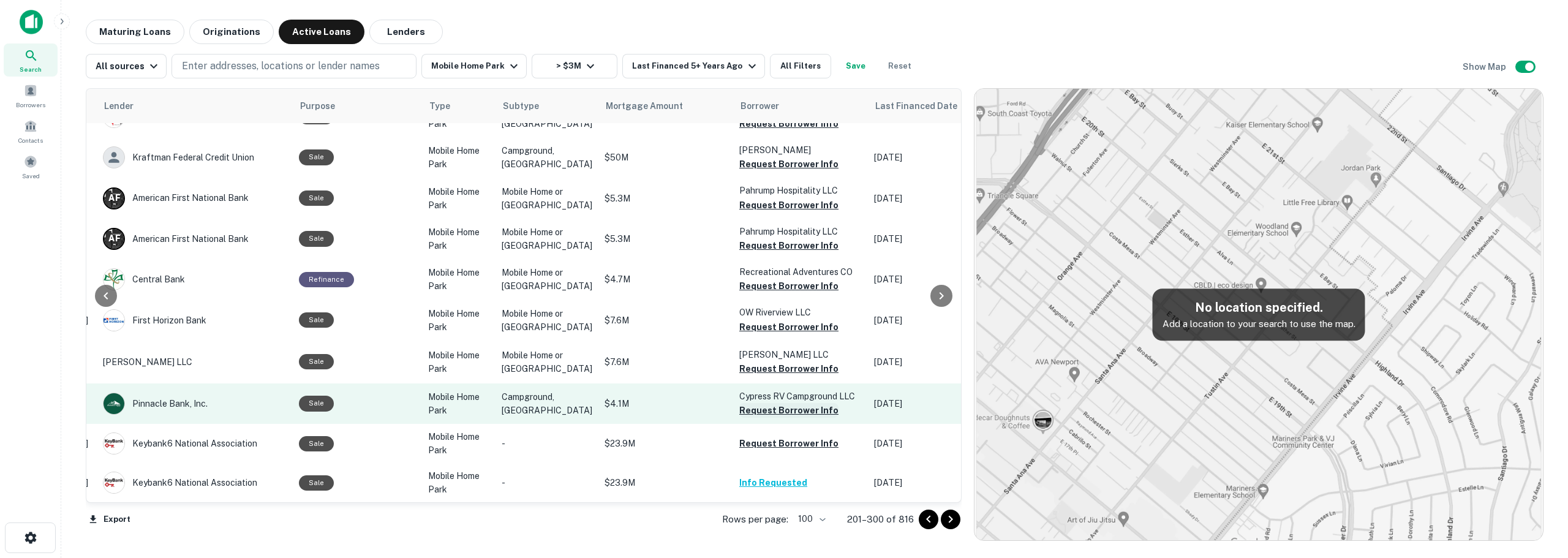
click at [753, 404] on button "Request Borrower Info" at bounding box center [788, 410] width 99 height 15
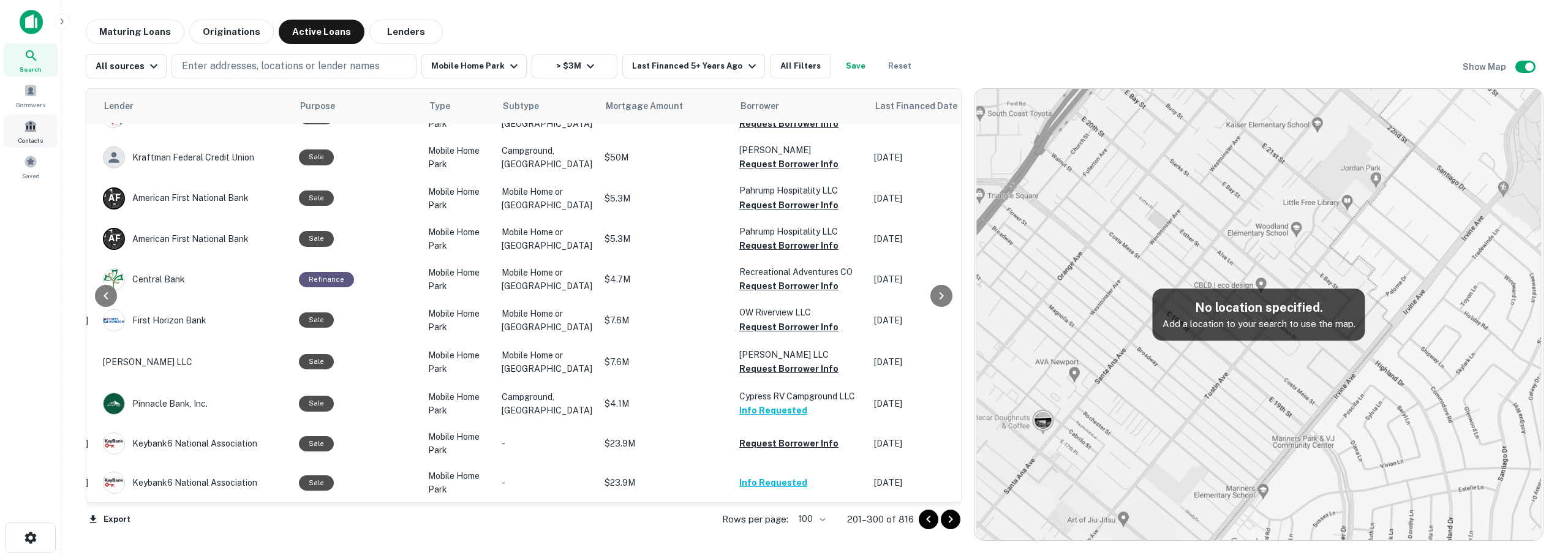
click at [24, 137] on span "Contacts" at bounding box center [30, 140] width 24 height 10
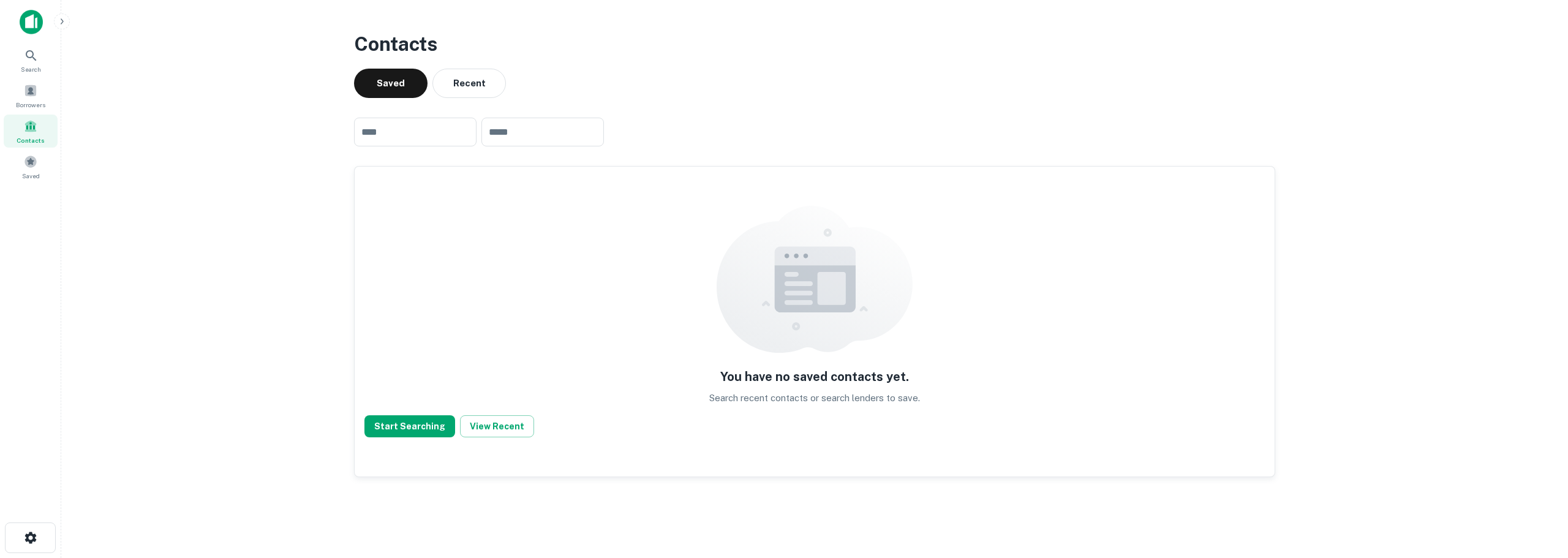
click at [484, 433] on button "View Recent" at bounding box center [497, 426] width 74 height 22
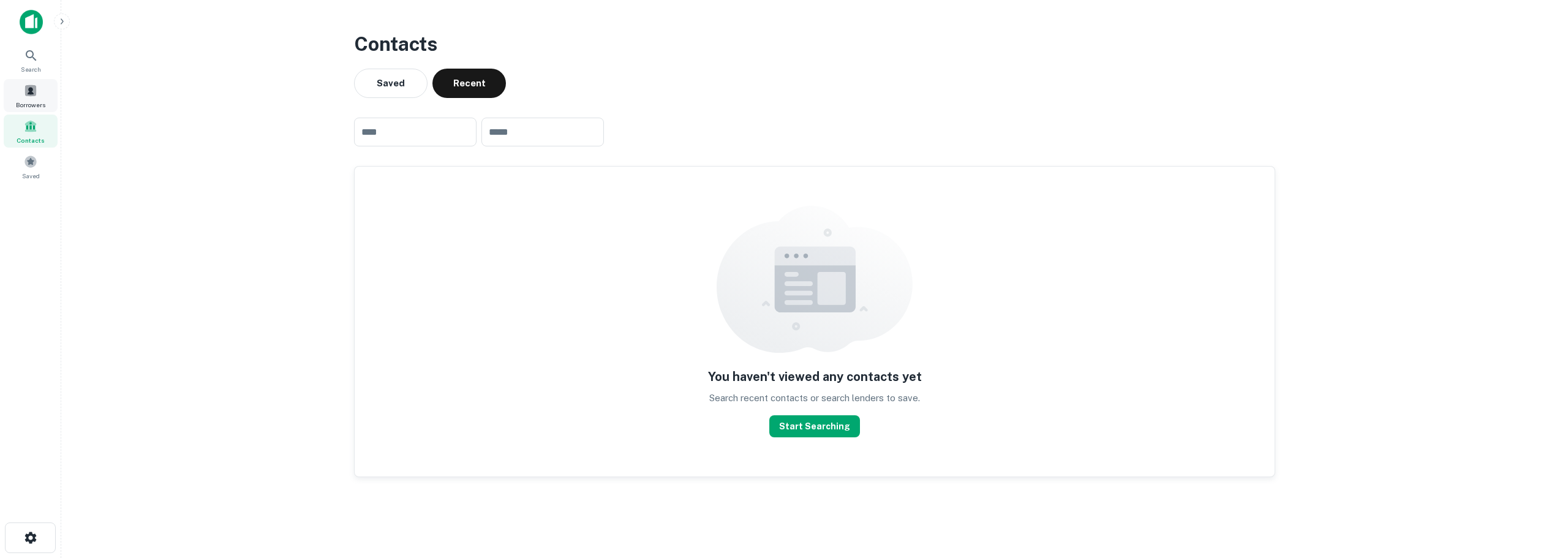
click at [30, 93] on span at bounding box center [30, 91] width 13 height 13
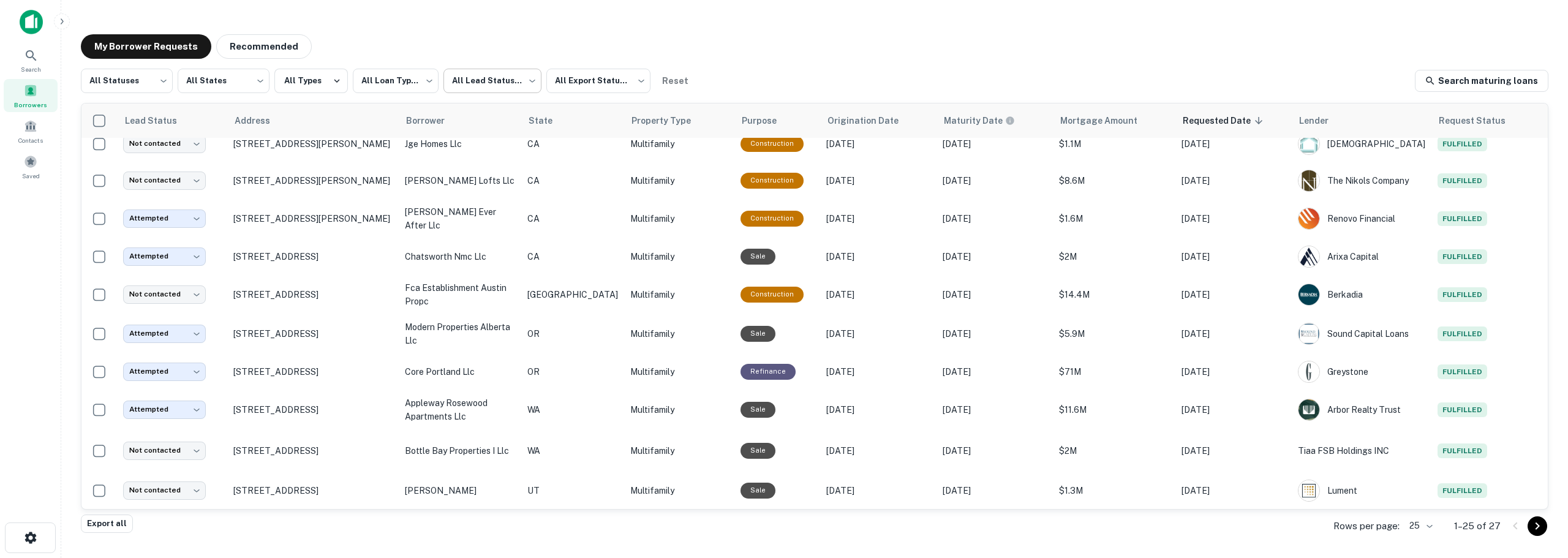
click at [524, 92] on body "**********" at bounding box center [784, 279] width 1568 height 558
click at [781, 79] on div at bounding box center [784, 279] width 1568 height 558
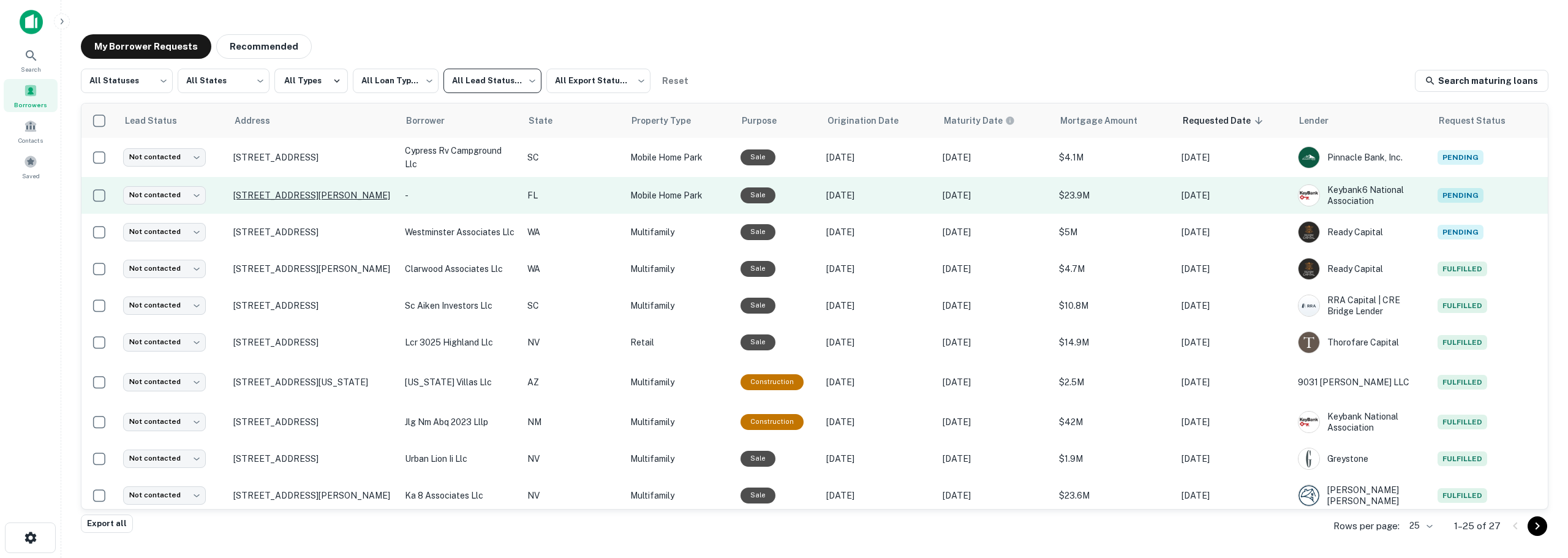
click at [301, 190] on p "[STREET_ADDRESS][PERSON_NAME]" at bounding box center [313, 195] width 159 height 11
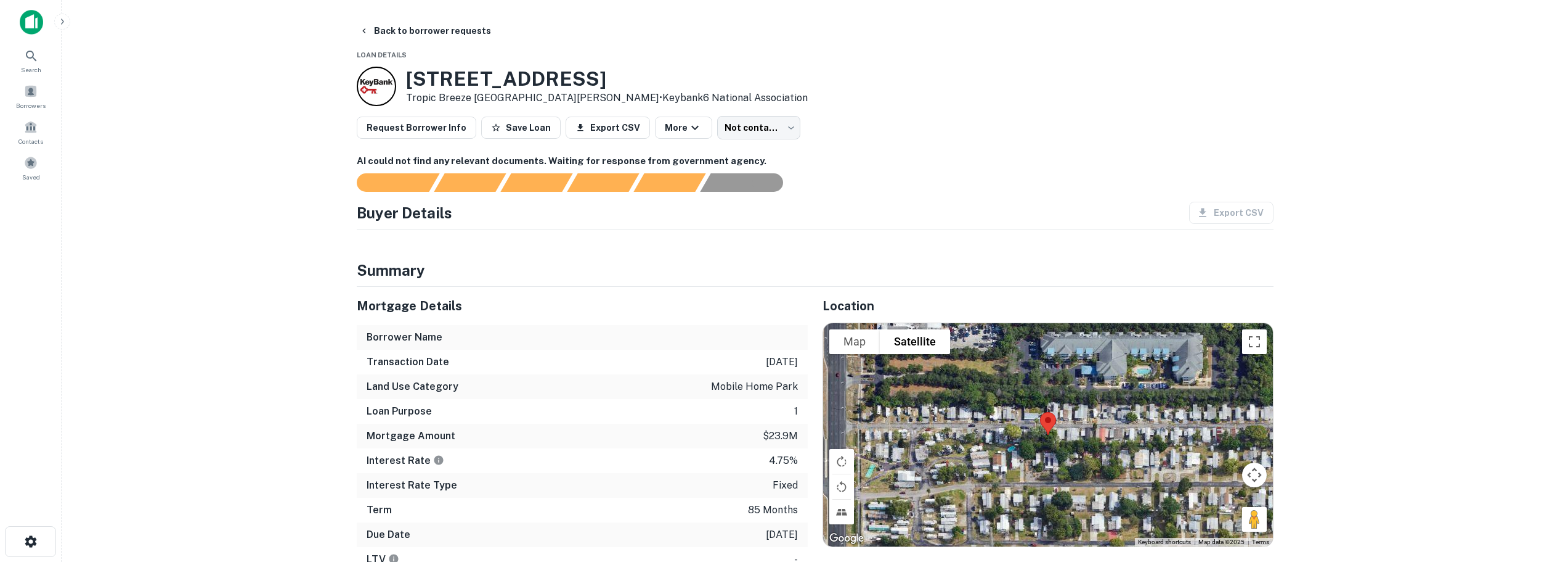
scroll to position [62, 0]
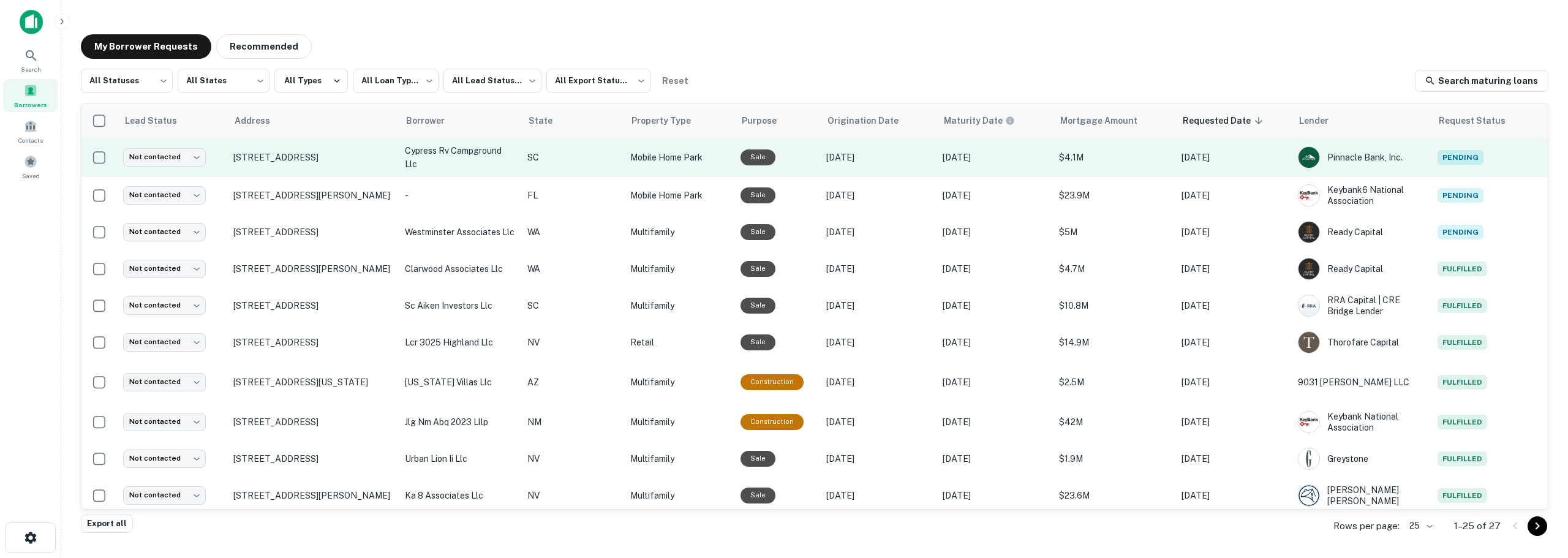
click at [1437, 159] on span "Pending" at bounding box center [1460, 157] width 46 height 15
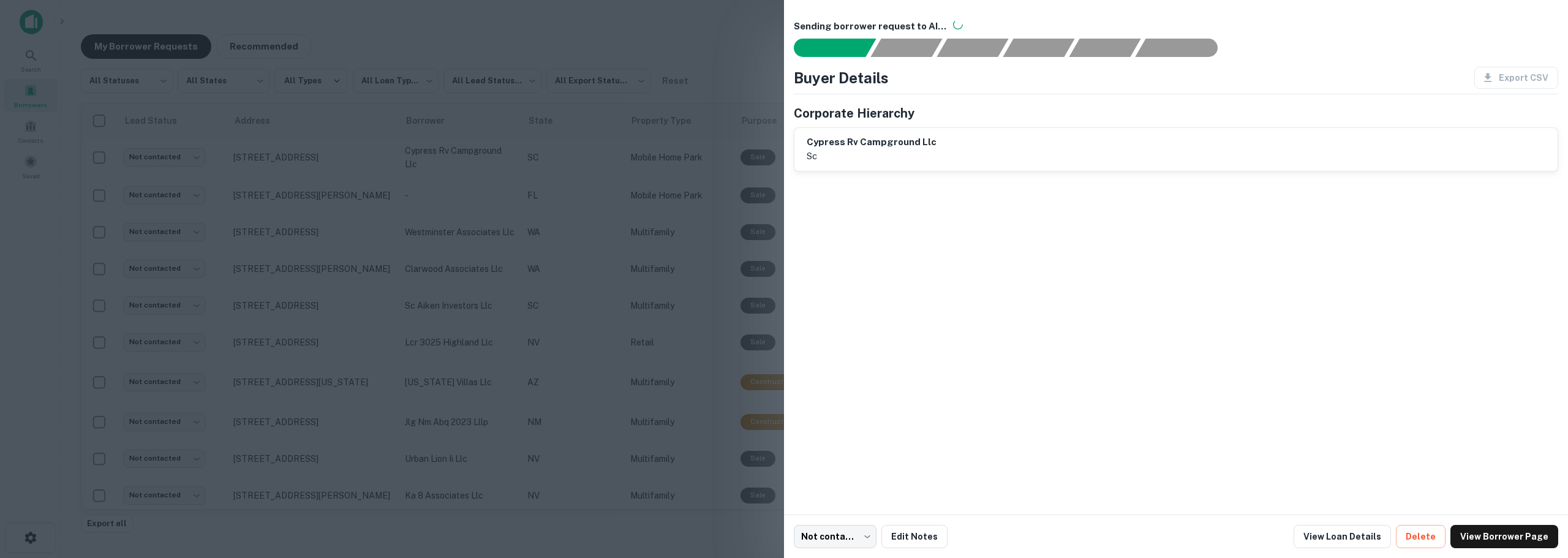
click at [1023, 469] on div "Sending borrower request to AI... Buyer Details Export CSV Corporate Hierarchy …" at bounding box center [1176, 257] width 784 height 514
click at [706, 44] on div at bounding box center [784, 279] width 1568 height 558
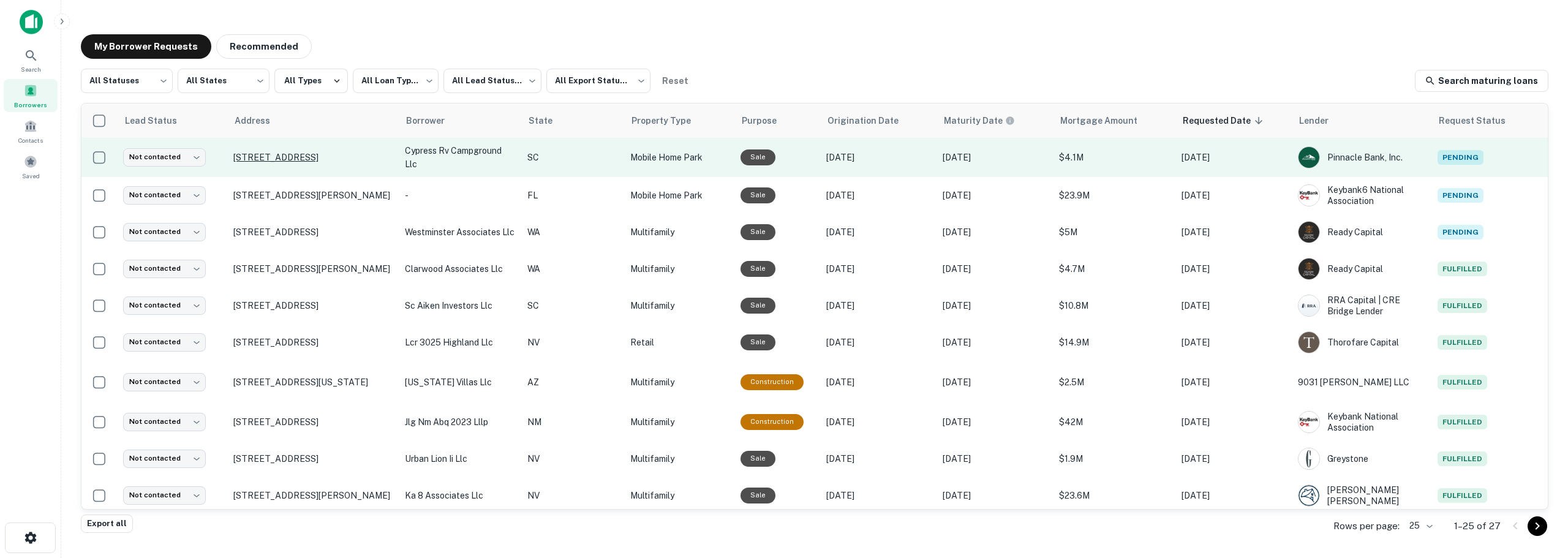
click at [261, 159] on p "[STREET_ADDRESS]" at bounding box center [313, 157] width 159 height 11
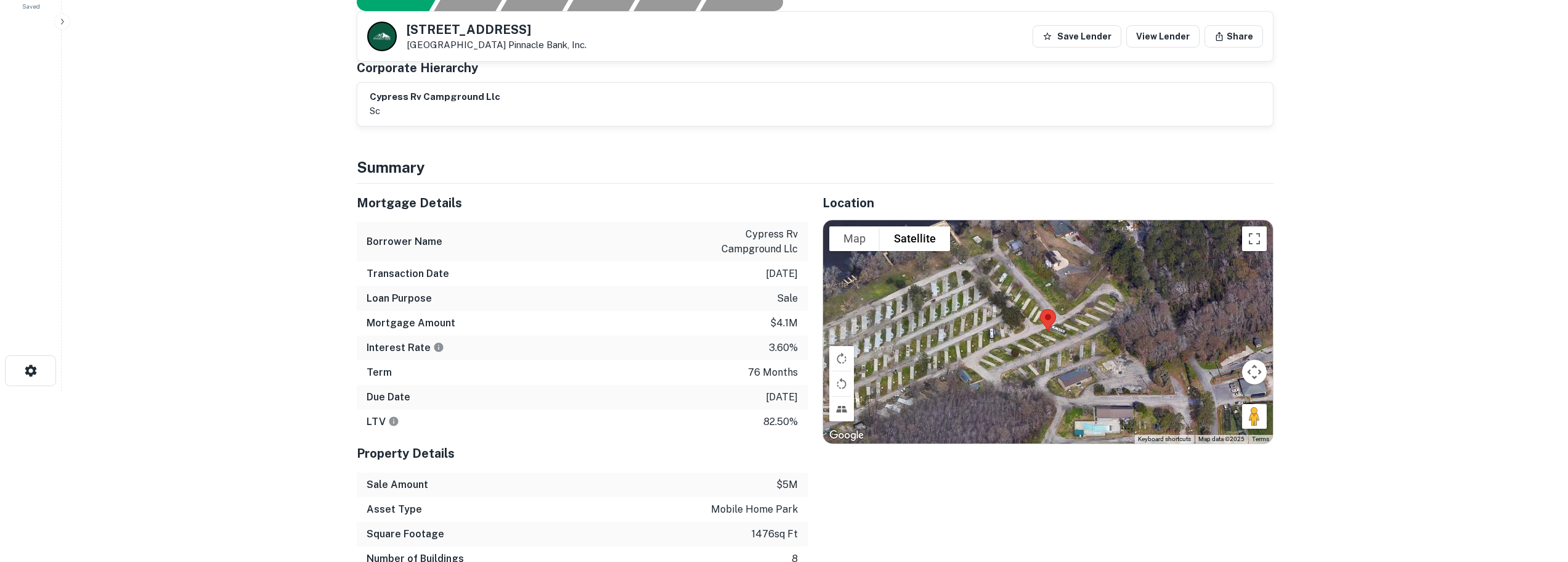
scroll to position [62, 0]
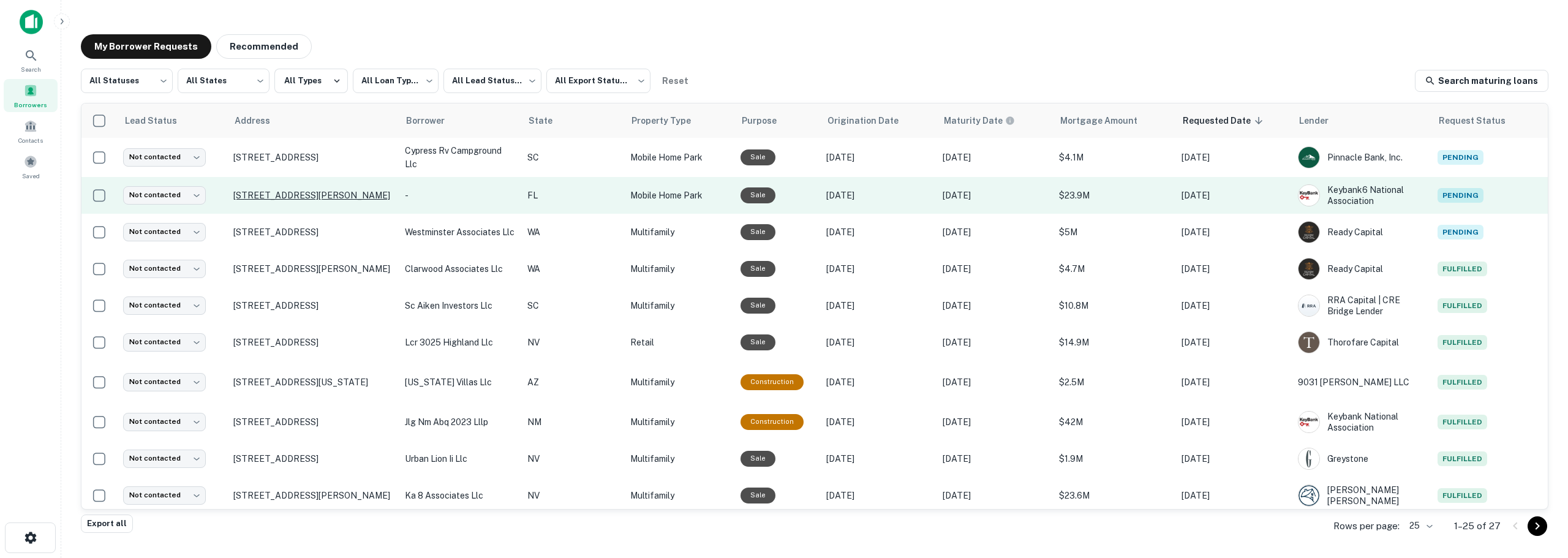
click at [295, 190] on p "[STREET_ADDRESS][PERSON_NAME]" at bounding box center [313, 195] width 159 height 11
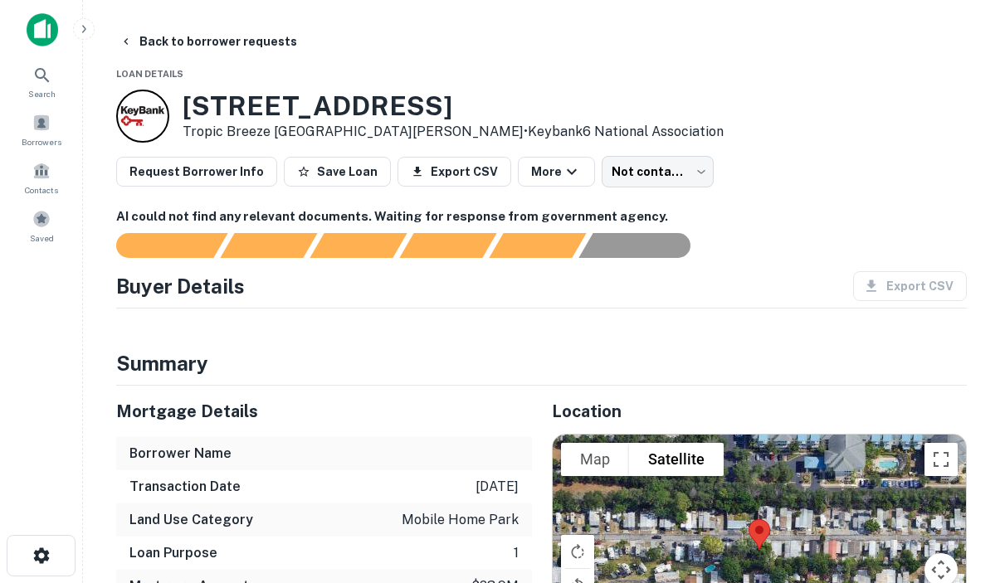
click at [708, 43] on div "Back to borrower requests" at bounding box center [541, 42] width 850 height 30
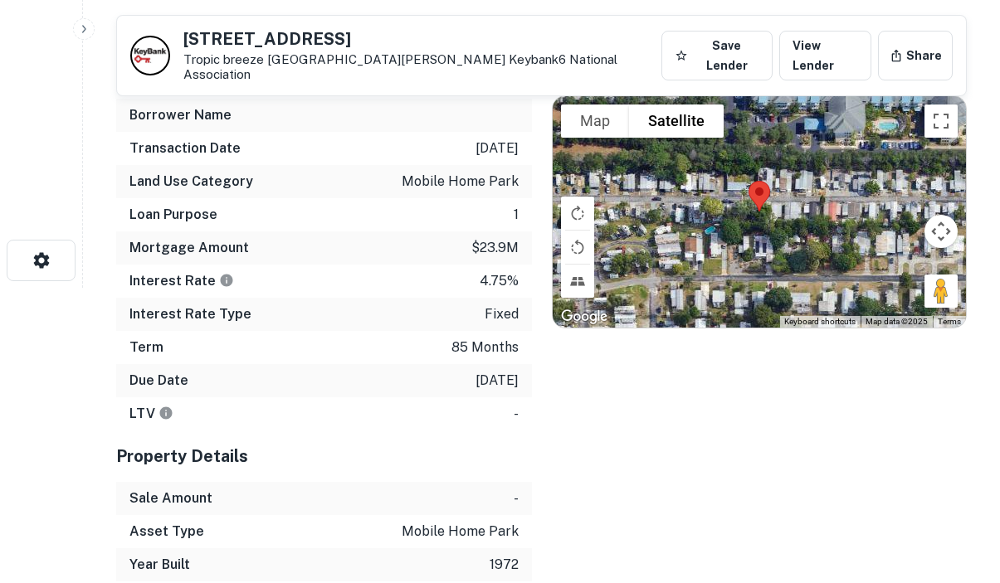
scroll to position [249, 0]
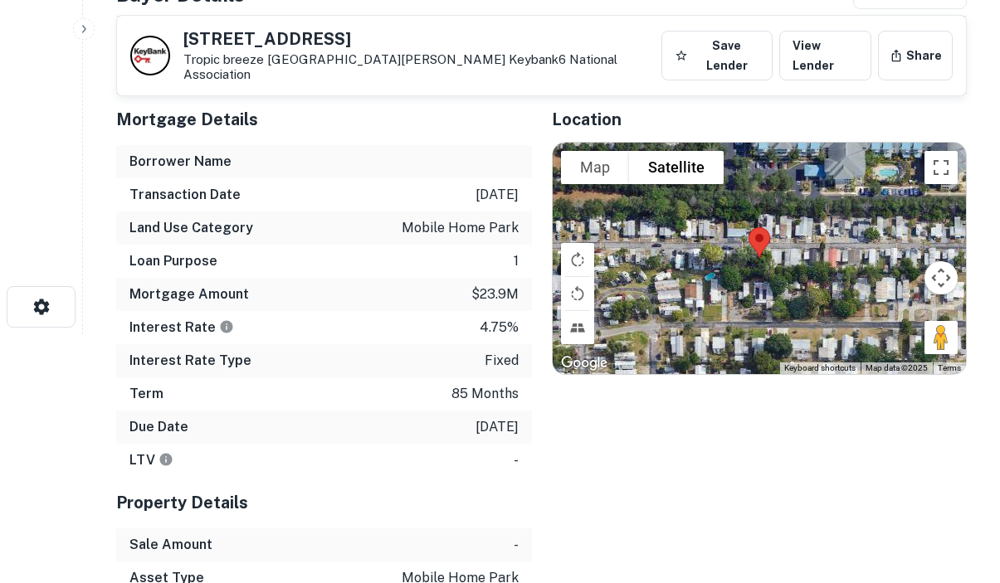
click at [358, 358] on div "Interest Rate Type fixed" at bounding box center [324, 360] width 416 height 33
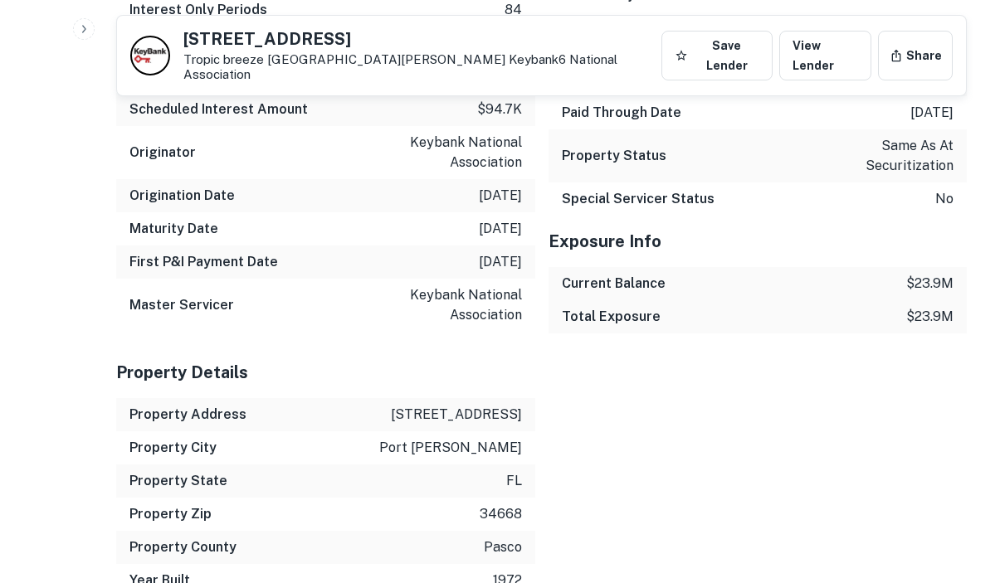
scroll to position [1493, 0]
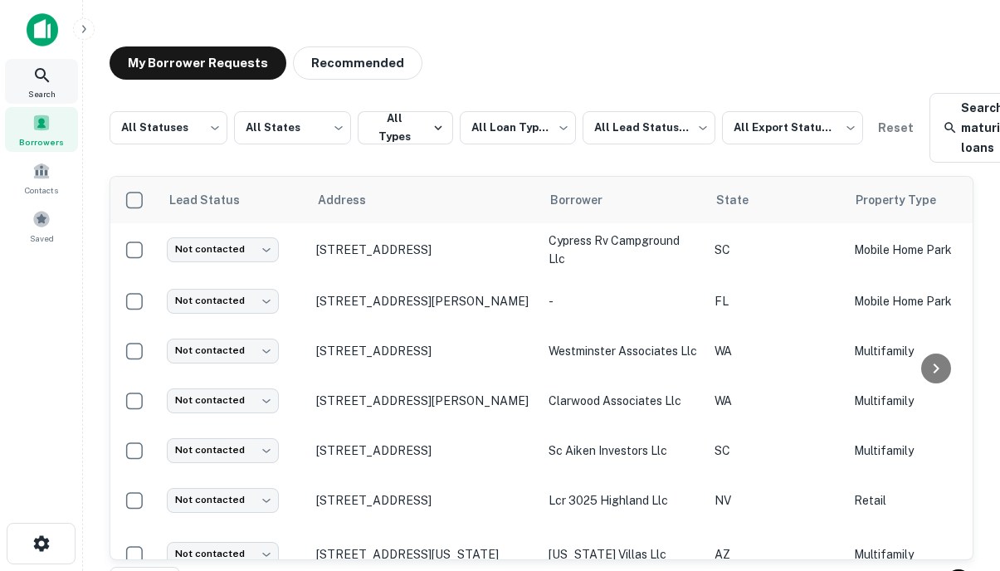
click at [40, 84] on icon at bounding box center [42, 76] width 20 height 20
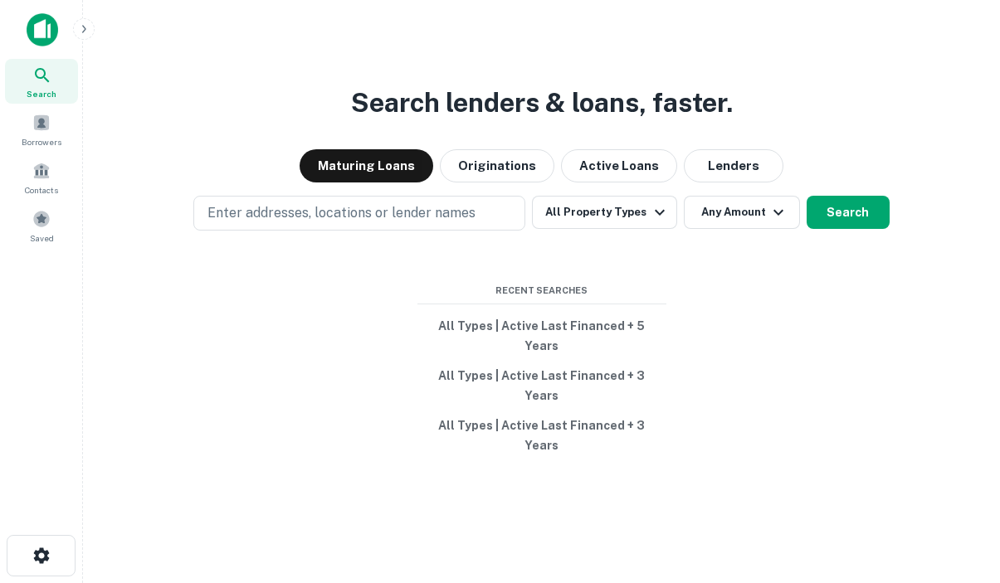
drag, startPoint x: 401, startPoint y: 291, endPoint x: 431, endPoint y: 286, distance: 30.3
click at [401, 291] on div "Search lenders & loans, faster. Maturing Loans Originations Active Loans Lender…" at bounding box center [541, 331] width 890 height 583
click at [650, 222] on icon "button" at bounding box center [660, 212] width 20 height 20
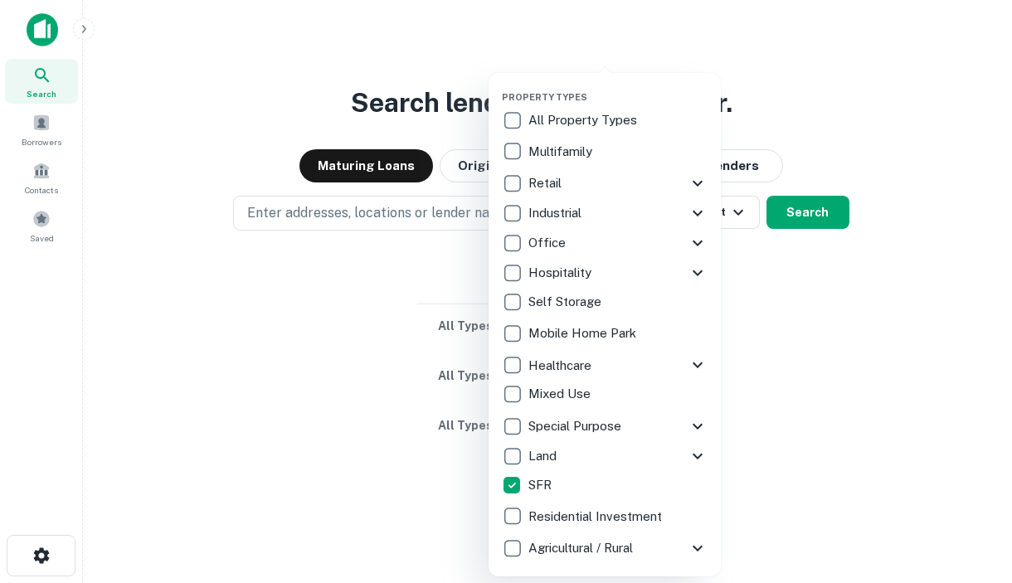
click at [377, 371] on div at bounding box center [506, 291] width 1012 height 583
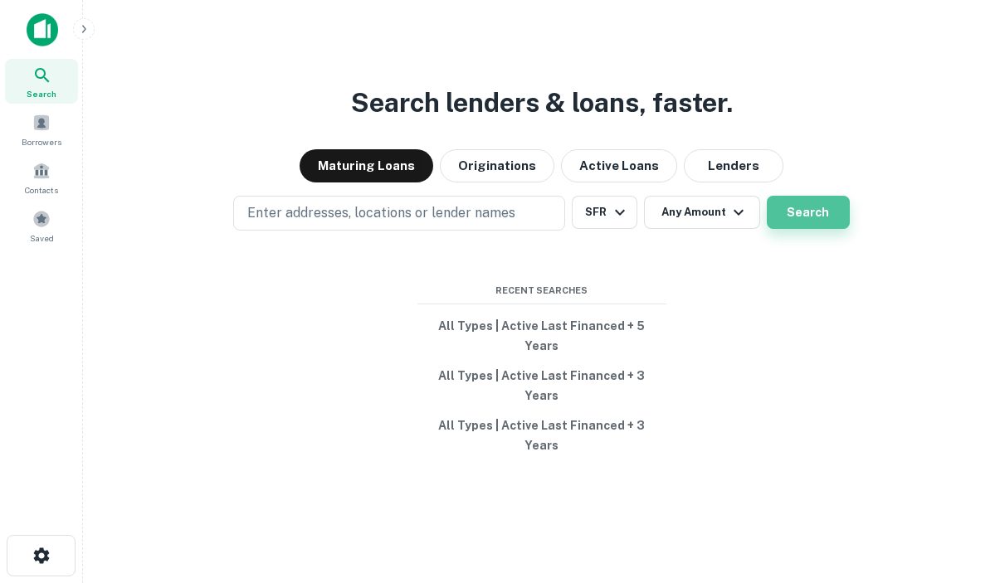
click at [784, 229] on button "Search" at bounding box center [807, 212] width 83 height 33
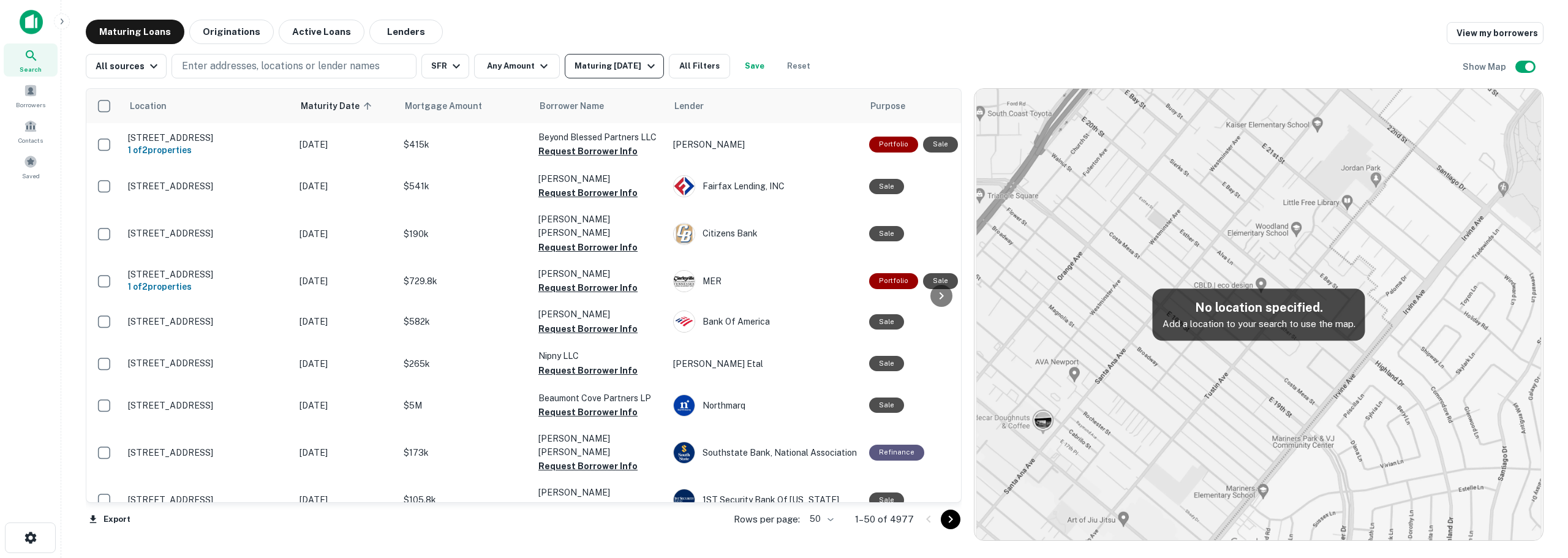
click at [623, 57] on button "Maturing [DATE]" at bounding box center [614, 66] width 99 height 24
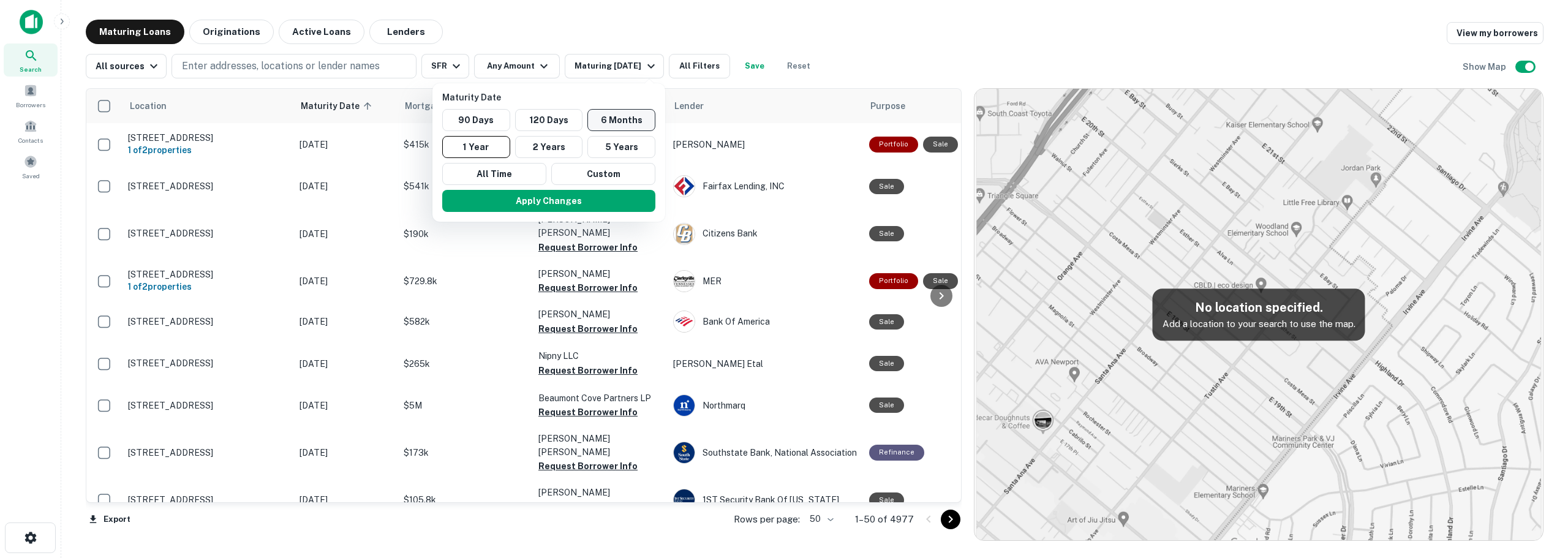
click at [605, 124] on button "6 Months" at bounding box center [622, 120] width 68 height 22
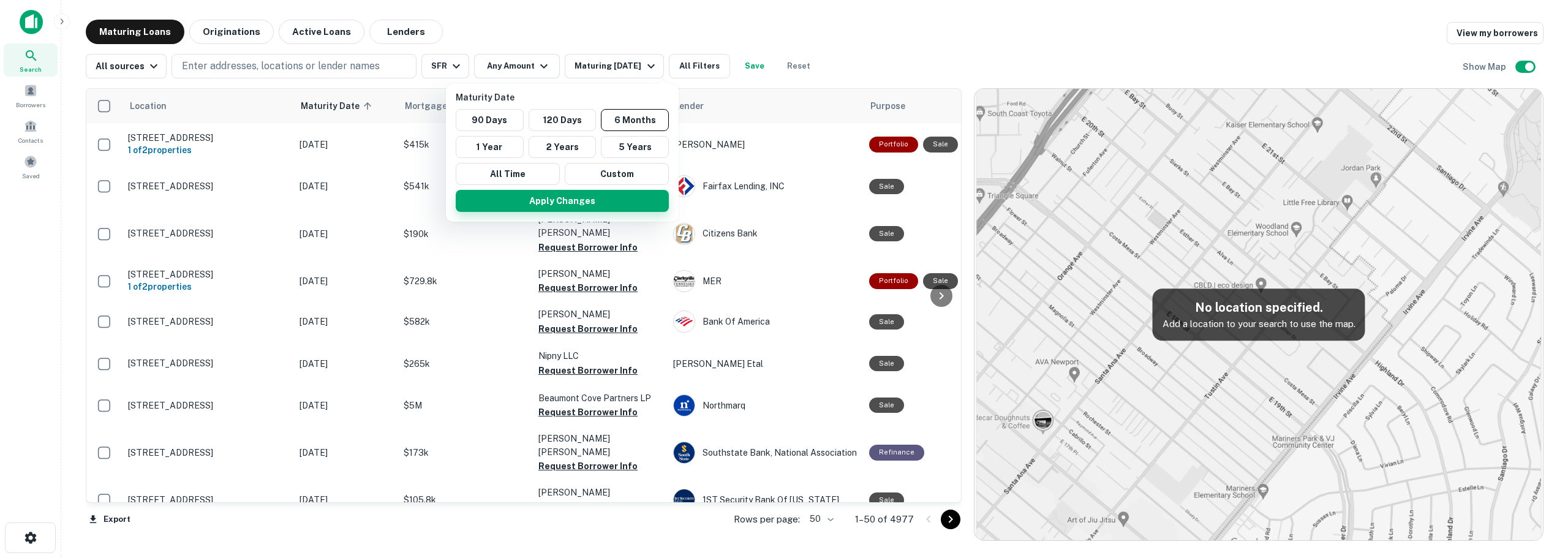
click at [573, 198] on button "Apply Changes" at bounding box center [562, 201] width 213 height 22
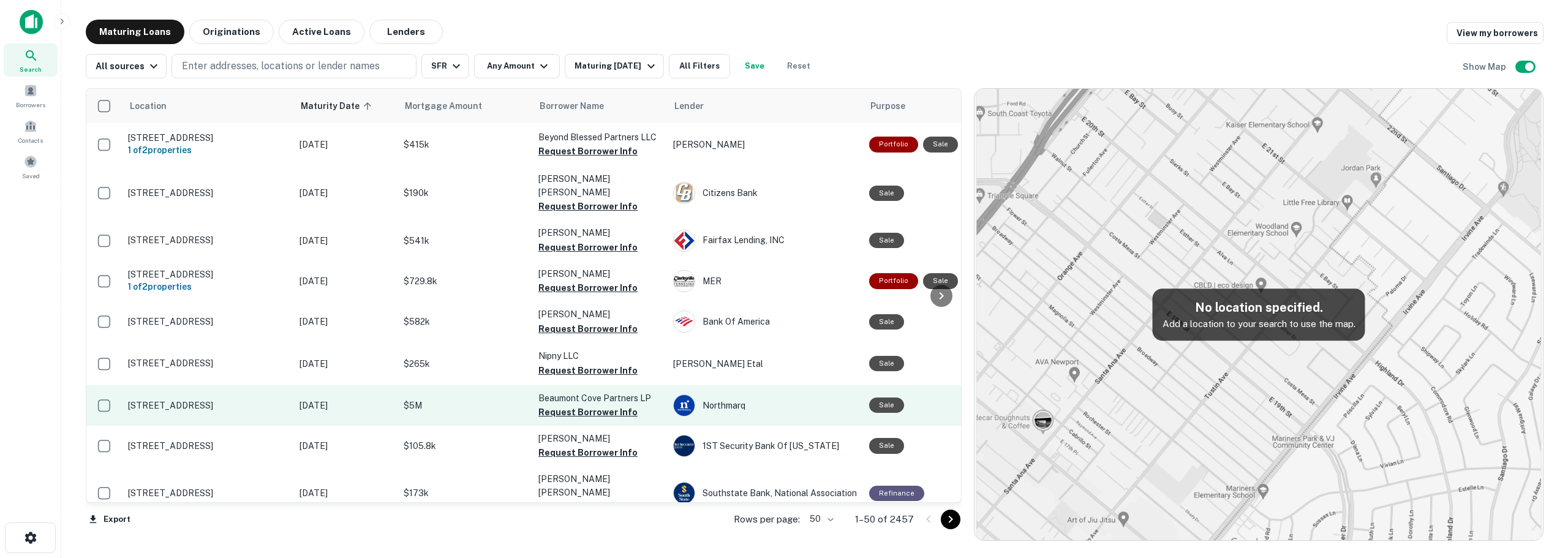
click at [220, 400] on p "[STREET_ADDRESS]" at bounding box center [207, 405] width 159 height 11
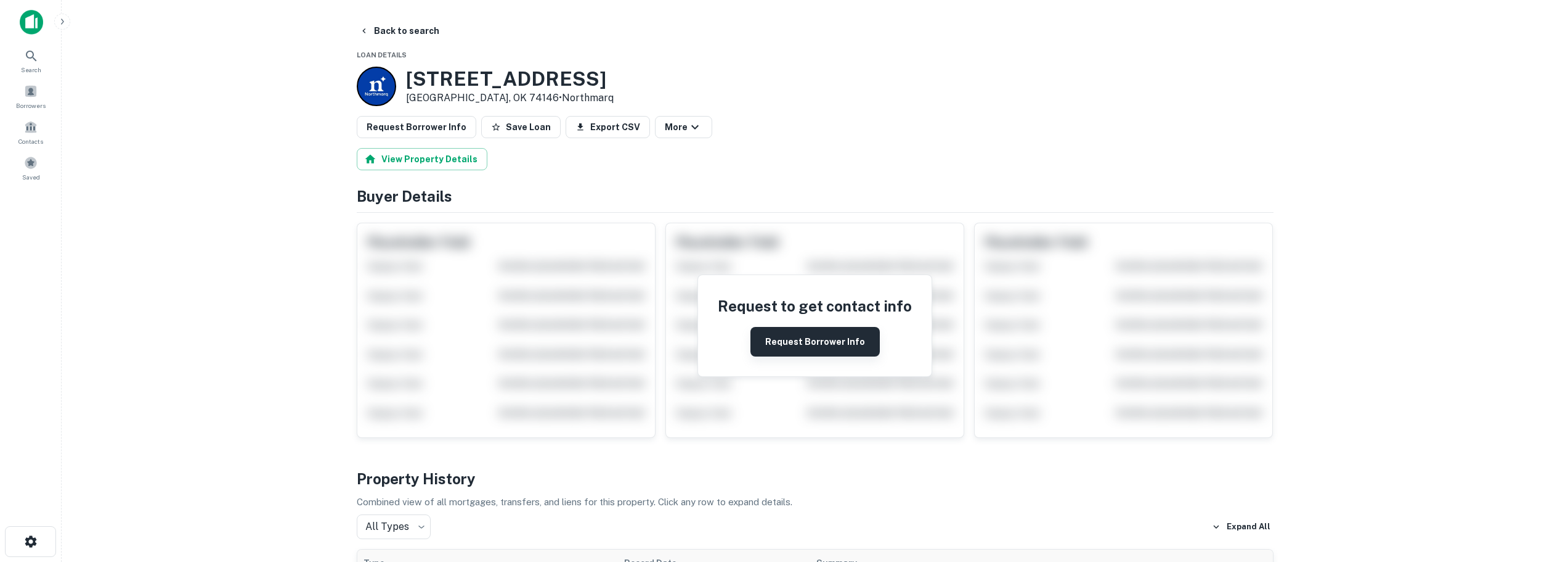
click at [742, 332] on button "Request Borrower Info" at bounding box center [815, 342] width 129 height 30
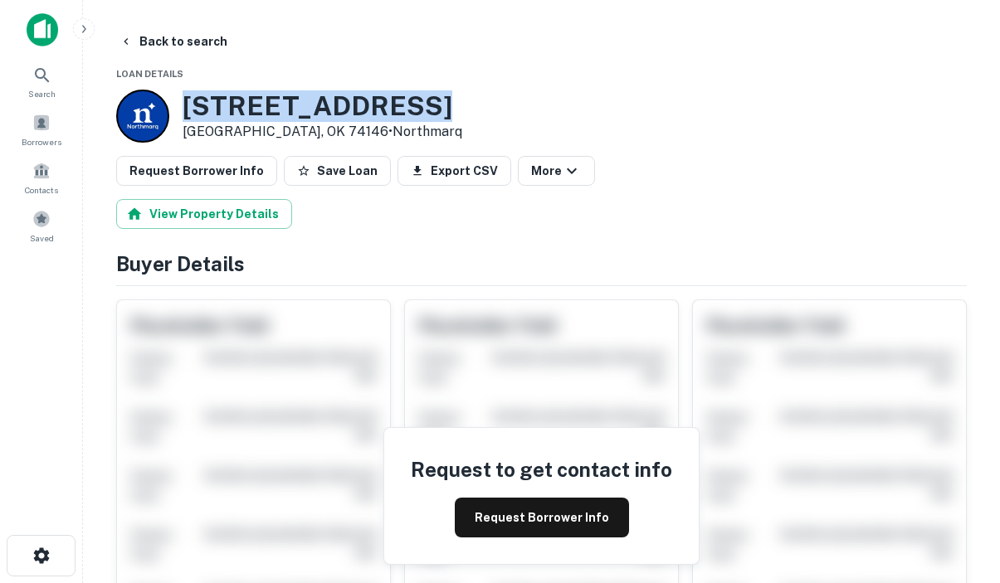
drag, startPoint x: 177, startPoint y: 105, endPoint x: 419, endPoint y: 96, distance: 242.4
click at [419, 96] on div "[STREET_ADDRESS] • [GEOGRAPHIC_DATA]" at bounding box center [541, 116] width 850 height 53
copy h3 "[STREET_ADDRESS]"
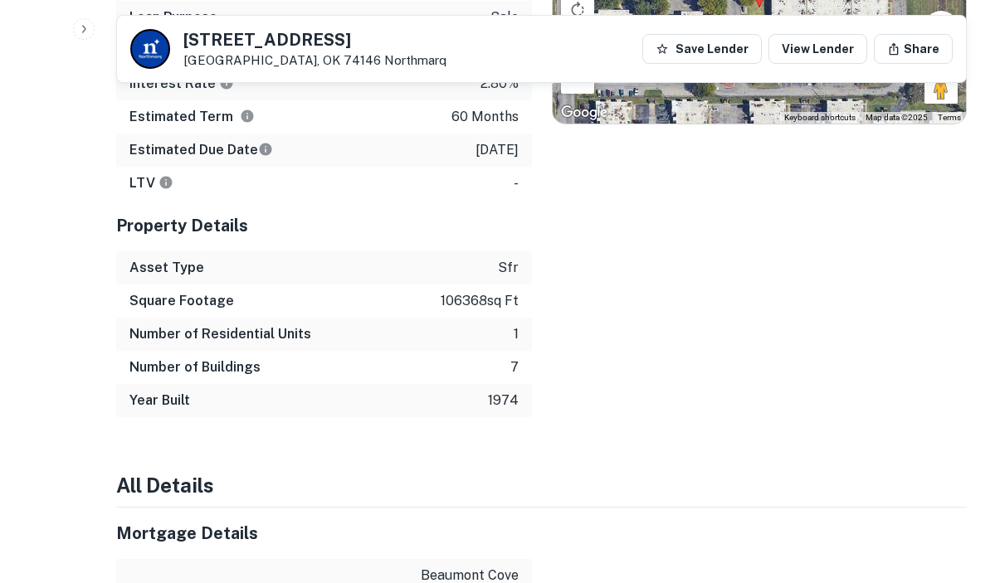
scroll to position [1493, 0]
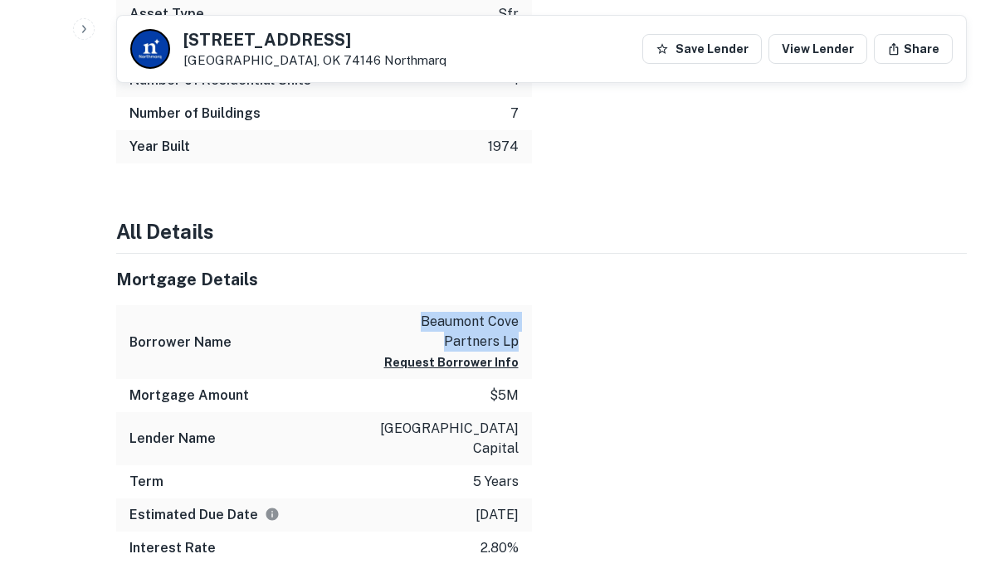
drag, startPoint x: 417, startPoint y: 317, endPoint x: 525, endPoint y: 343, distance: 110.9
click at [525, 343] on div "Borrower Name [PERSON_NAME] cove partners lp Request Borrower Info" at bounding box center [324, 342] width 416 height 74
copy p "beaumont cove partners lp"
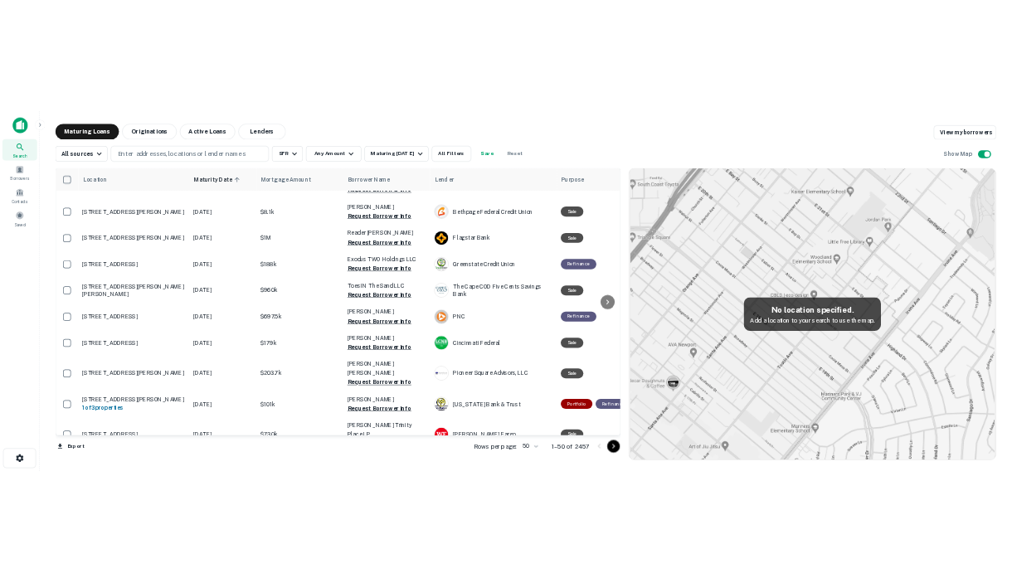
scroll to position [2318, 0]
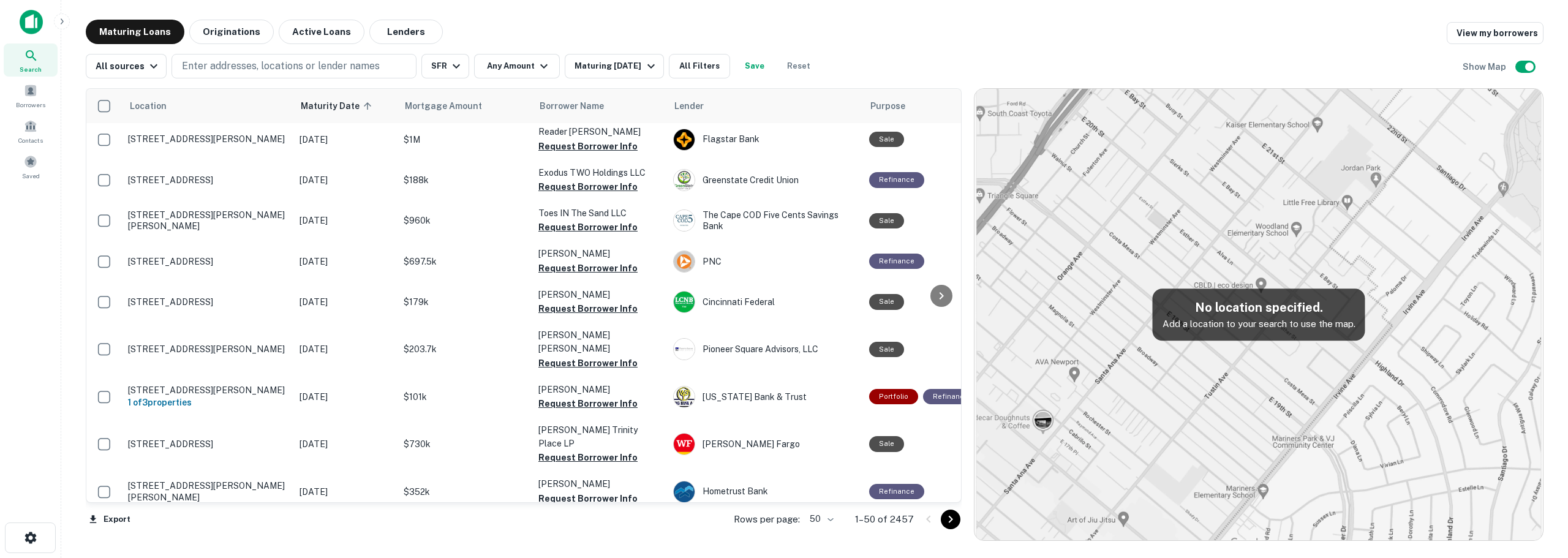
click at [737, 430] on body "Search Borrowers Contacts Saved Maturing Loans Originations Active Loans Lender…" at bounding box center [784, 279] width 1568 height 558
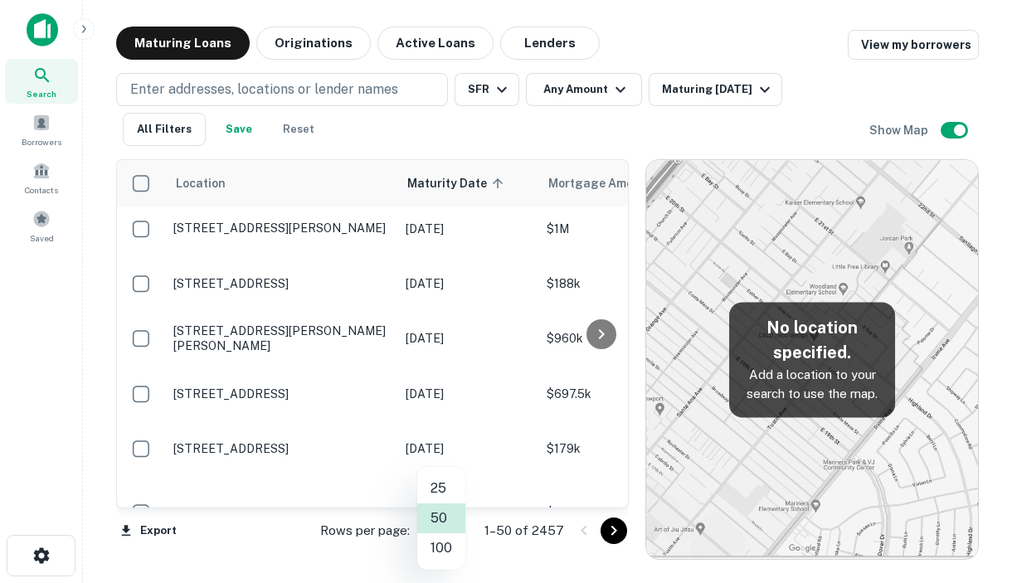
click at [95, 414] on div at bounding box center [506, 291] width 1012 height 583
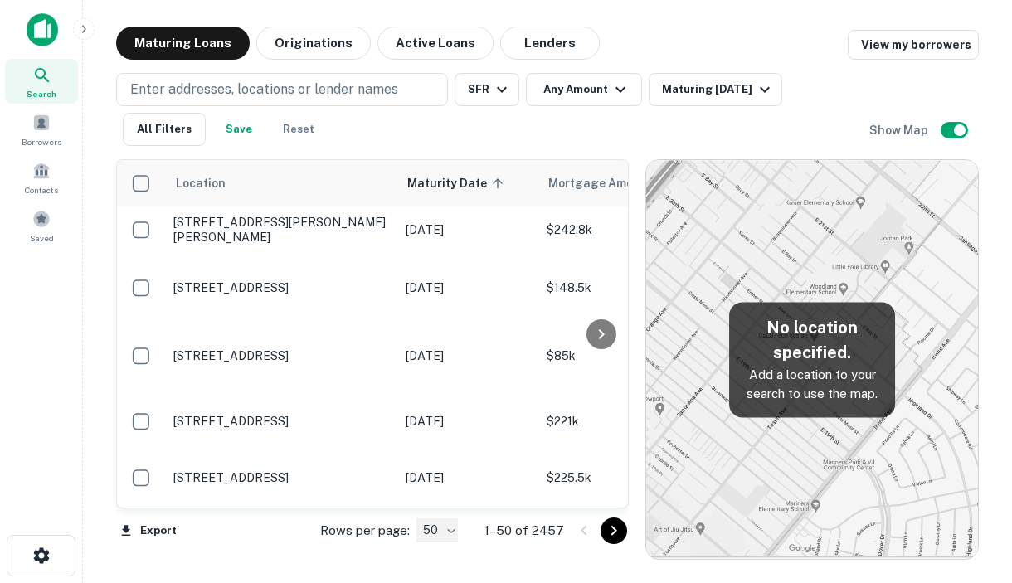
scroll to position [2530, 0]
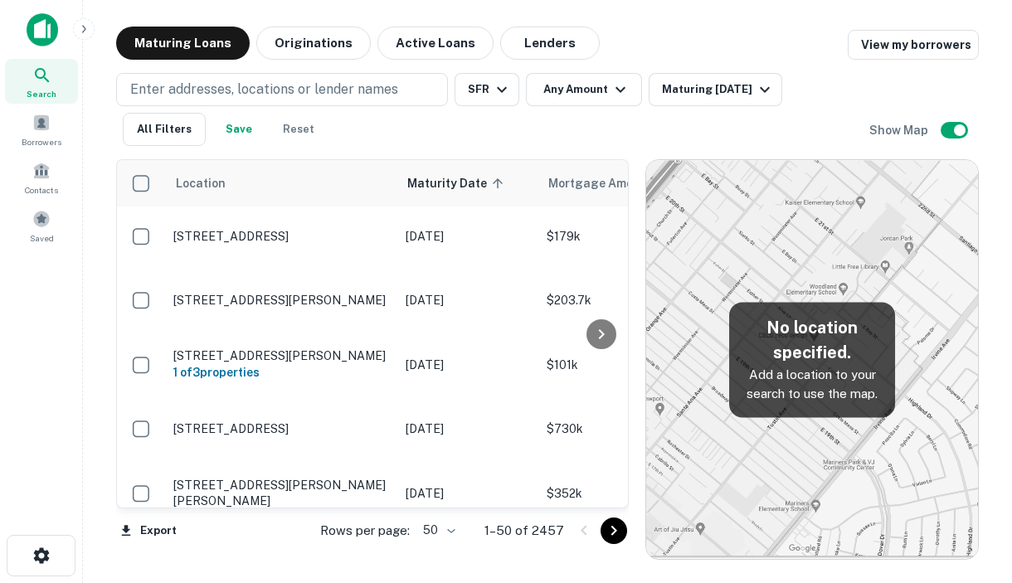
click at [27, 343] on div "Search Borrowers Contacts Saved" at bounding box center [41, 266] width 82 height 532
